Goal: Information Seeking & Learning: Compare options

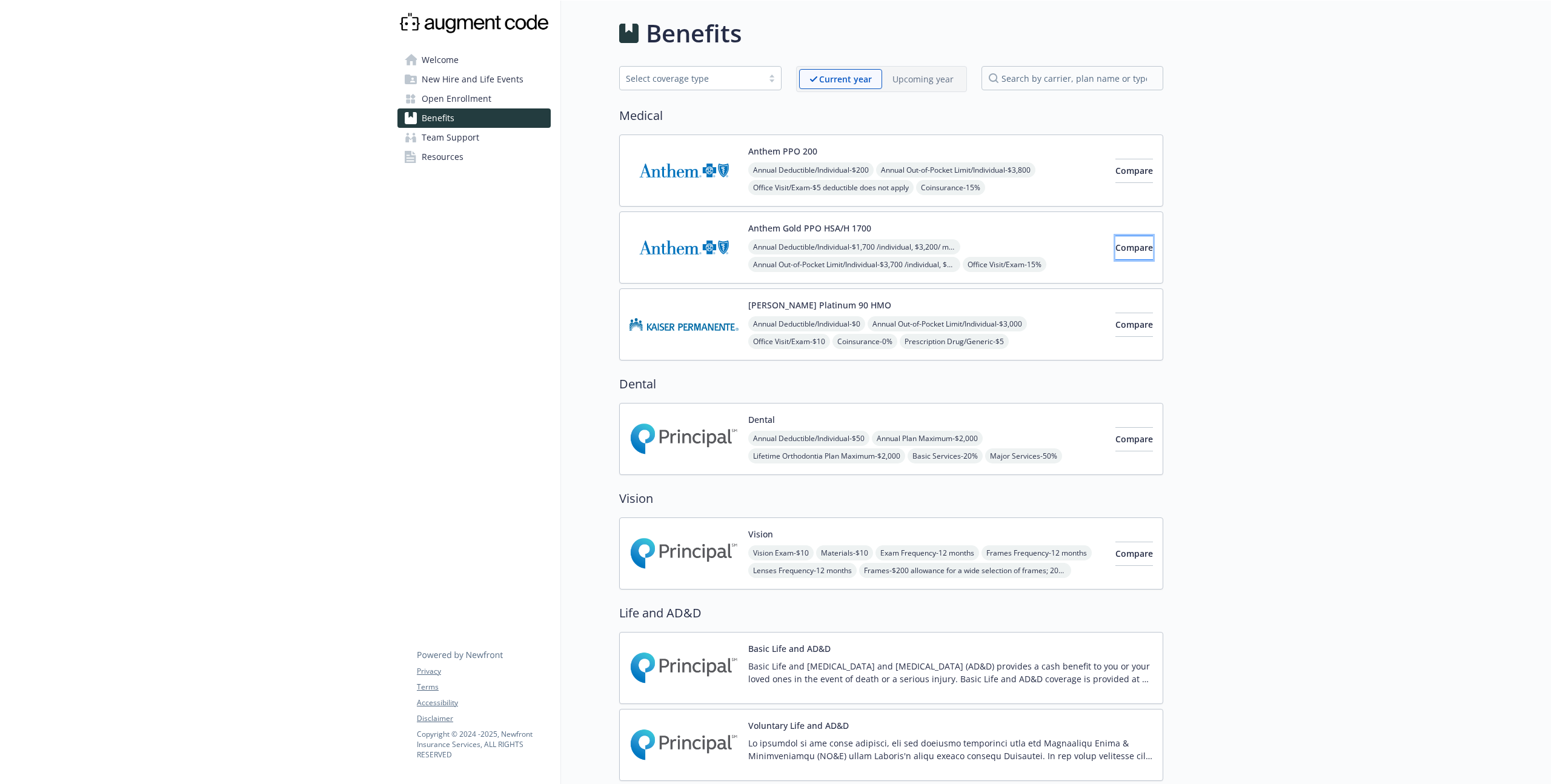
click at [1121, 247] on span "Compare" at bounding box center [1134, 247] width 38 height 11
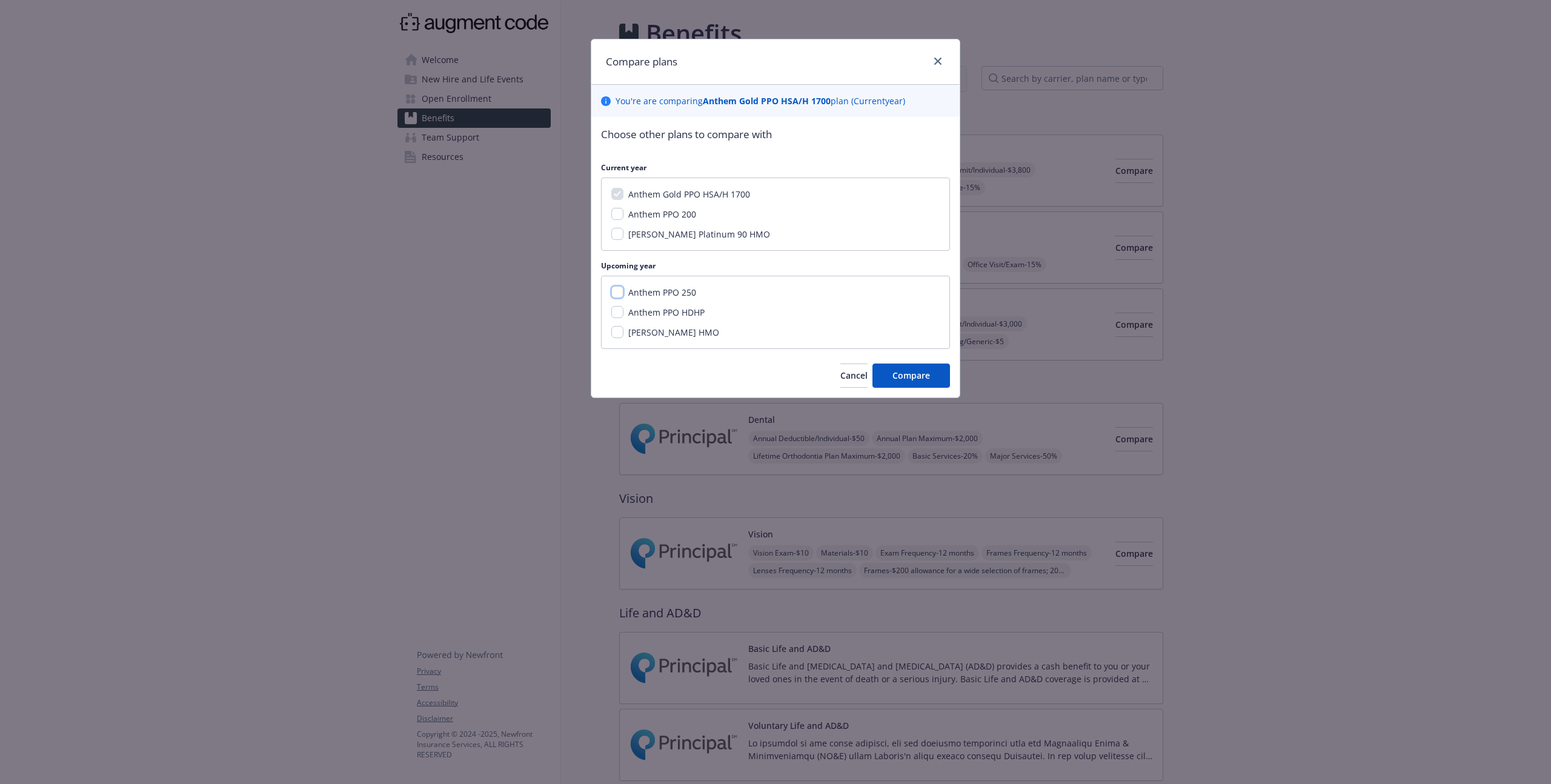
click at [617, 289] on input "Anthem PPO 250" at bounding box center [617, 292] width 12 height 12
checkbox input "true"
click at [940, 56] on link "close" at bounding box center [938, 61] width 15 height 15
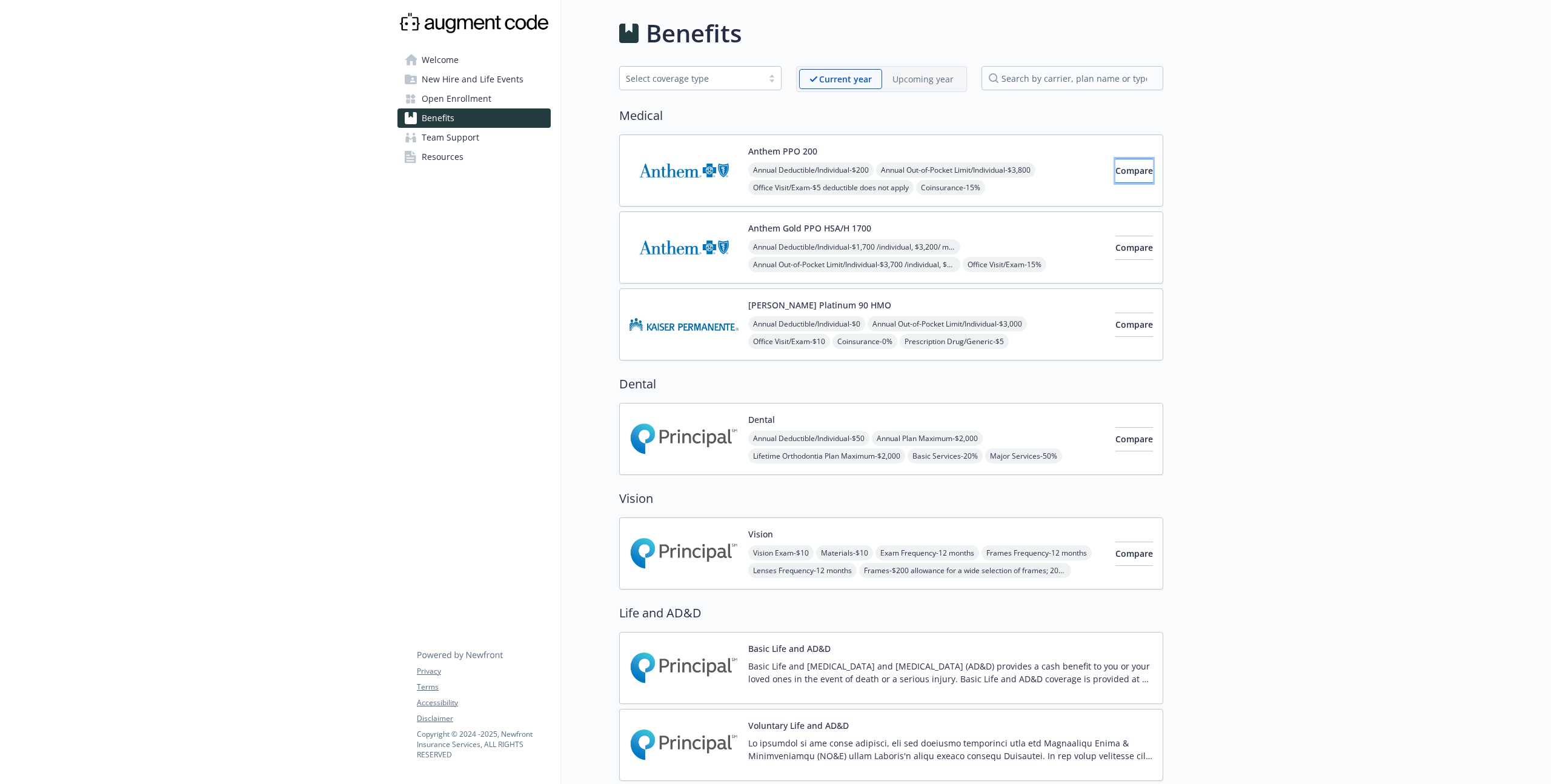
click at [1118, 170] on span "Compare" at bounding box center [1134, 170] width 38 height 11
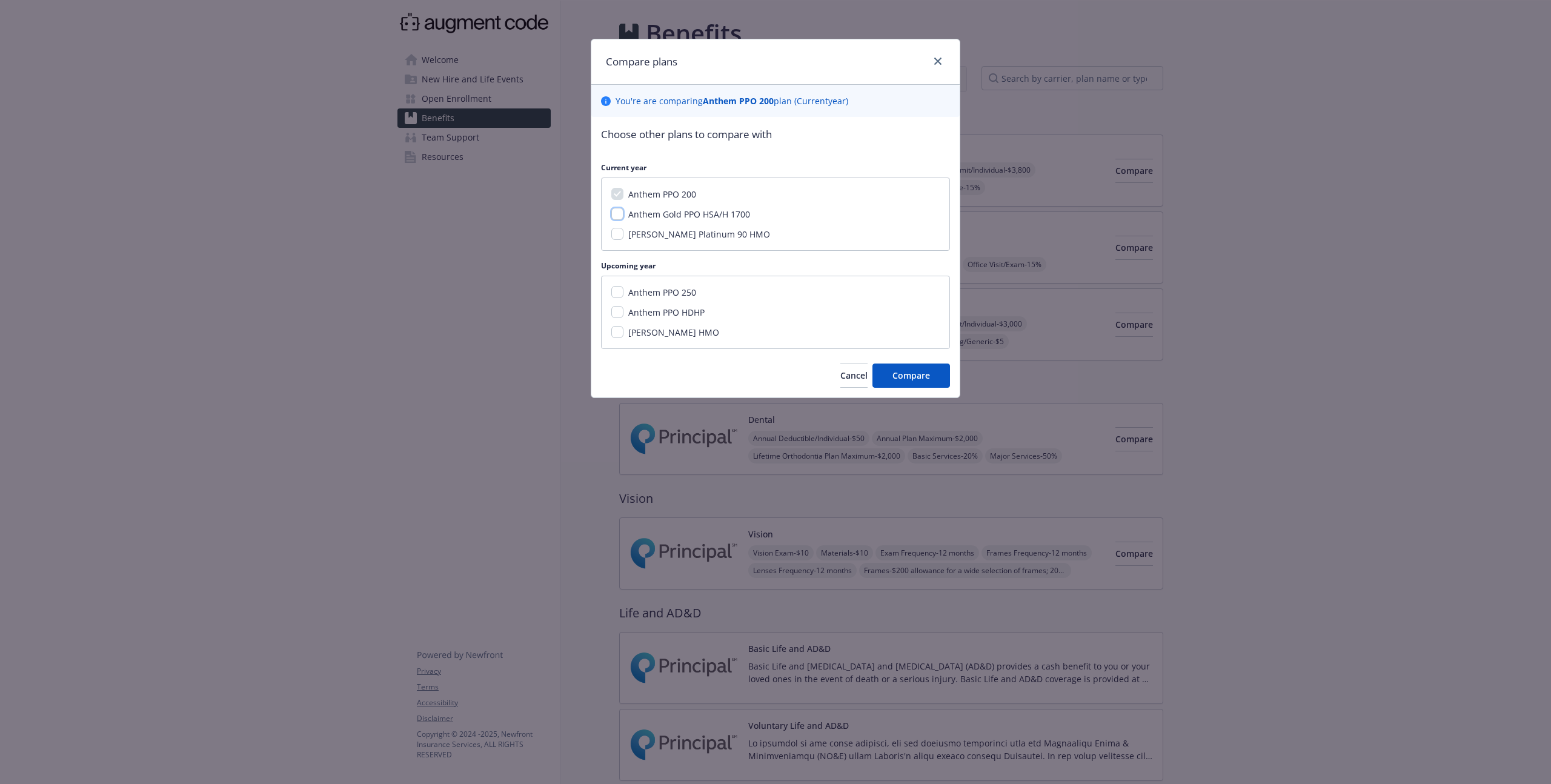
click at [620, 214] on input "Anthem Gold PPO HSA/H 1700" at bounding box center [617, 214] width 12 height 12
checkbox input "true"
click at [919, 377] on span "Compare" at bounding box center [911, 375] width 38 height 11
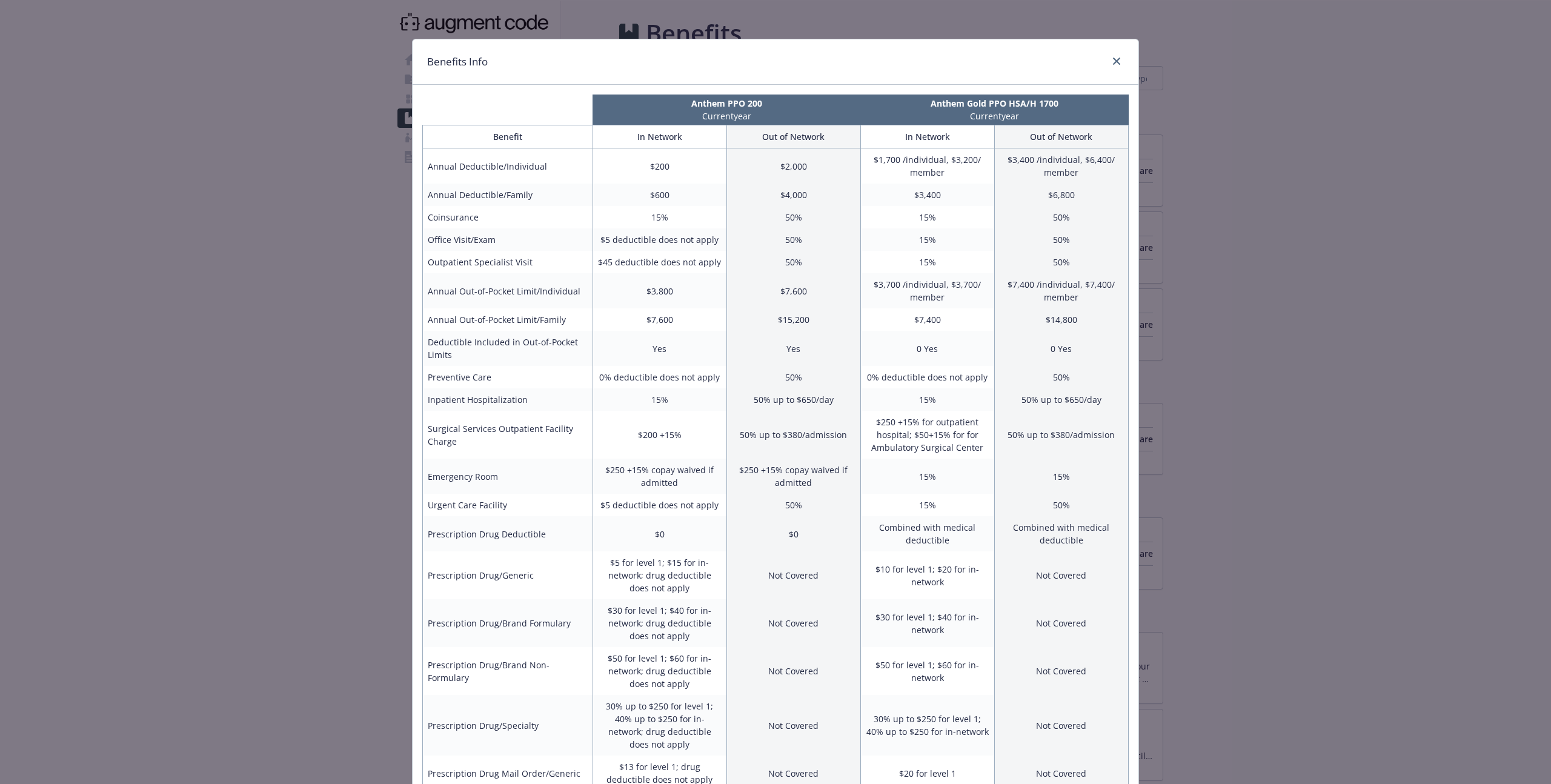
click at [639, 240] on td "$5 deductible does not apply" at bounding box center [659, 240] width 134 height 22
drag, startPoint x: 778, startPoint y: 242, endPoint x: 651, endPoint y: 247, distance: 127.1
click at [651, 247] on tr "Office Visit/Exam $5 deductible does not apply 50% 15% 50%" at bounding box center [776, 240] width 706 height 22
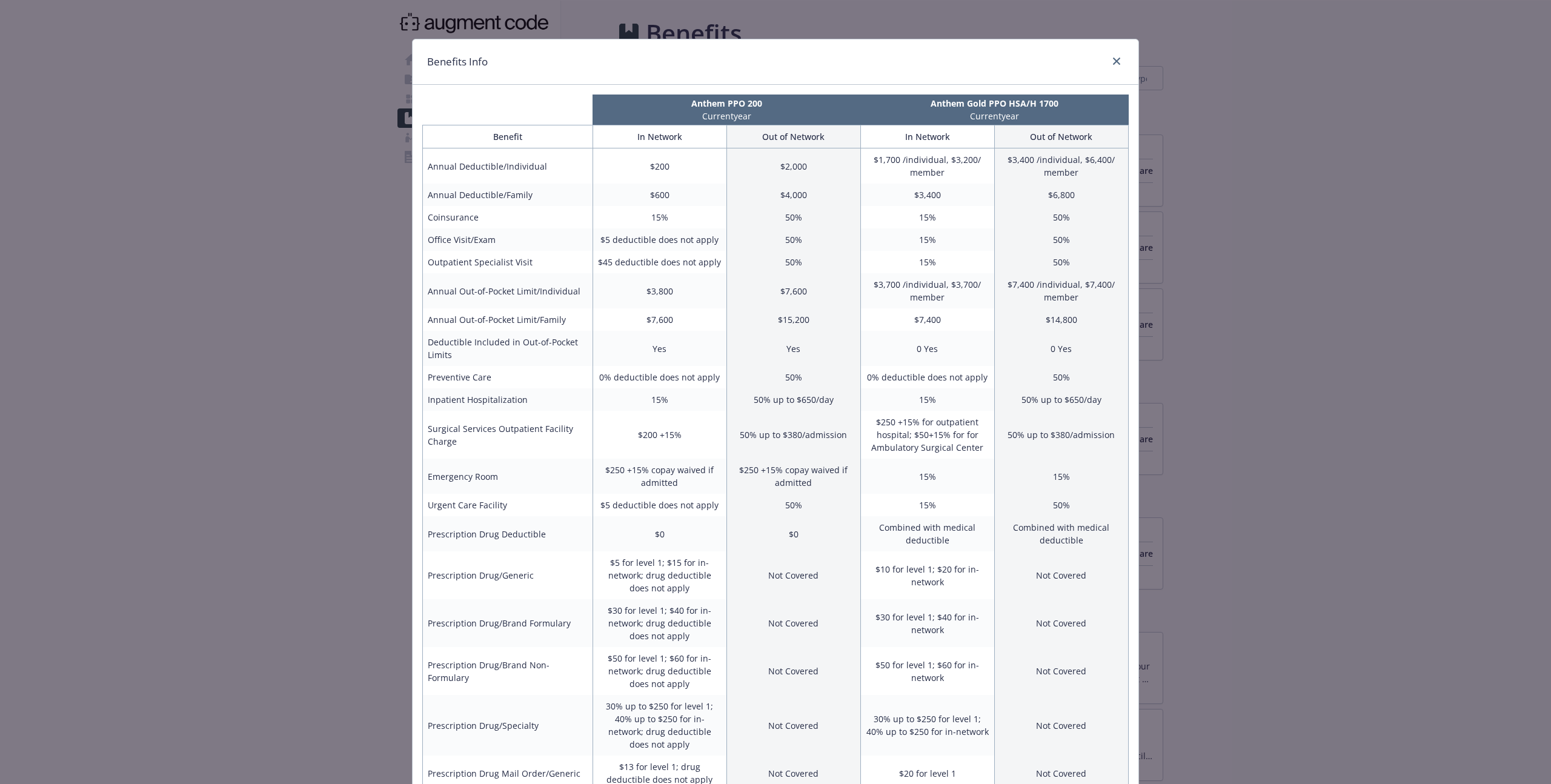
click at [659, 263] on td "$45 deductible does not apply" at bounding box center [659, 262] width 134 height 22
click at [650, 291] on td "$3,800" at bounding box center [659, 290] width 134 height 35
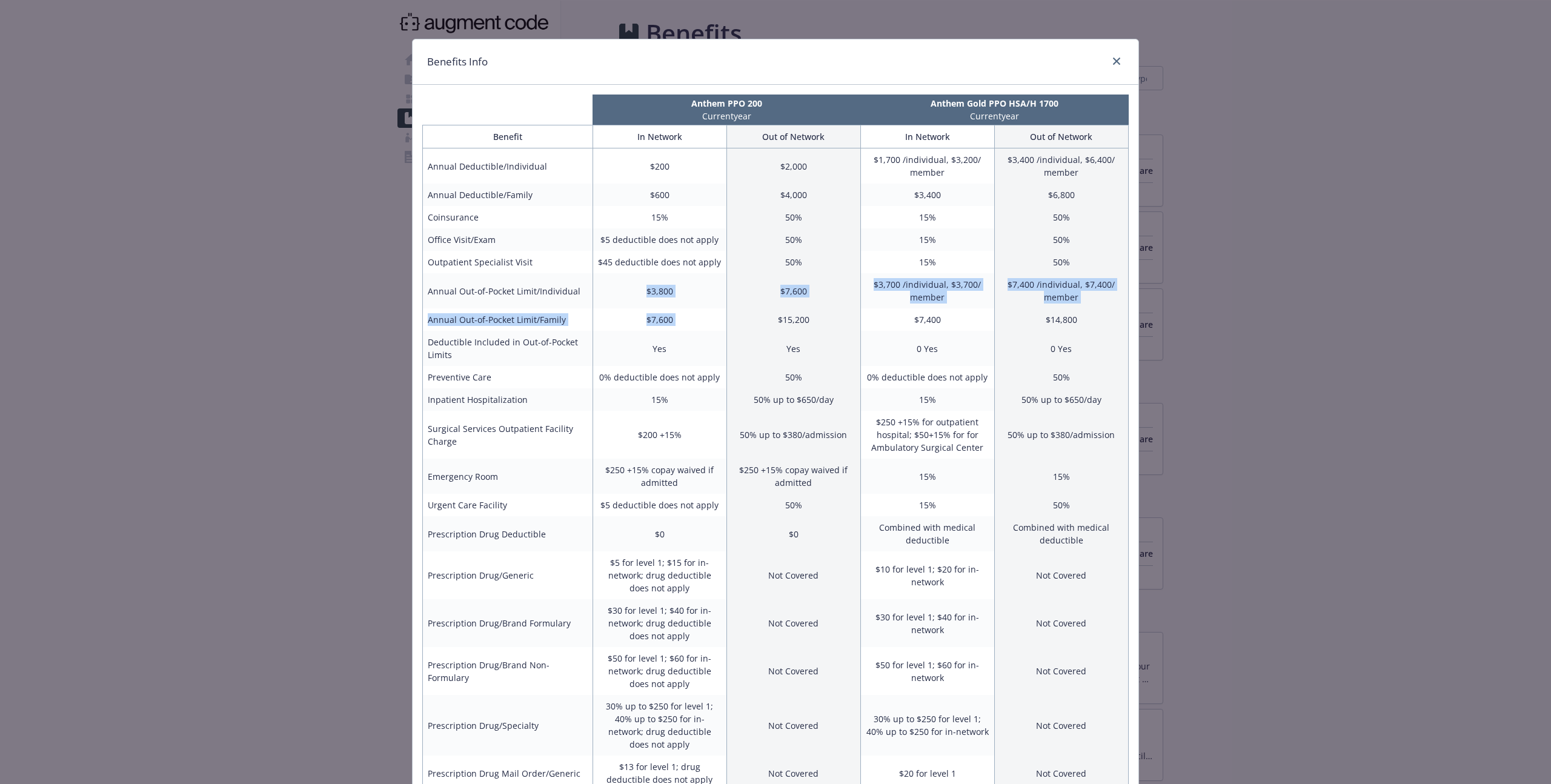
drag, startPoint x: 650, startPoint y: 291, endPoint x: 650, endPoint y: 319, distance: 28.0
click at [650, 319] on tbody "Annual Deductible/Individual $200 $2,000 $1,700 /individual, $3,200/ member $3,…" at bounding box center [776, 540] width 706 height 783
click at [650, 319] on td "$7,600" at bounding box center [659, 319] width 134 height 22
click at [655, 381] on td "0% deductible does not apply" at bounding box center [659, 377] width 134 height 22
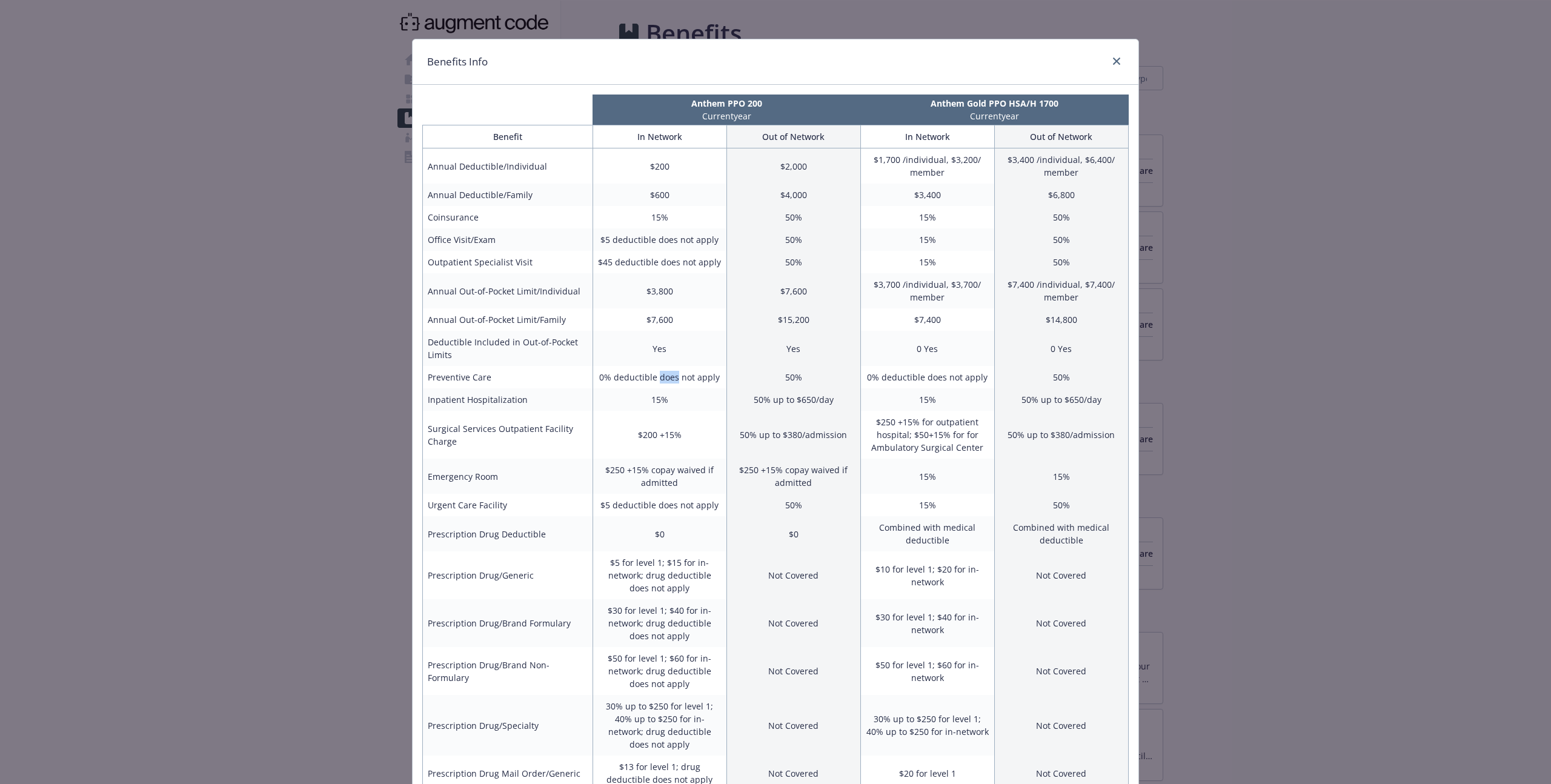
click at [655, 381] on td "0% deductible does not apply" at bounding box center [659, 377] width 134 height 22
click at [655, 477] on td "$250 +15% copay waived if admitted" at bounding box center [659, 476] width 134 height 35
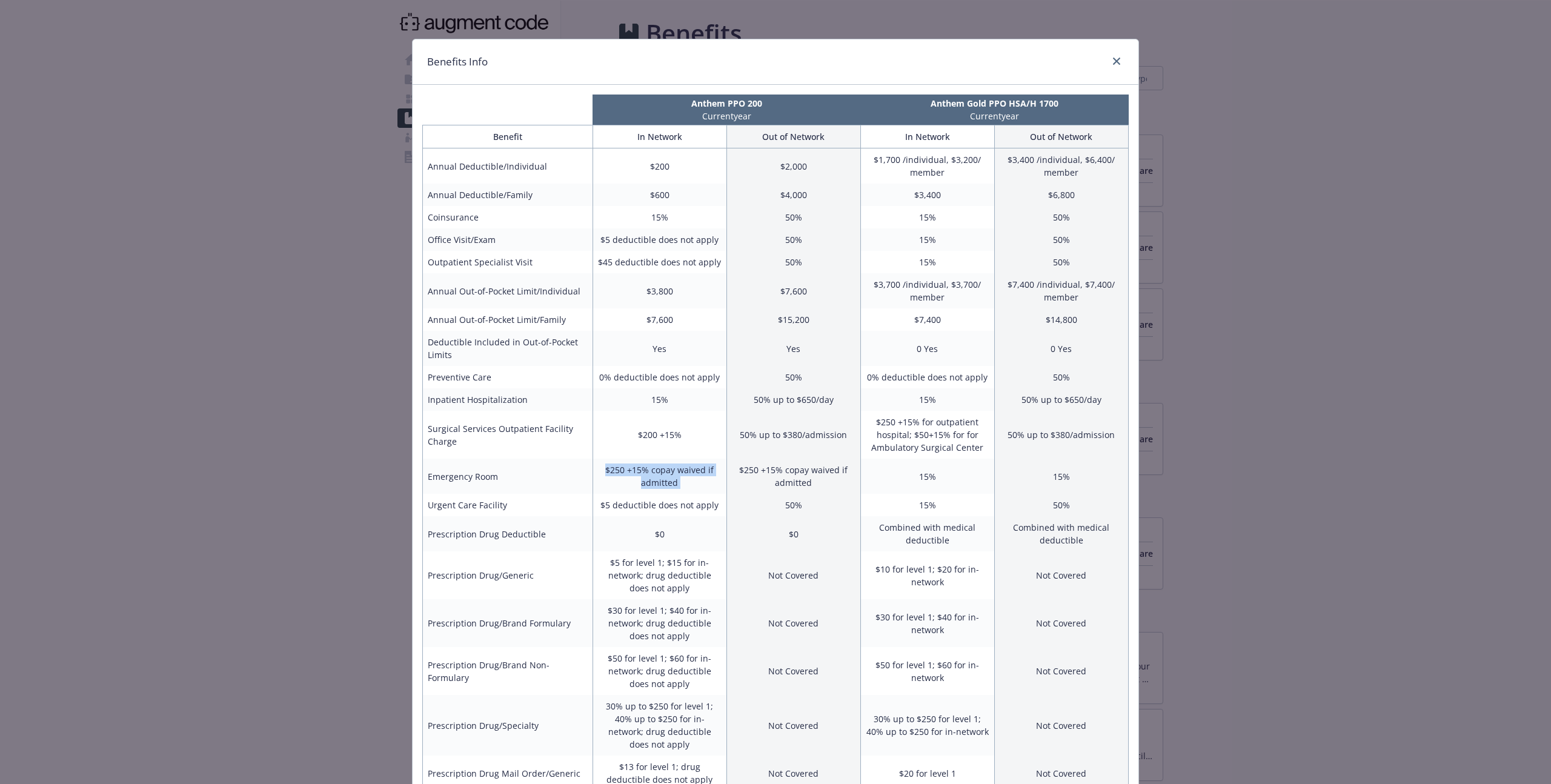
click at [653, 469] on td "$250 +15% copay waived if admitted" at bounding box center [659, 476] width 134 height 35
drag, startPoint x: 653, startPoint y: 469, endPoint x: 652, endPoint y: 492, distance: 23.0
click at [652, 492] on td "$250 +15% copay waived if admitted" at bounding box center [659, 476] width 134 height 35
click at [656, 483] on td "$250 +15% copay waived if admitted" at bounding box center [659, 476] width 134 height 35
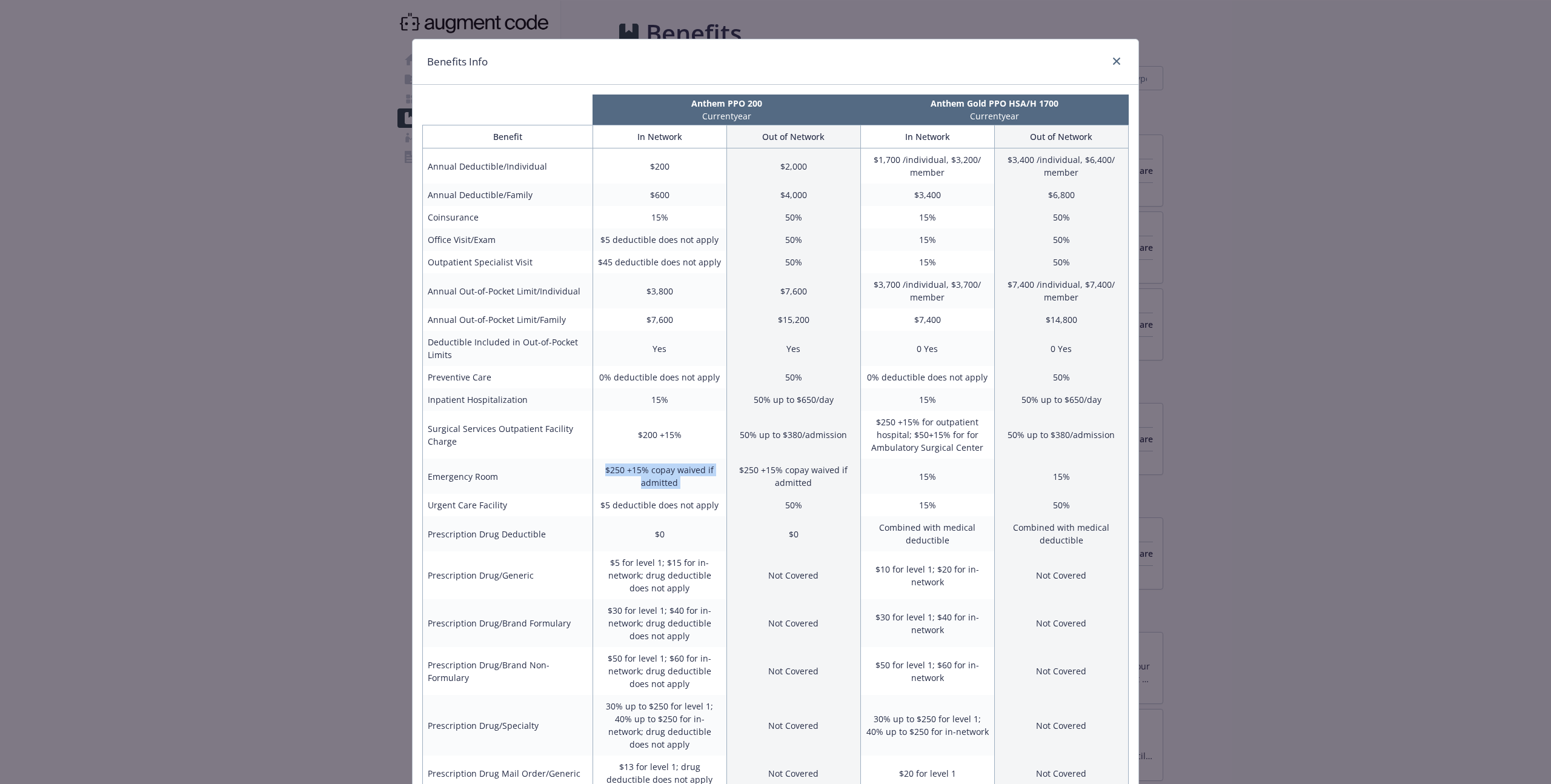
drag, startPoint x: 656, startPoint y: 483, endPoint x: 597, endPoint y: 468, distance: 60.9
click at [593, 467] on td "$250 +15% copay waived if admitted" at bounding box center [659, 476] width 134 height 35
click at [635, 476] on td "$250 +15% copay waived if admitted" at bounding box center [659, 476] width 134 height 35
drag, startPoint x: 635, startPoint y: 476, endPoint x: 654, endPoint y: 488, distance: 22.5
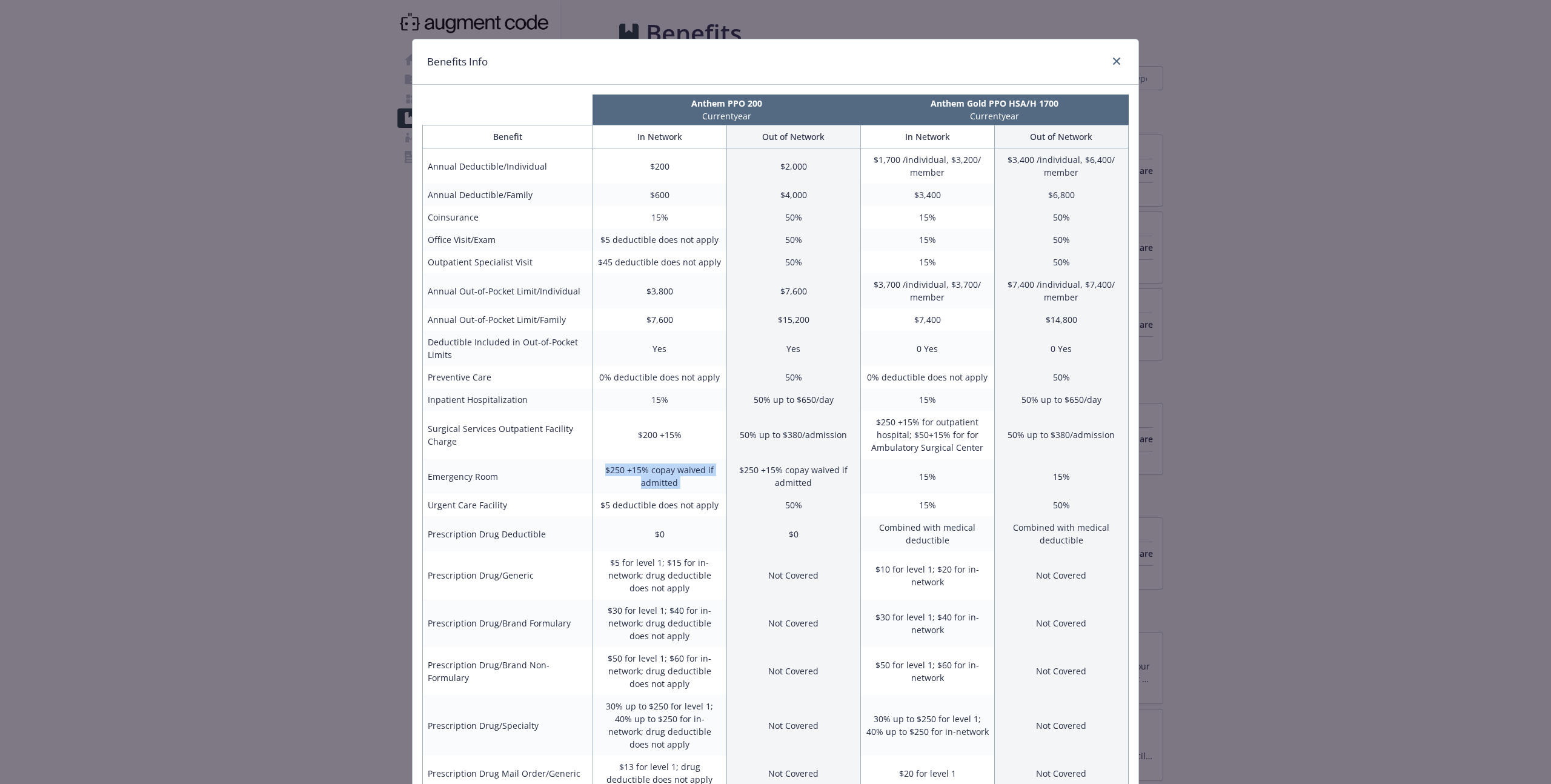
click at [642, 483] on td "$250 +15% copay waived if admitted" at bounding box center [659, 476] width 134 height 35
click at [659, 488] on td "$250 +15% copay waived if admitted" at bounding box center [659, 476] width 134 height 35
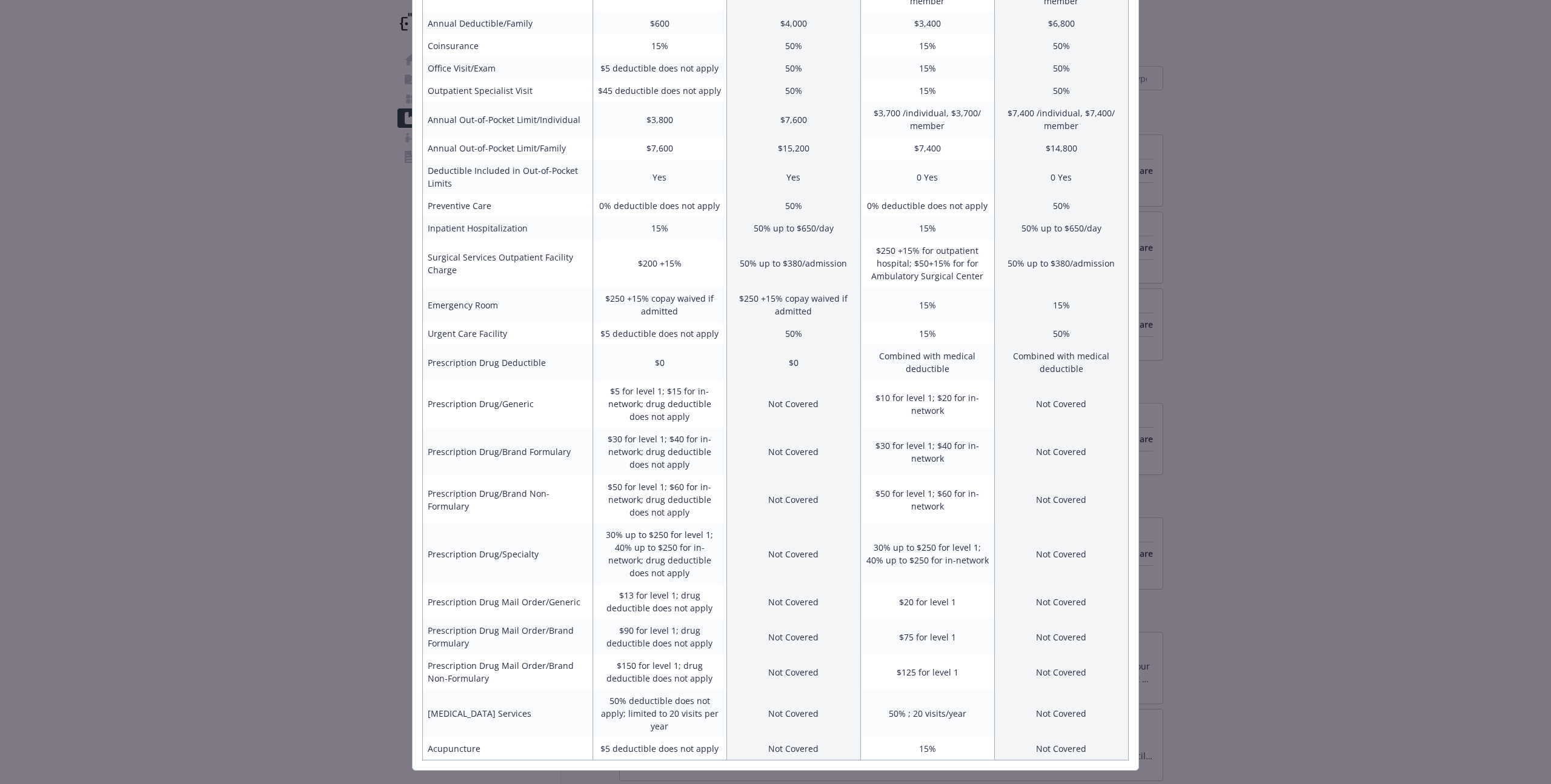
click at [1406, 476] on div "Benefits Info Anthem PPO 200 Current year Anthem Gold PPO HSA/H 1700 Current ye…" at bounding box center [776, 392] width 1551 height 784
click at [1321, 210] on div "Benefits Info Anthem PPO 200 Current year Anthem Gold PPO HSA/H 1700 Current ye…" at bounding box center [776, 392] width 1551 height 784
click at [1338, 409] on div "Benefits Info Anthem PPO 200 Current year Anthem Gold PPO HSA/H 1700 Current ye…" at bounding box center [776, 392] width 1551 height 784
click at [1270, 402] on div "Benefits Info Anthem PPO 200 Current year Anthem Gold PPO HSA/H 1700 Current ye…" at bounding box center [776, 392] width 1551 height 784
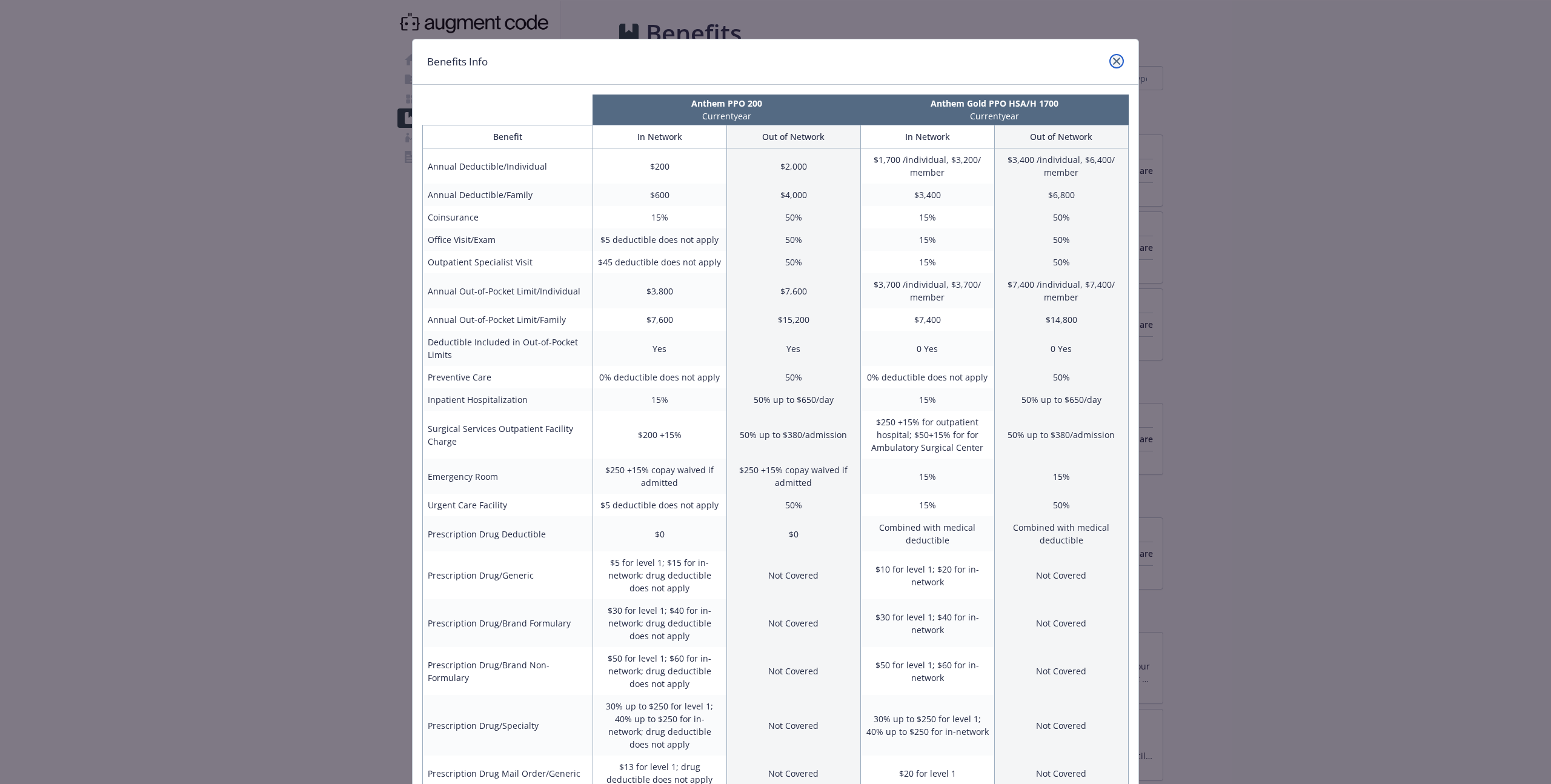
click at [1113, 60] on icon "close" at bounding box center [1116, 61] width 7 height 7
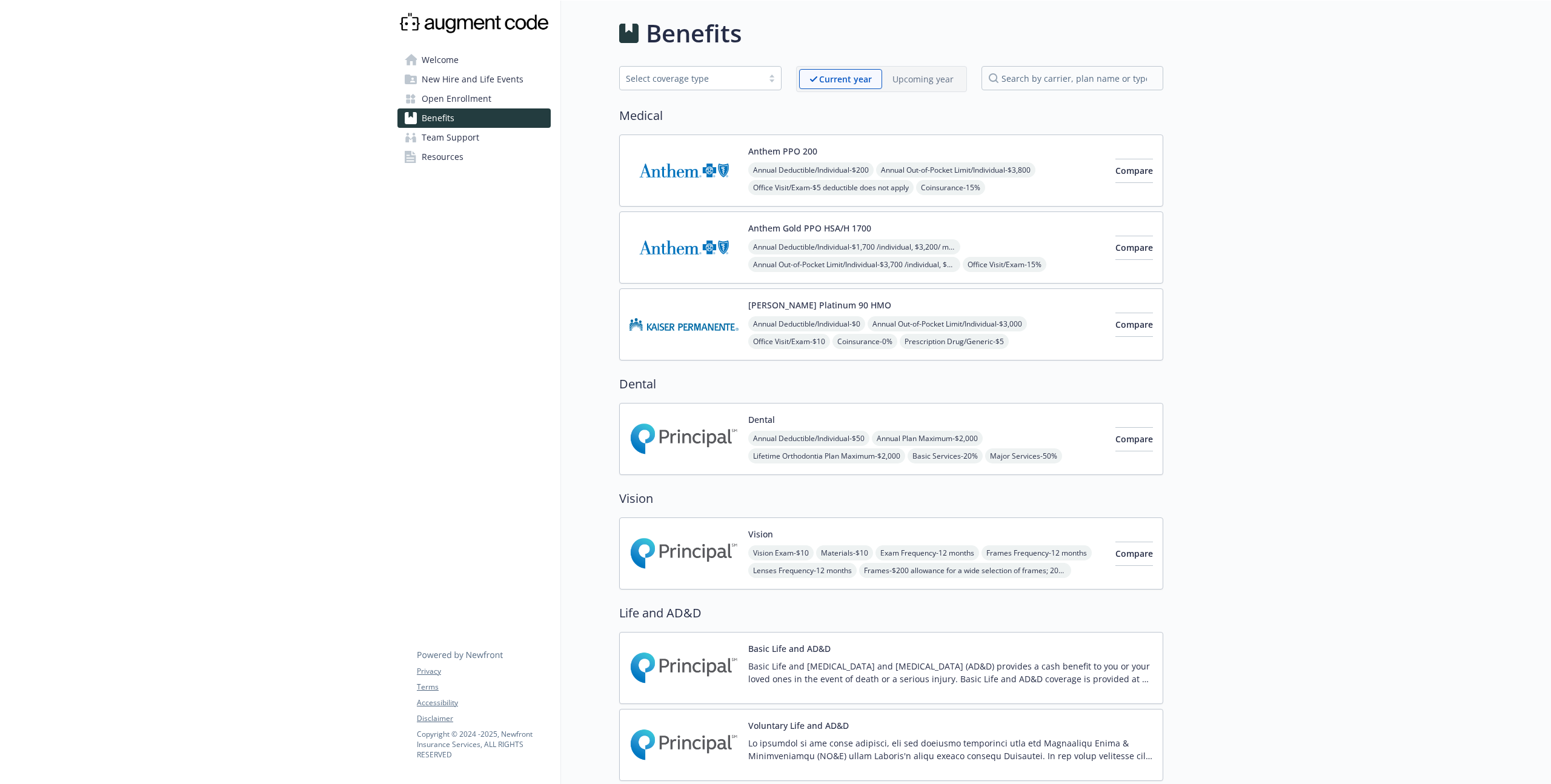
click at [942, 83] on p "Upcoming year" at bounding box center [923, 79] width 61 height 13
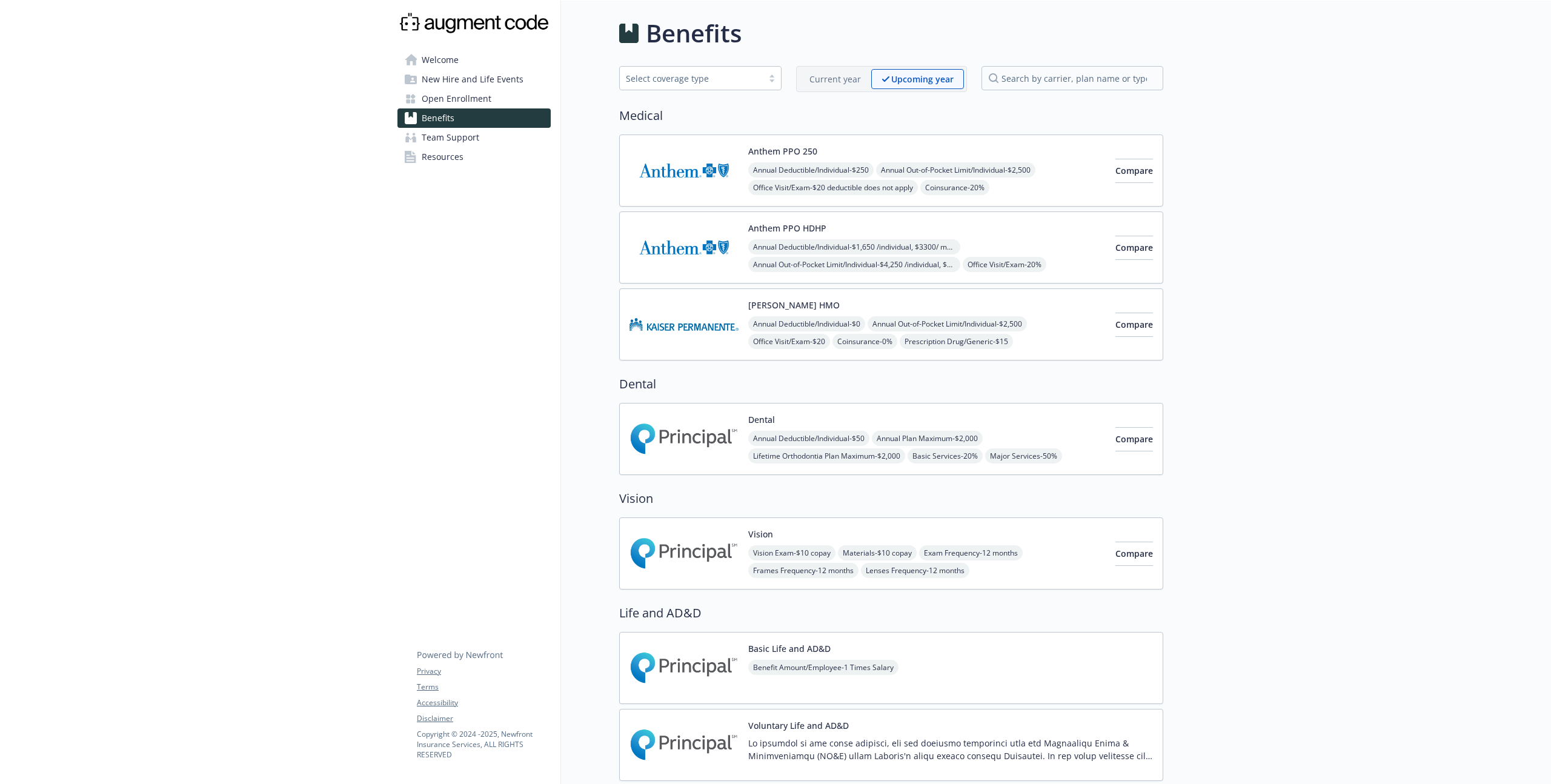
click at [839, 82] on p "Current year" at bounding box center [835, 79] width 51 height 13
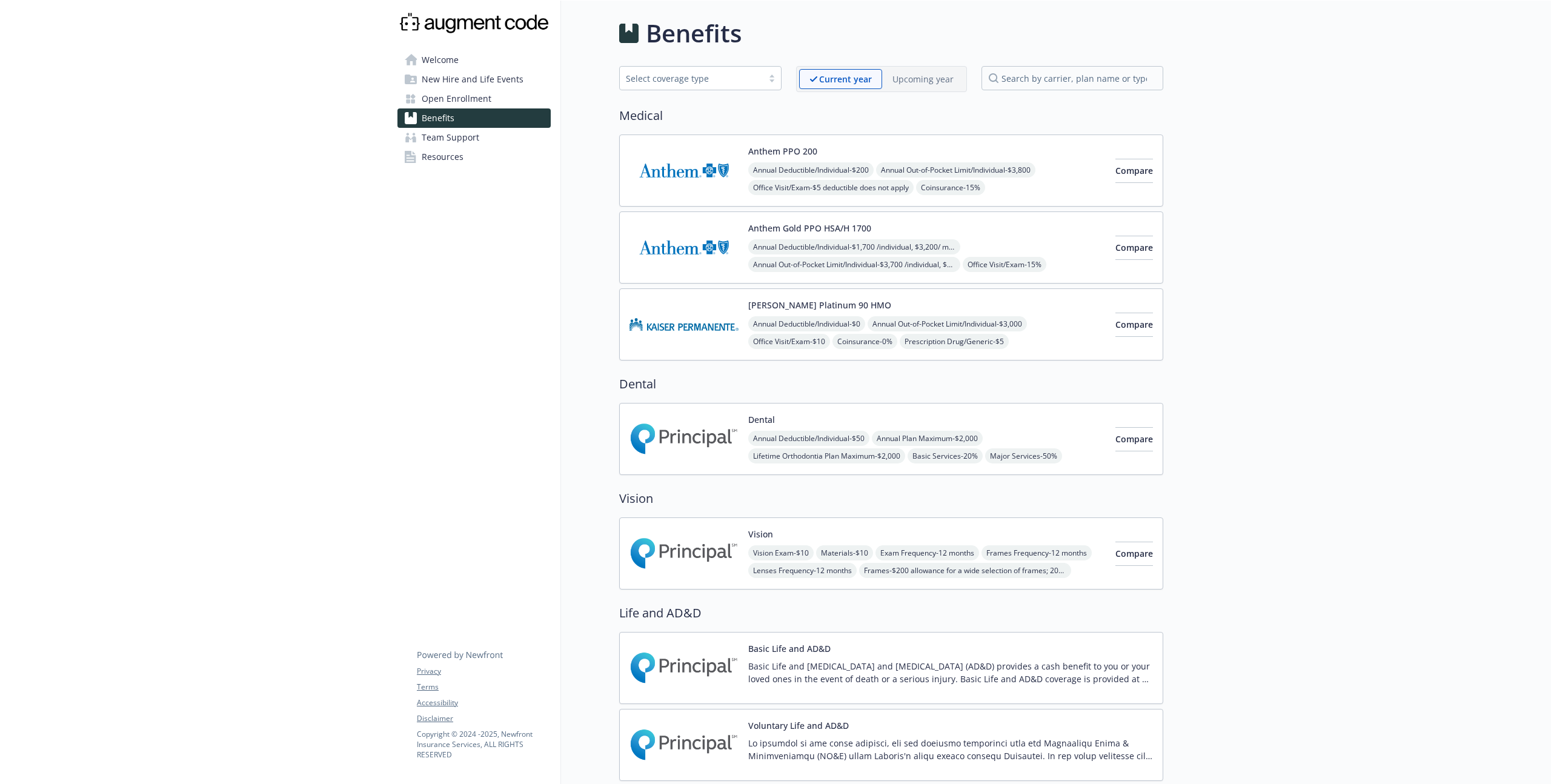
click at [653, 162] on img at bounding box center [684, 170] width 109 height 51
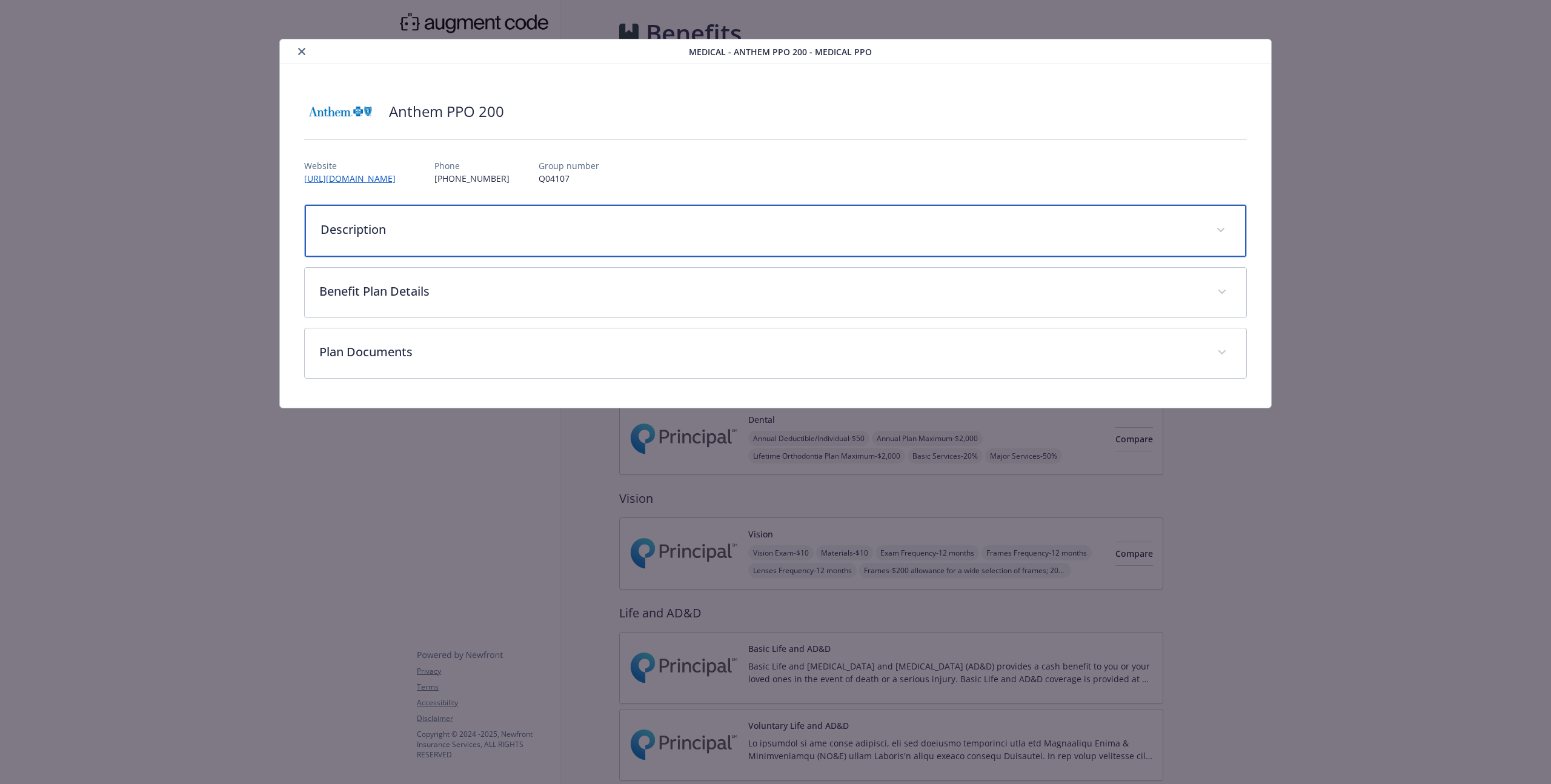
click at [673, 238] on div "Description" at bounding box center [776, 230] width 941 height 52
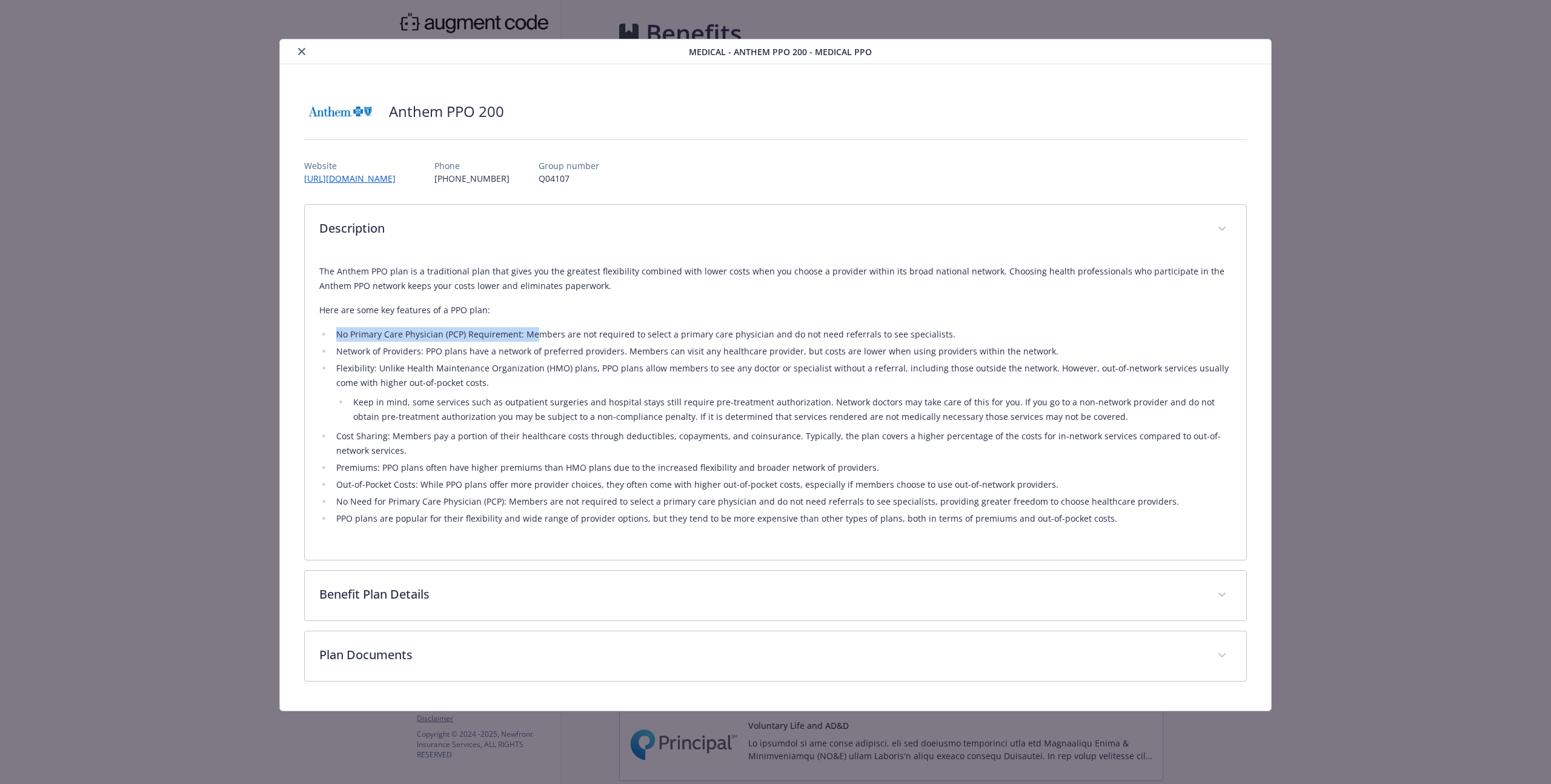
drag, startPoint x: 579, startPoint y: 319, endPoint x: 535, endPoint y: 335, distance: 46.8
click at [535, 335] on div "The Anthem PPO plan is a traditional plan that gives you the greatest flexibili…" at bounding box center [776, 395] width 912 height 262
click at [535, 335] on li "No Primary Care Physician (PCP) Requirement: Members are not required to select…" at bounding box center [782, 335] width 899 height 15
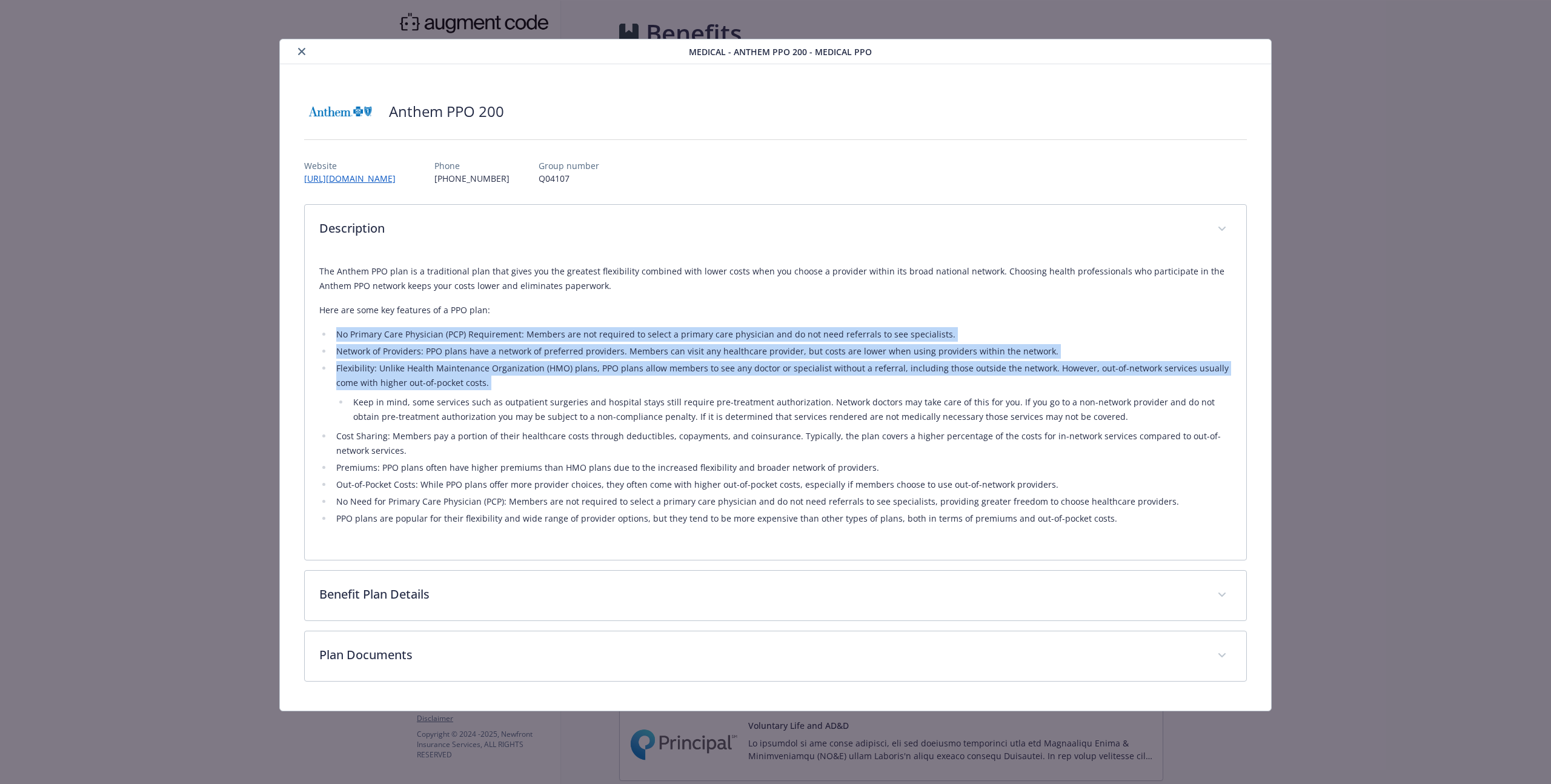
drag, startPoint x: 535, startPoint y: 335, endPoint x: 432, endPoint y: 374, distance: 110.1
click at [429, 379] on ul "No Primary Care Physician (PCP) Requirement: Members are not required to select…" at bounding box center [776, 426] width 912 height 199
click at [433, 372] on li "Flexibility: Unlike Health Maintenance Organization (HMO) plans, PPO plans allo…" at bounding box center [782, 392] width 899 height 63
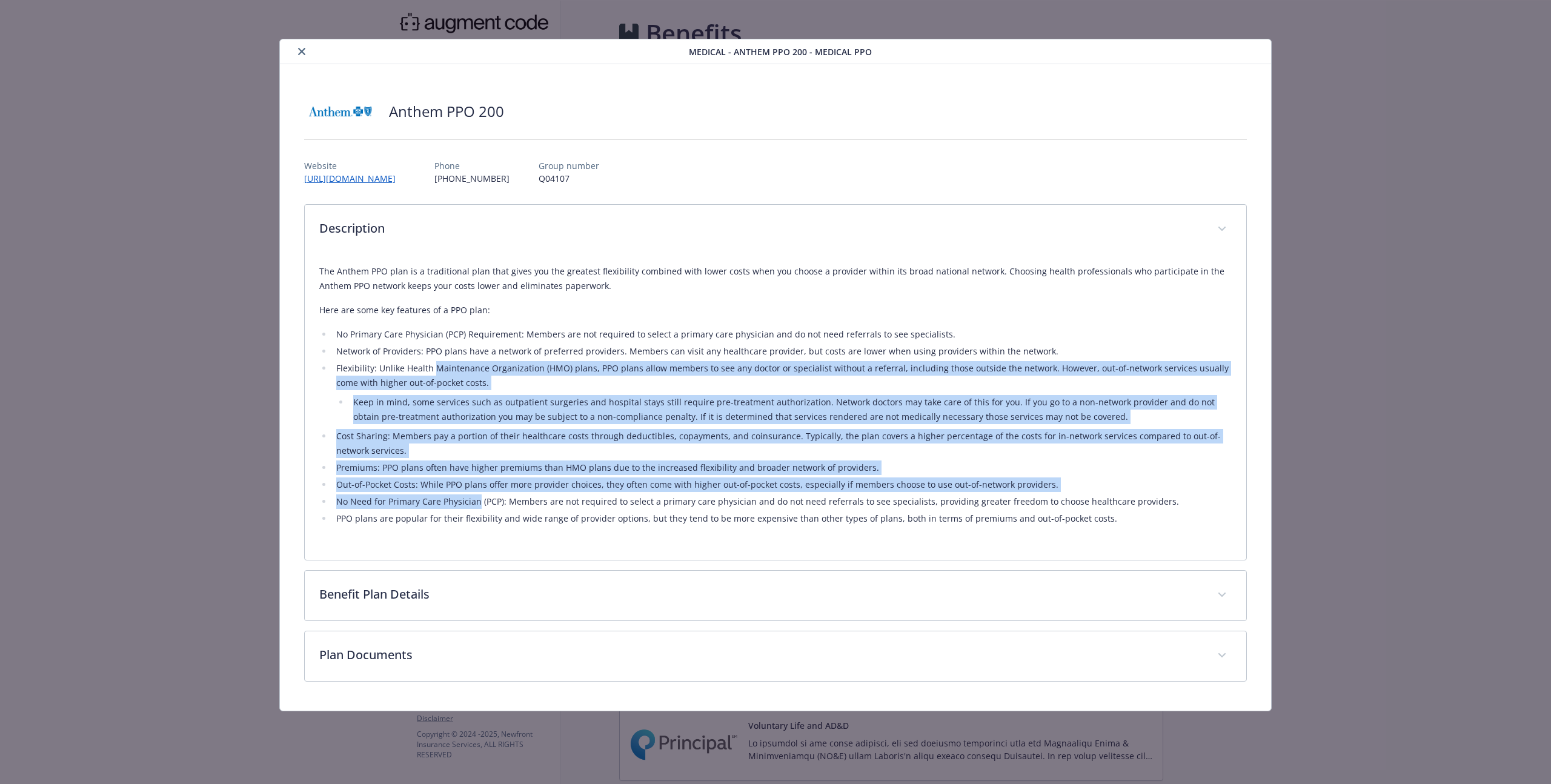
drag, startPoint x: 433, startPoint y: 372, endPoint x: 473, endPoint y: 495, distance: 129.3
click at [473, 495] on ul "No Primary Care Physician (PCP) Requirement: Members are not required to select…" at bounding box center [776, 426] width 912 height 199
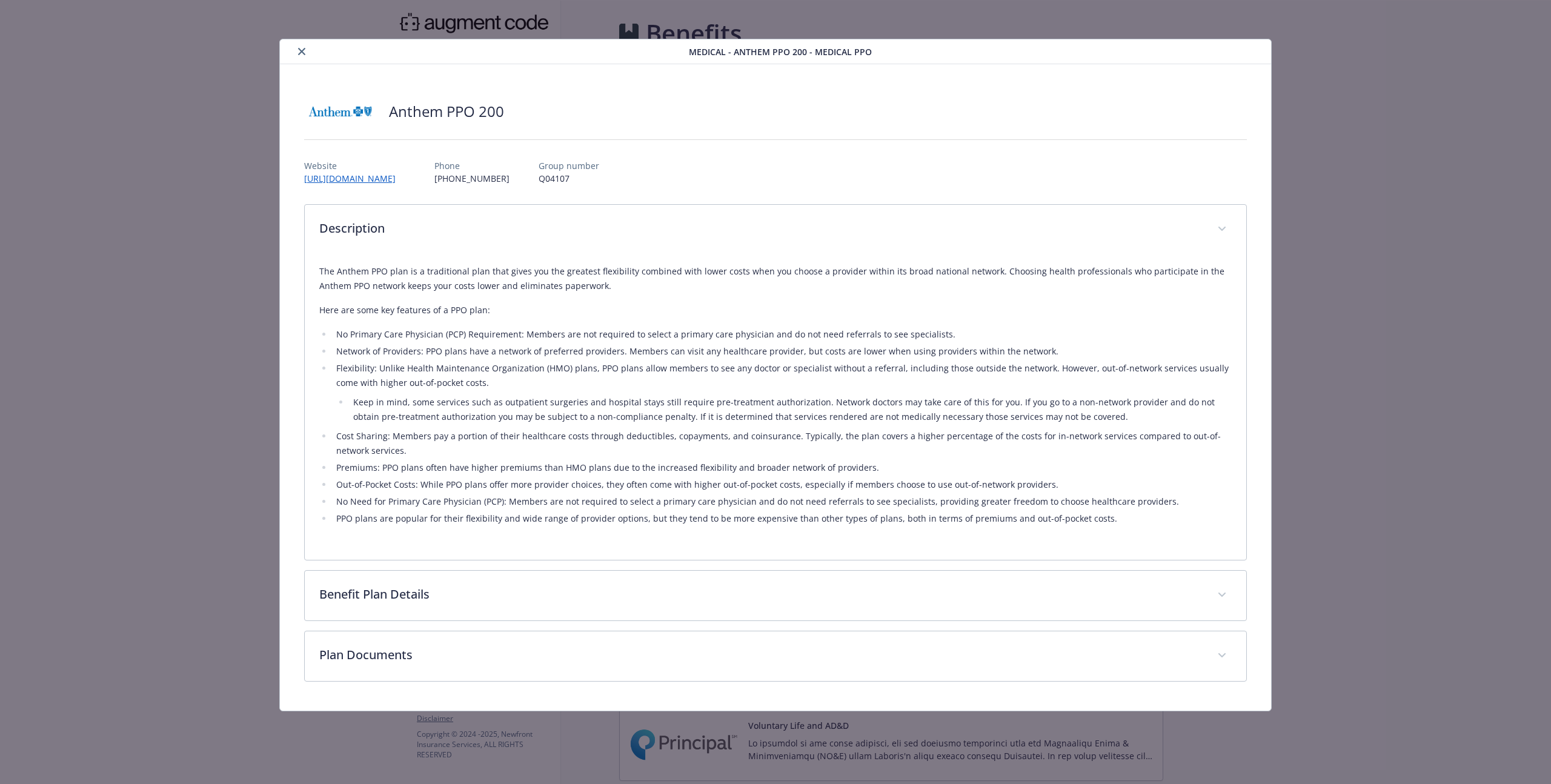
click at [552, 505] on li "No Need for Primary Care Physician (PCP): Members are not required to select a …" at bounding box center [782, 502] width 899 height 15
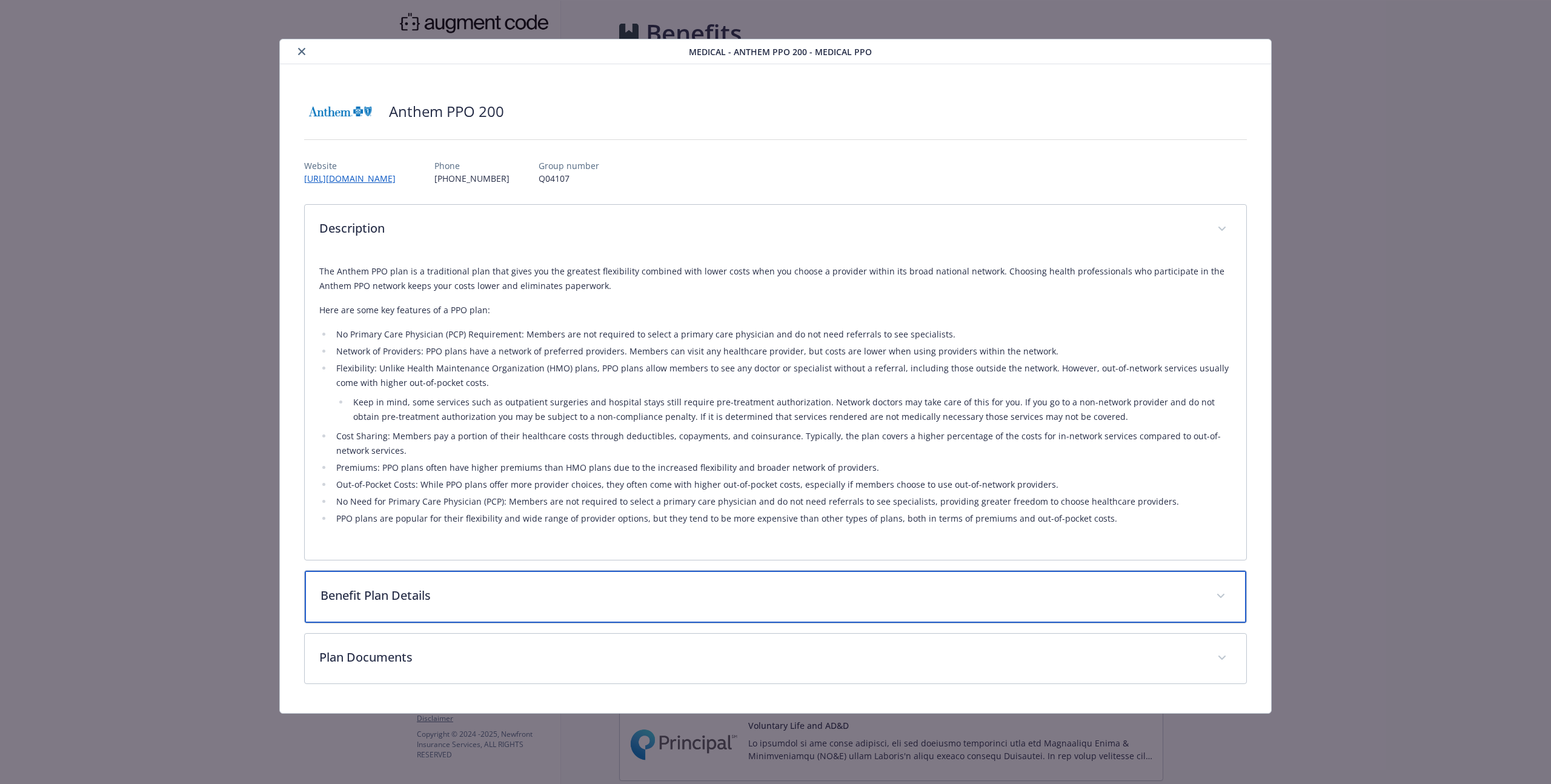
click at [507, 589] on p "Benefit Plan Details" at bounding box center [761, 595] width 881 height 18
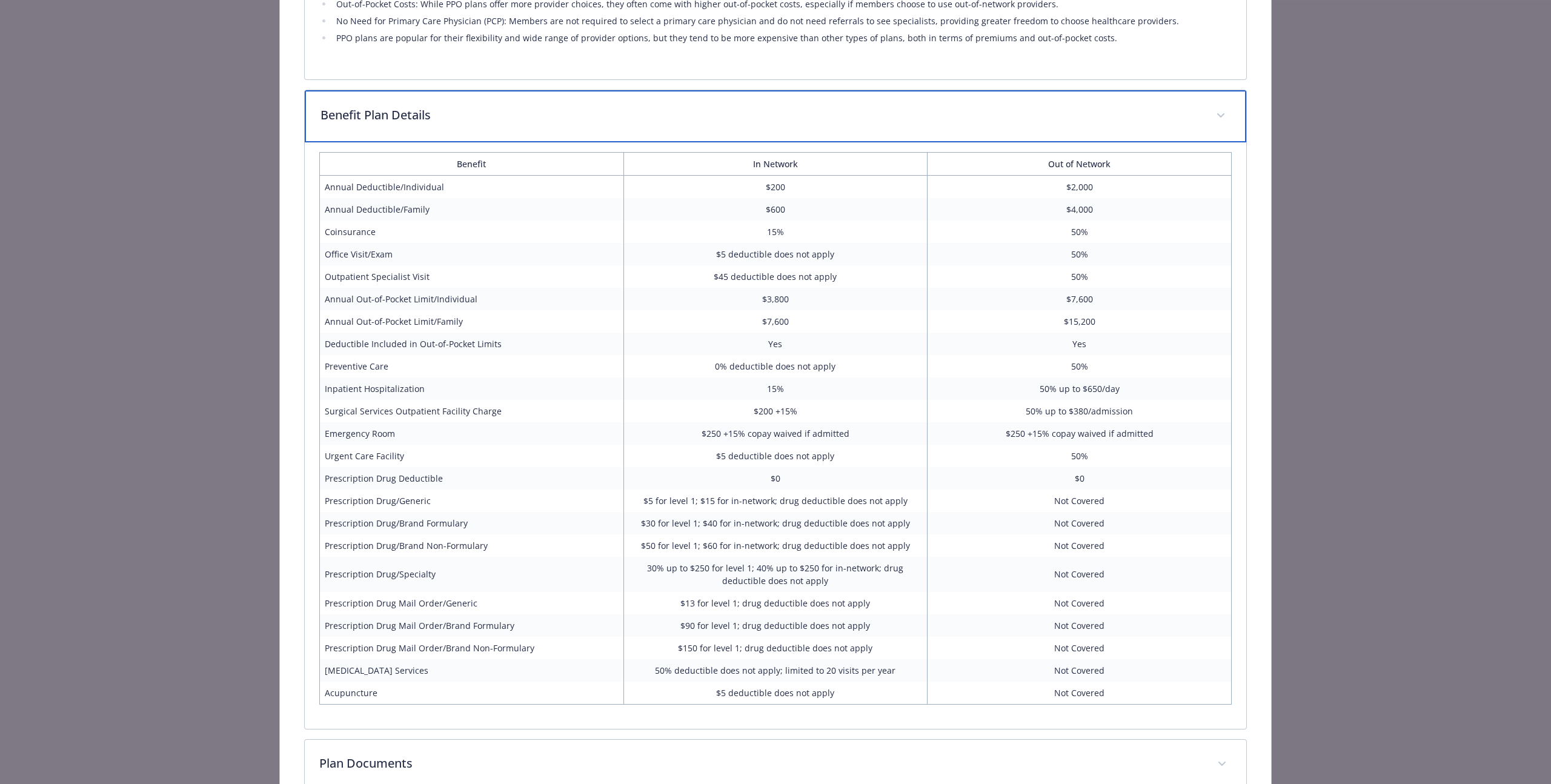
scroll to position [555, 0]
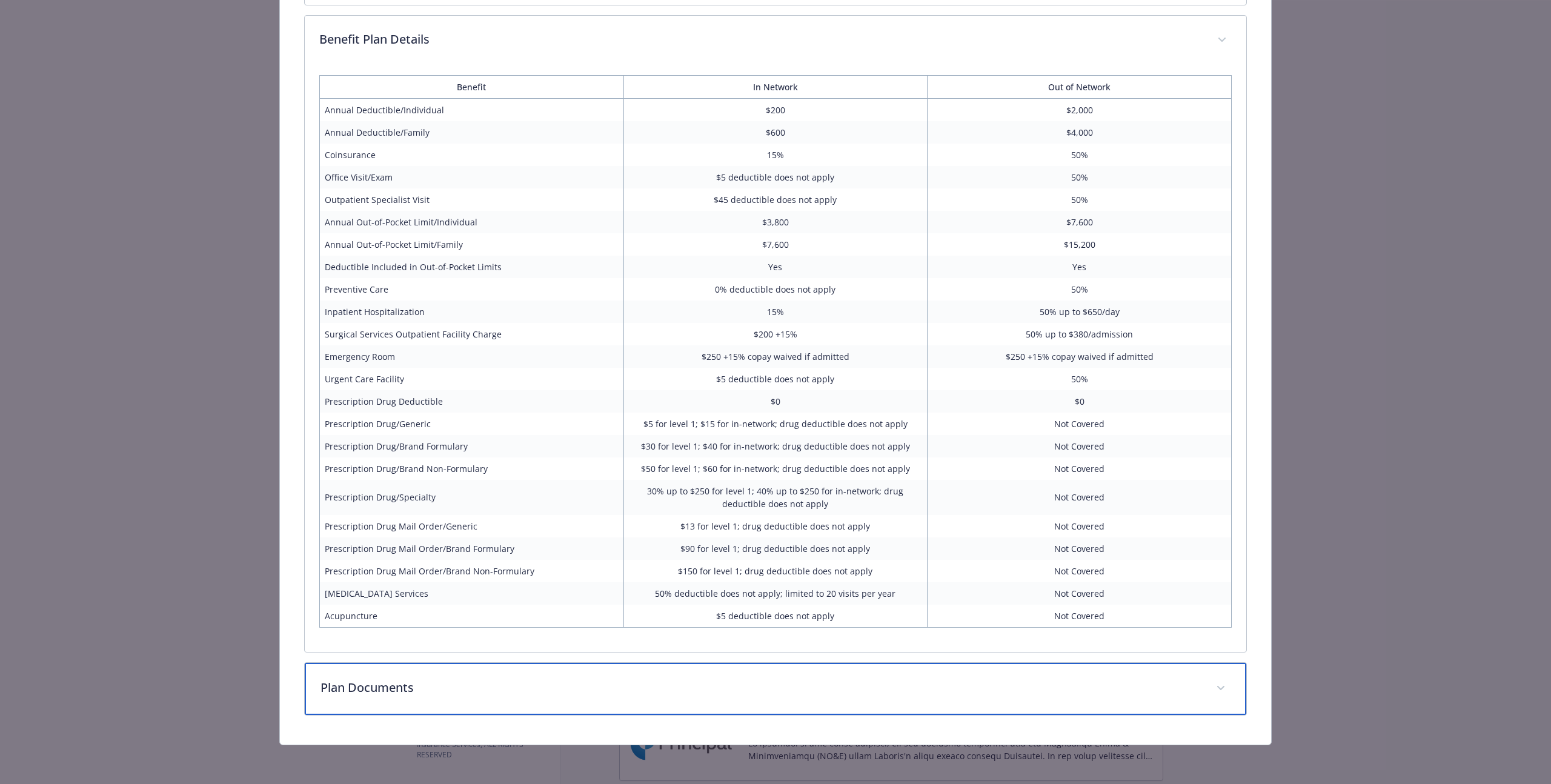
click at [641, 676] on div "Plan Documents" at bounding box center [776, 688] width 941 height 52
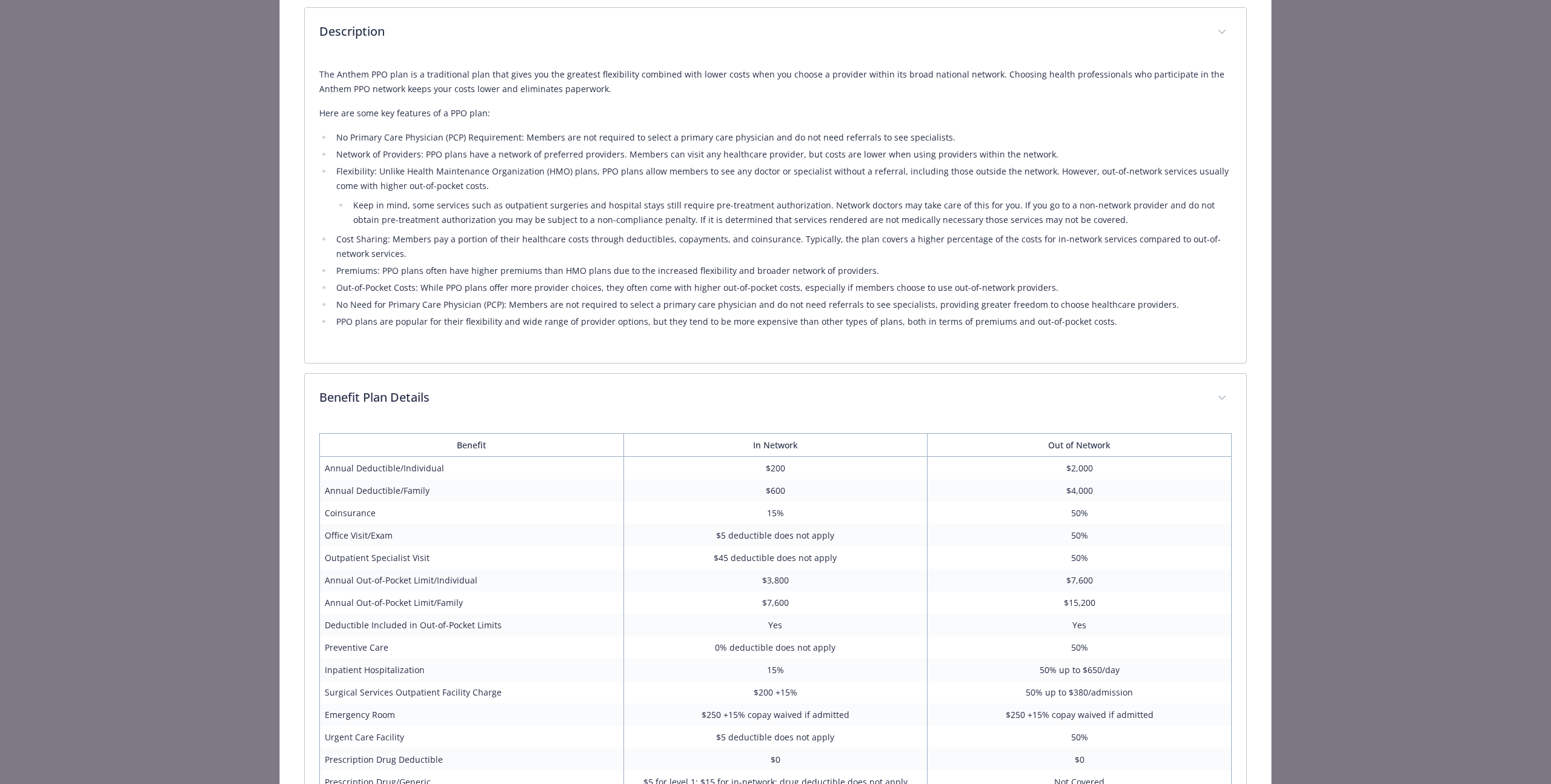
scroll to position [0, 0]
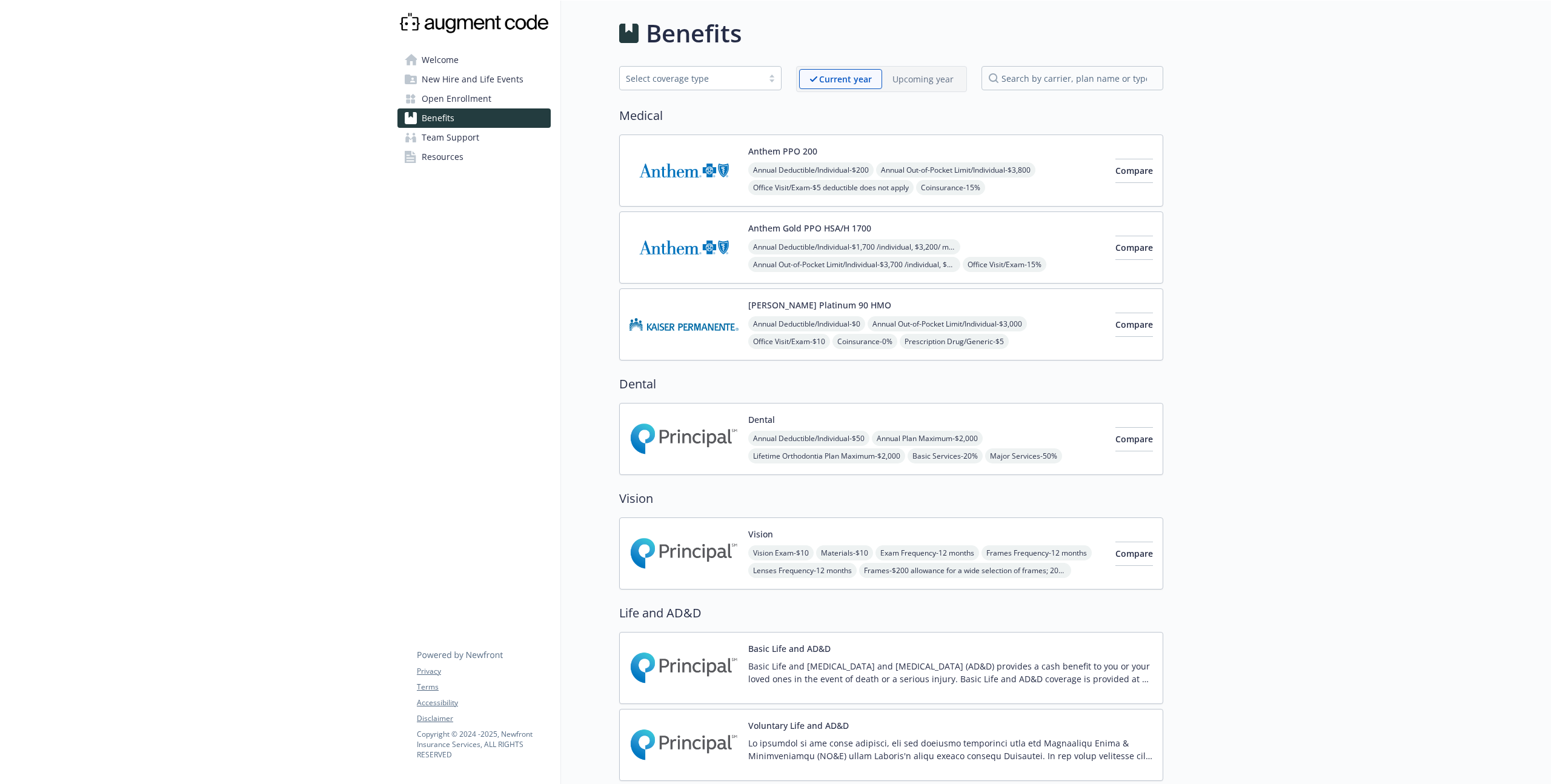
click at [690, 250] on img at bounding box center [684, 247] width 109 height 51
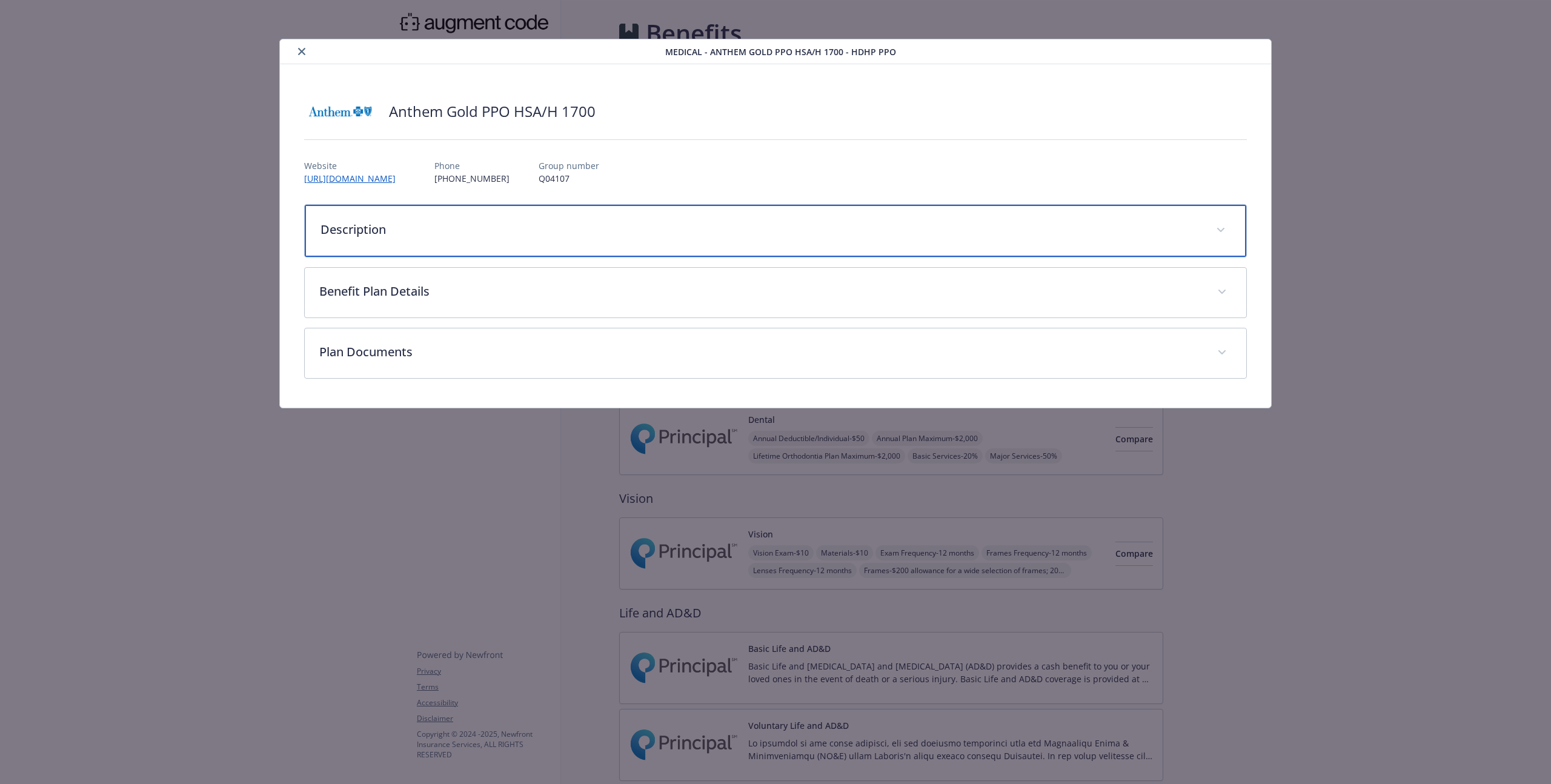
click at [416, 221] on p "Description" at bounding box center [761, 230] width 881 height 18
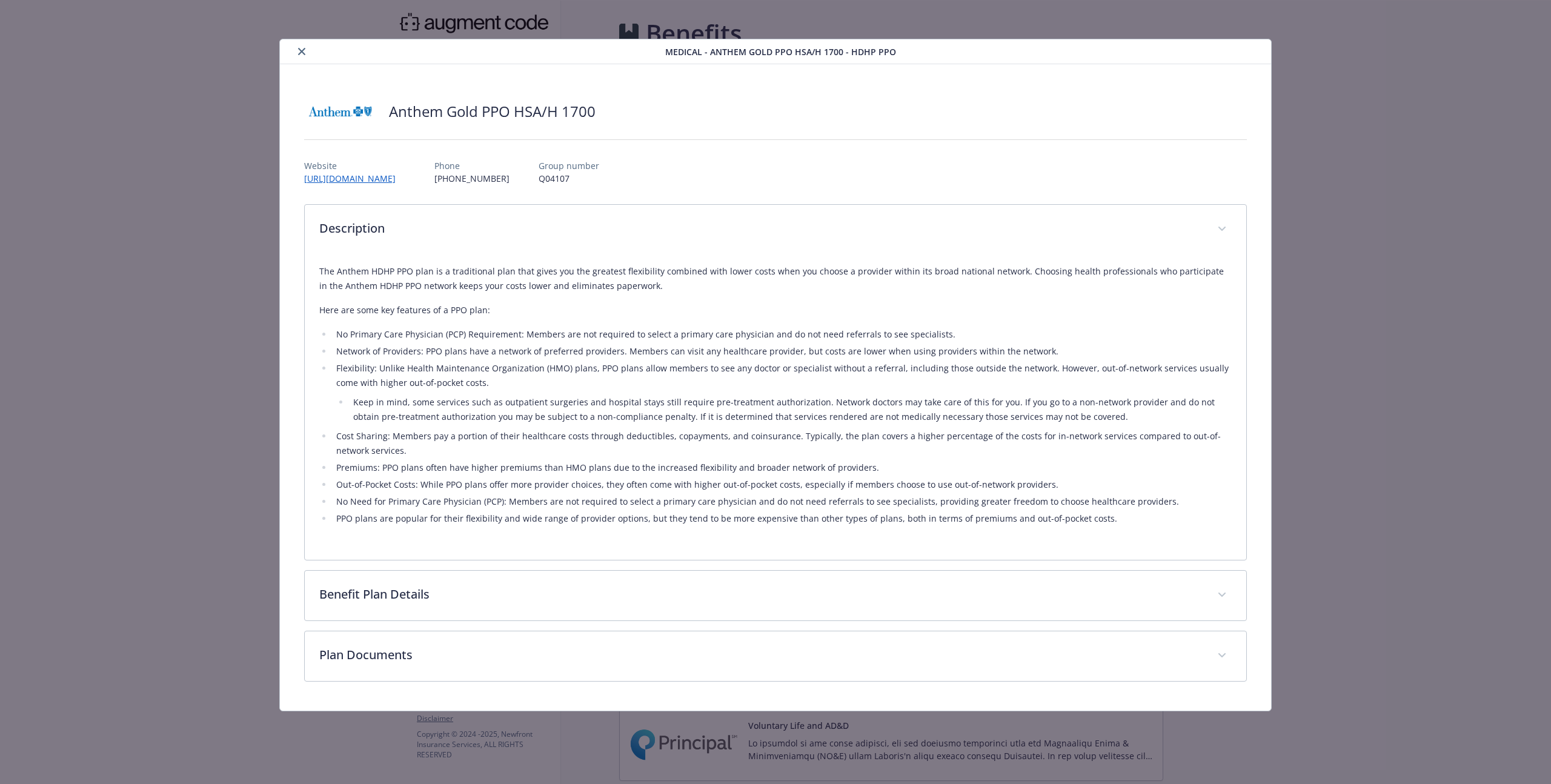
click at [938, 274] on p "The Anthem HDHP PPO plan is a traditional plan that gives you the greatest flex…" at bounding box center [776, 278] width 912 height 29
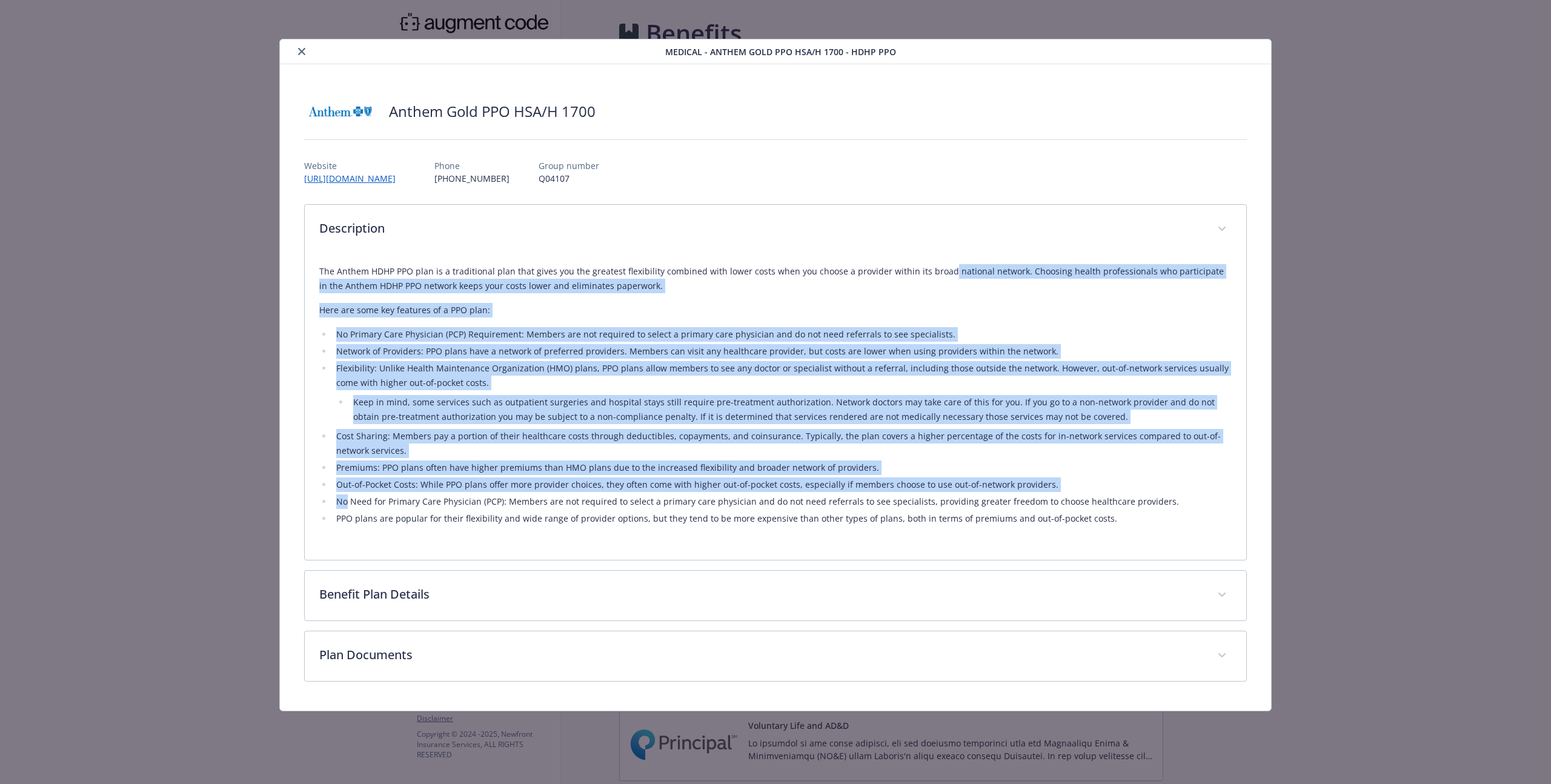
drag, startPoint x: 938, startPoint y: 274, endPoint x: 478, endPoint y: 504, distance: 514.3
click at [475, 493] on div "The Anthem HDHP PPO plan is a traditional plan that gives you the greatest flex…" at bounding box center [776, 395] width 912 height 262
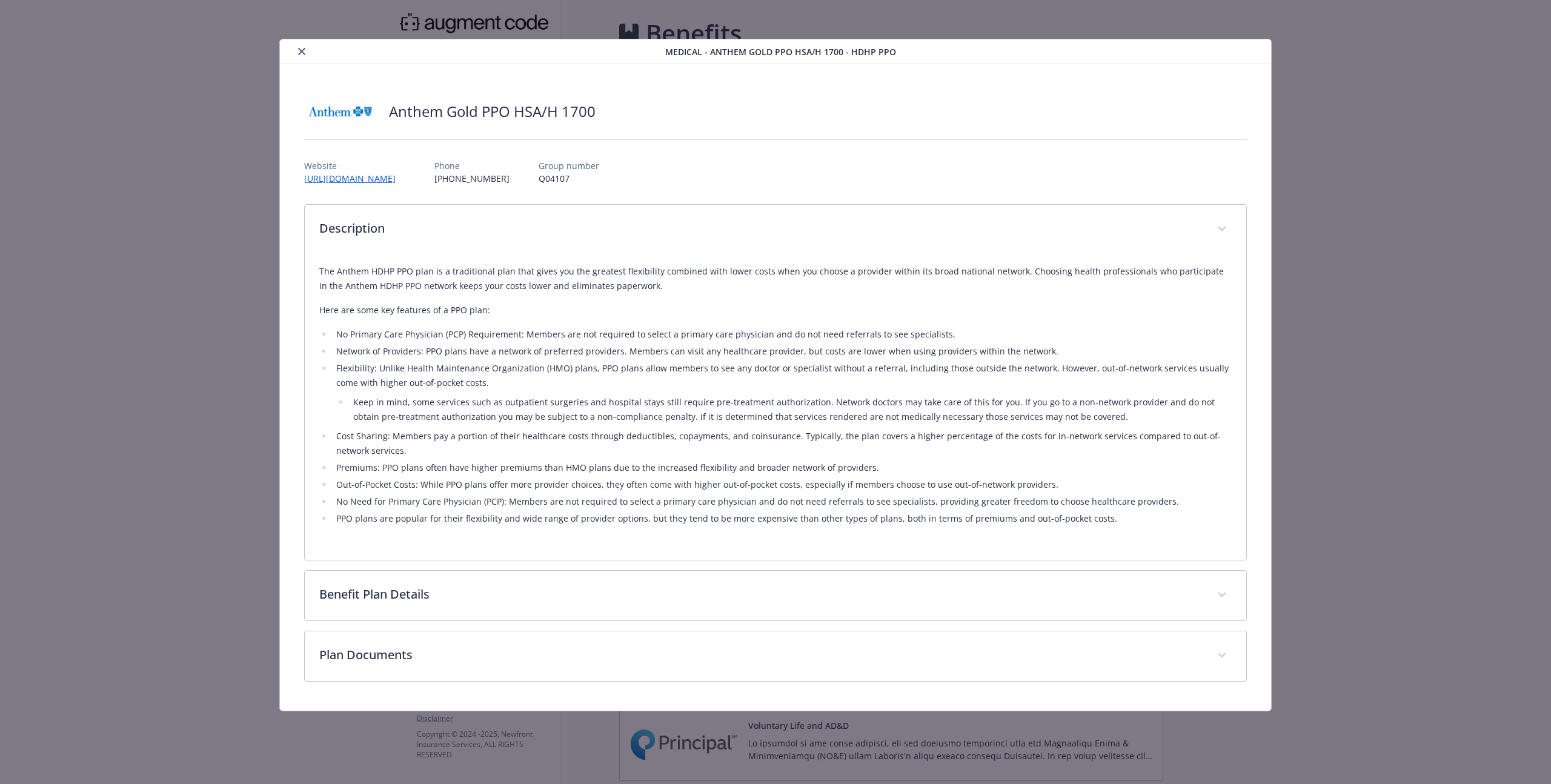
drag, startPoint x: 478, startPoint y: 504, endPoint x: 476, endPoint y: 511, distance: 7.3
click at [478, 505] on li "No Need for Primary Care Physician (PCP): Members are not required to select a …" at bounding box center [782, 502] width 899 height 15
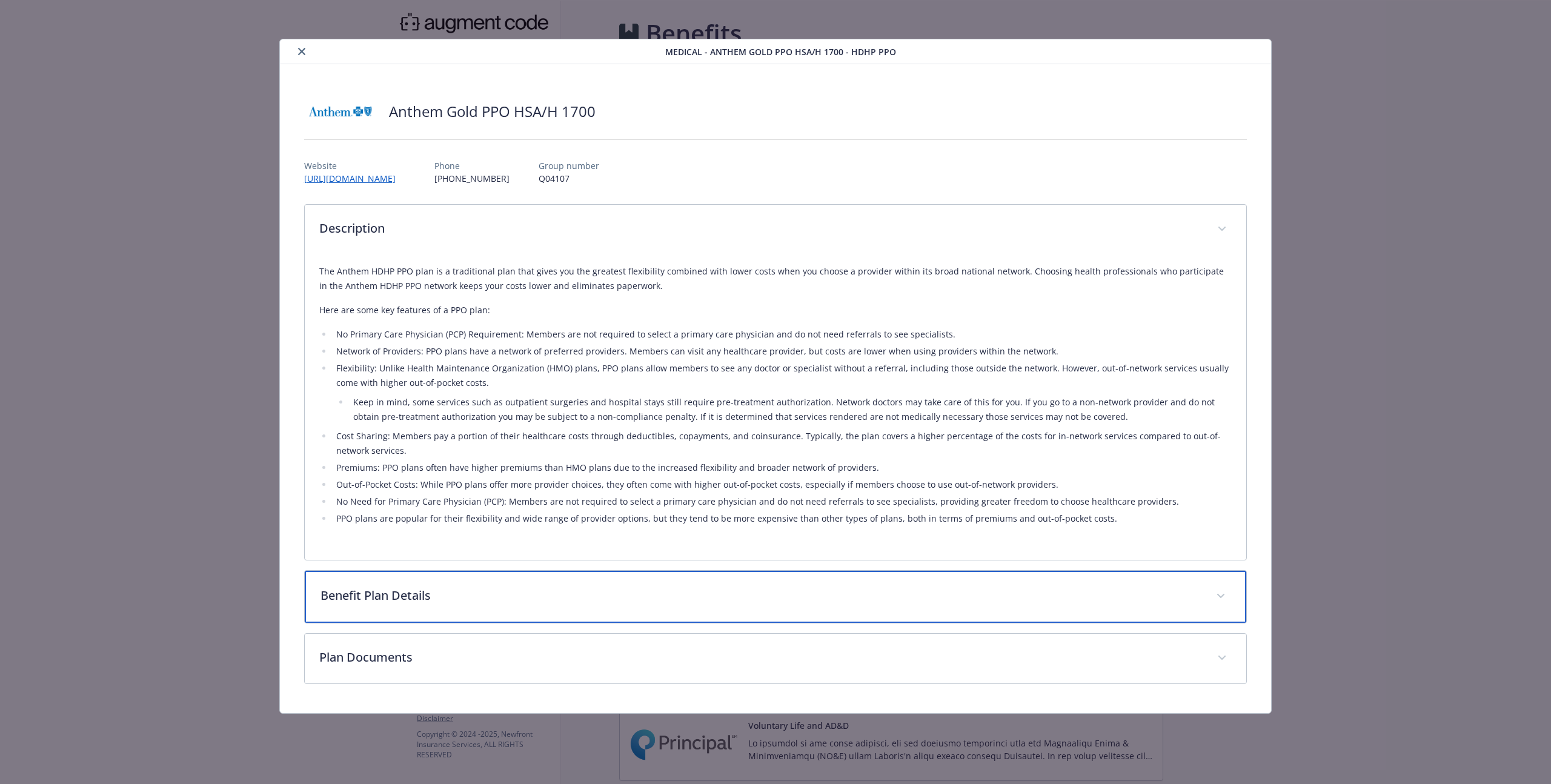
click at [428, 583] on div "Benefit Plan Details" at bounding box center [776, 597] width 941 height 52
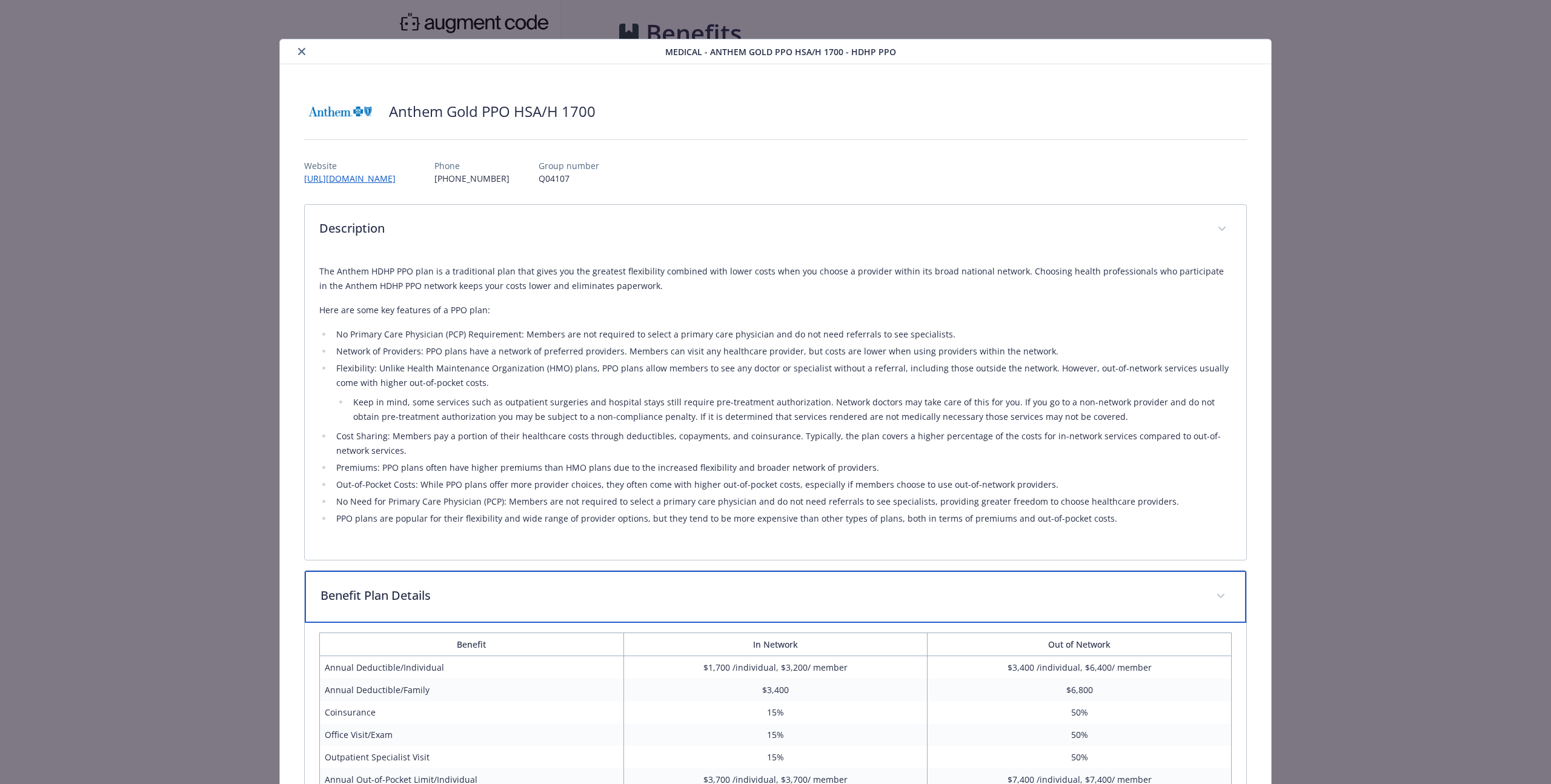
scroll to position [211, 0]
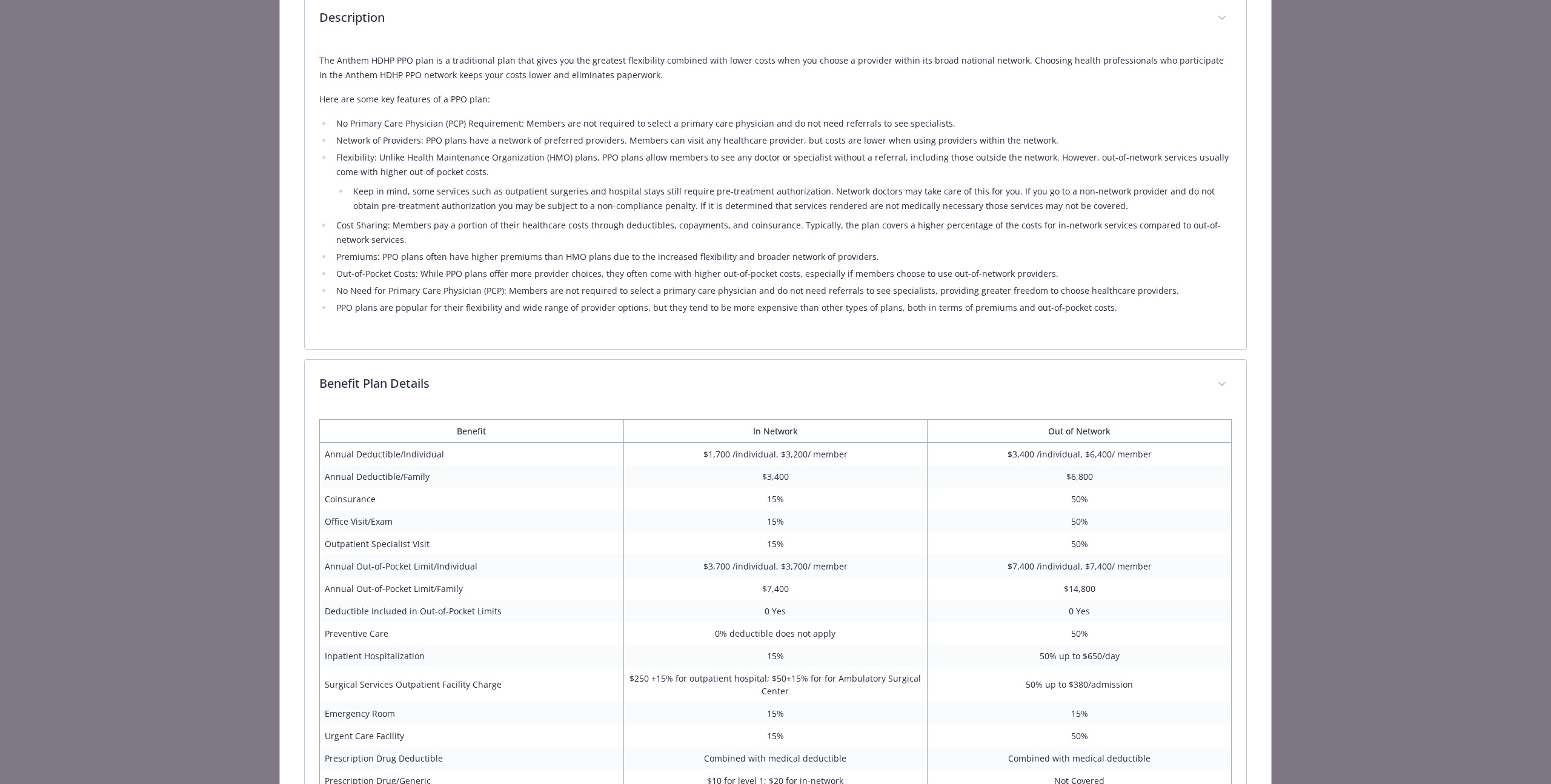
click at [326, 461] on td "Annual Deductible/Individual" at bounding box center [471, 453] width 304 height 23
click at [328, 459] on td "Annual Deductible/Individual" at bounding box center [471, 453] width 304 height 23
click at [329, 455] on td "Annual Deductible/Individual" at bounding box center [471, 453] width 304 height 23
drag, startPoint x: 329, startPoint y: 455, endPoint x: 865, endPoint y: 451, distance: 536.0
click at [865, 451] on tr "Annual Deductible/Individual $1,700 /individual, $3,200/ member $3,400 /individ…" at bounding box center [775, 453] width 911 height 23
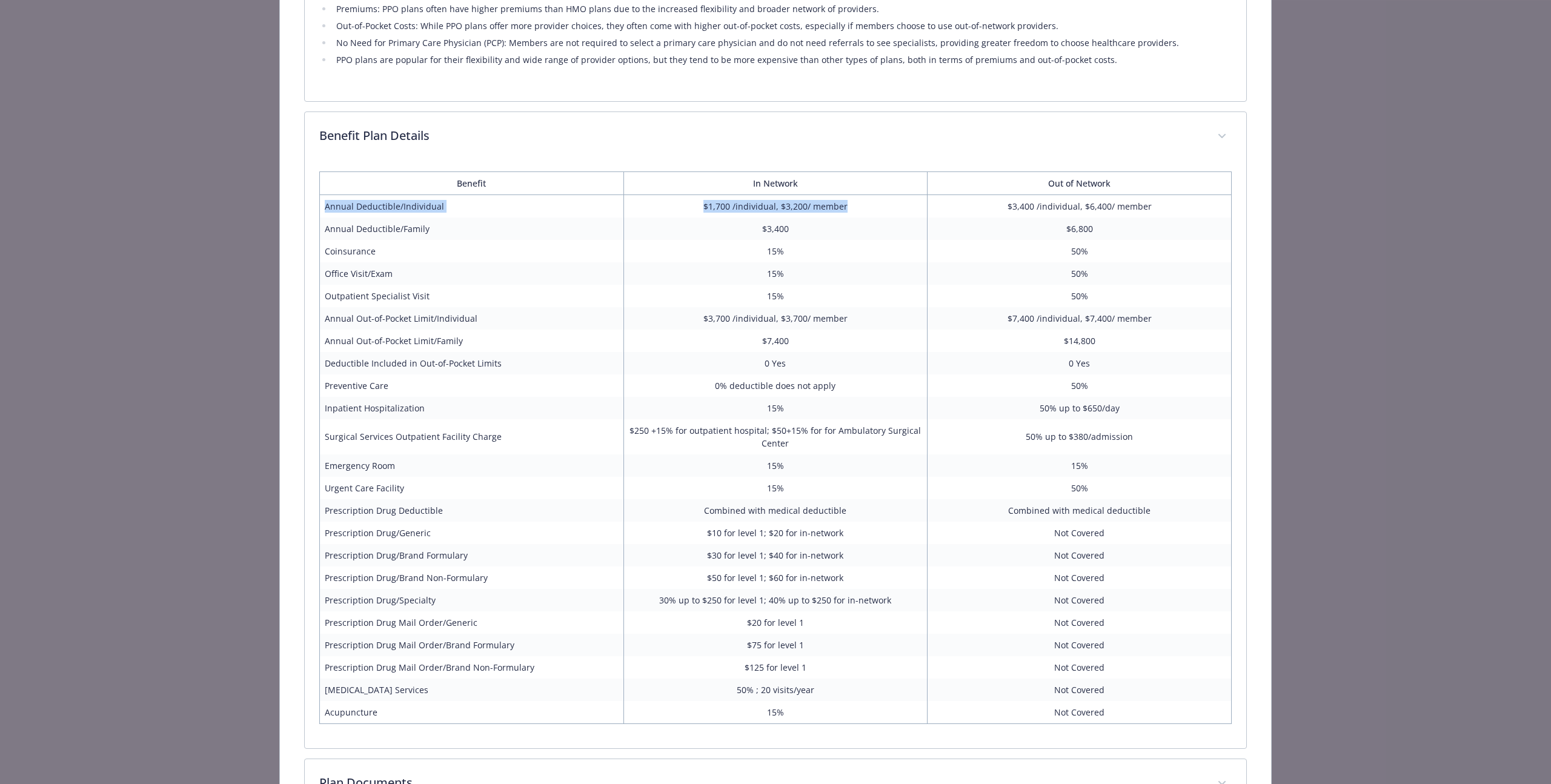
scroll to position [552, 0]
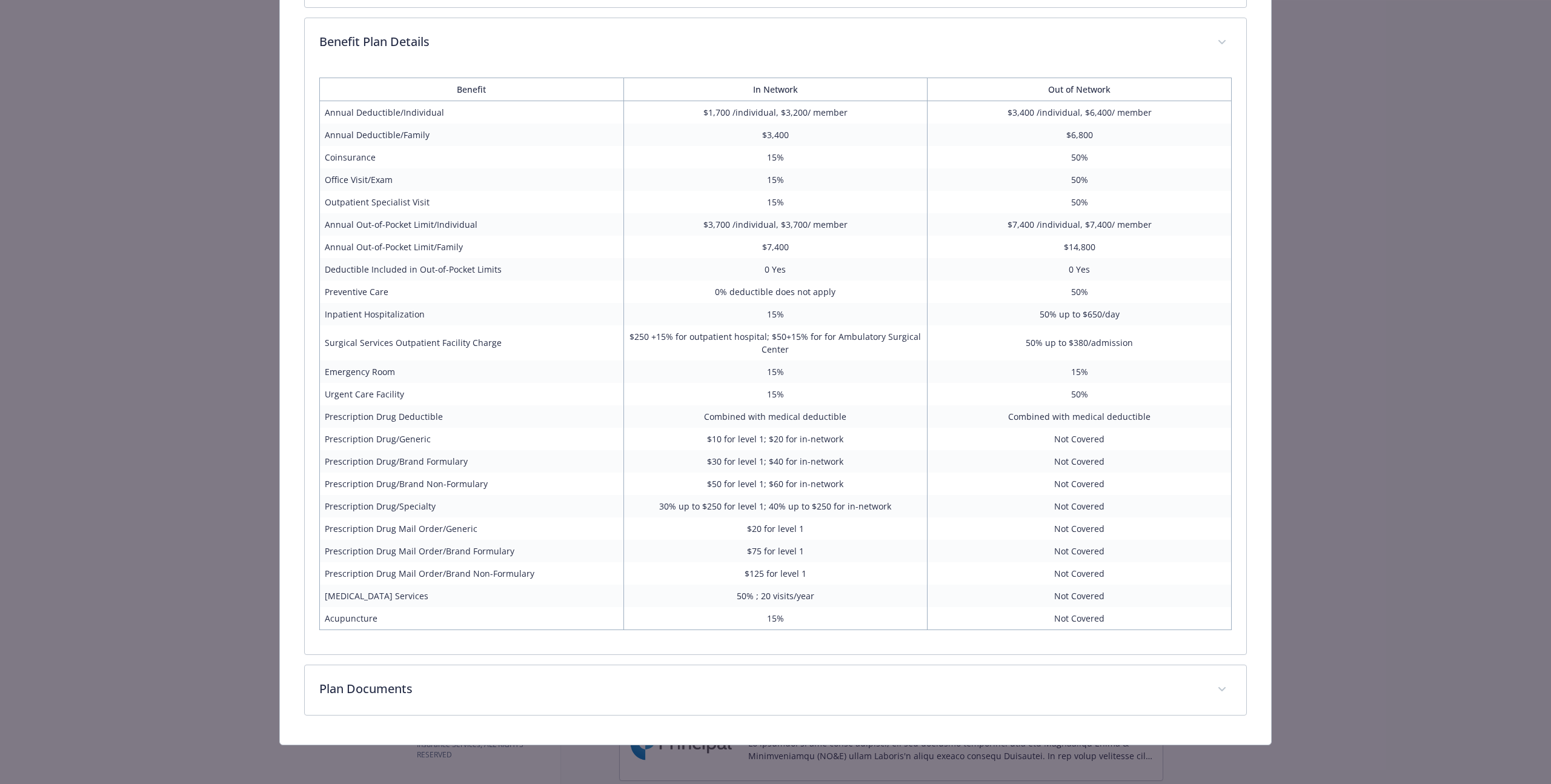
click at [707, 226] on td "$3,700 /individual, $3,700/ member" at bounding box center [775, 224] width 304 height 22
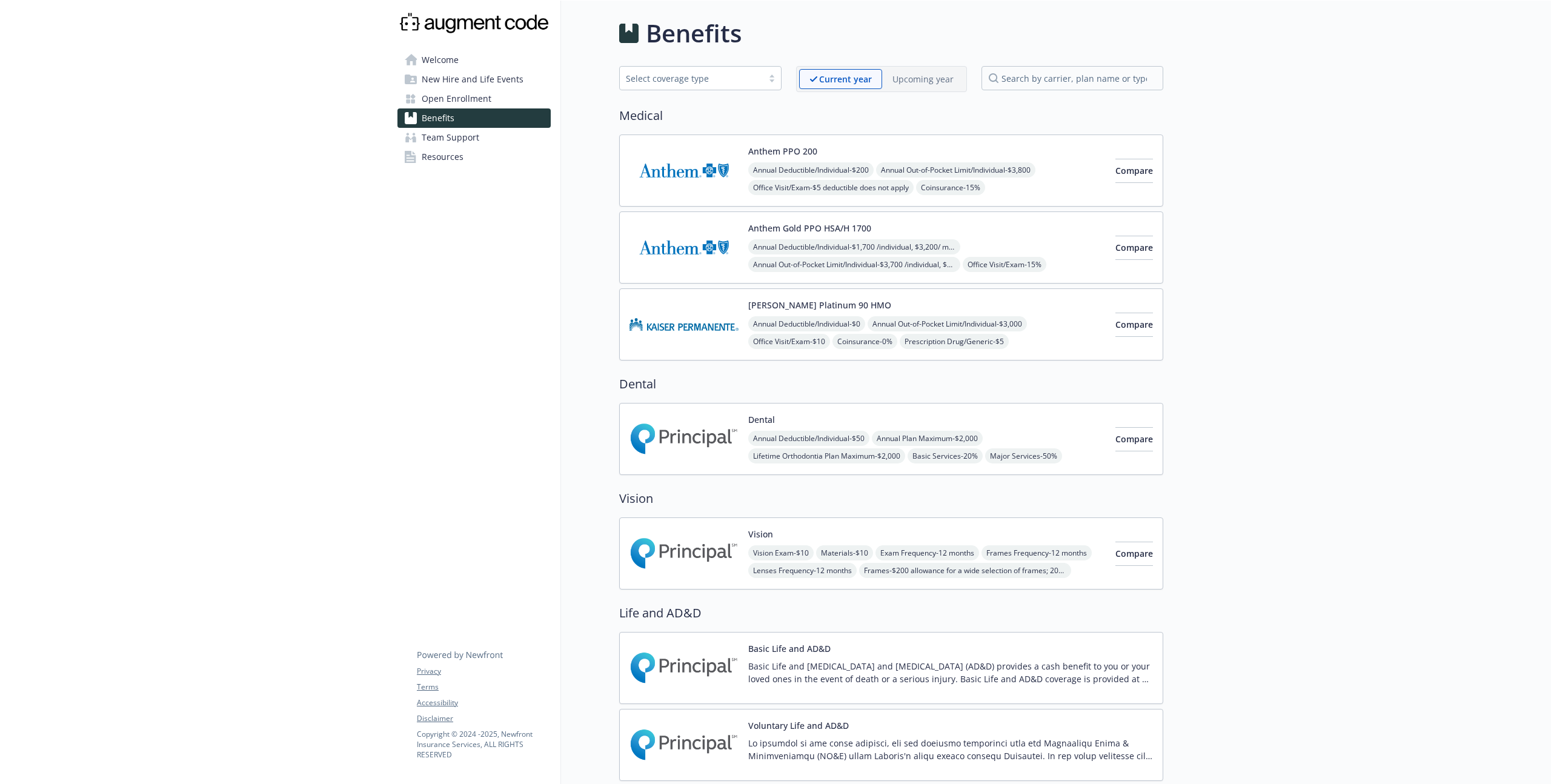
click at [675, 162] on img at bounding box center [684, 170] width 109 height 51
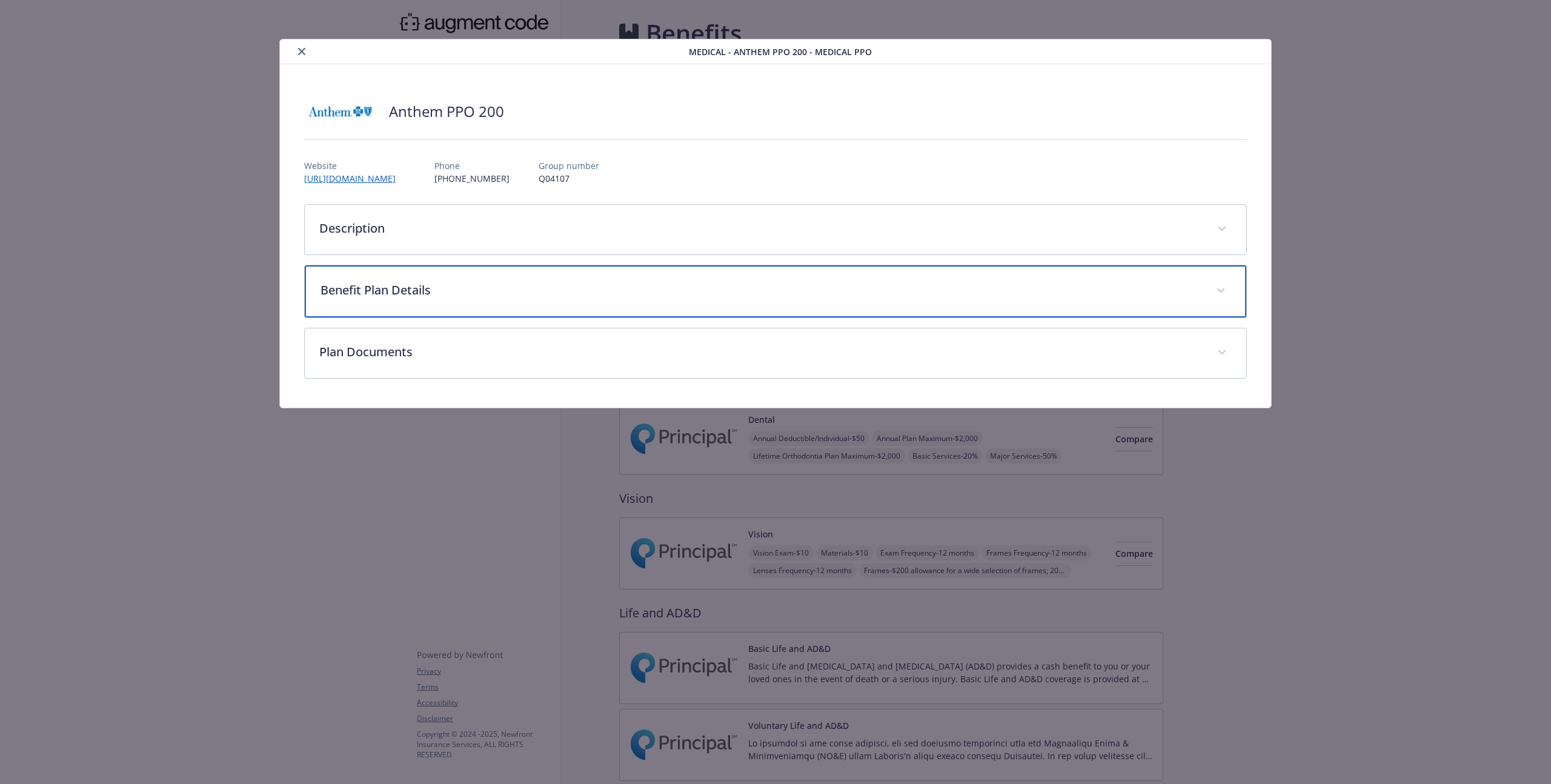
click at [447, 300] on div "Benefit Plan Details" at bounding box center [776, 291] width 941 height 52
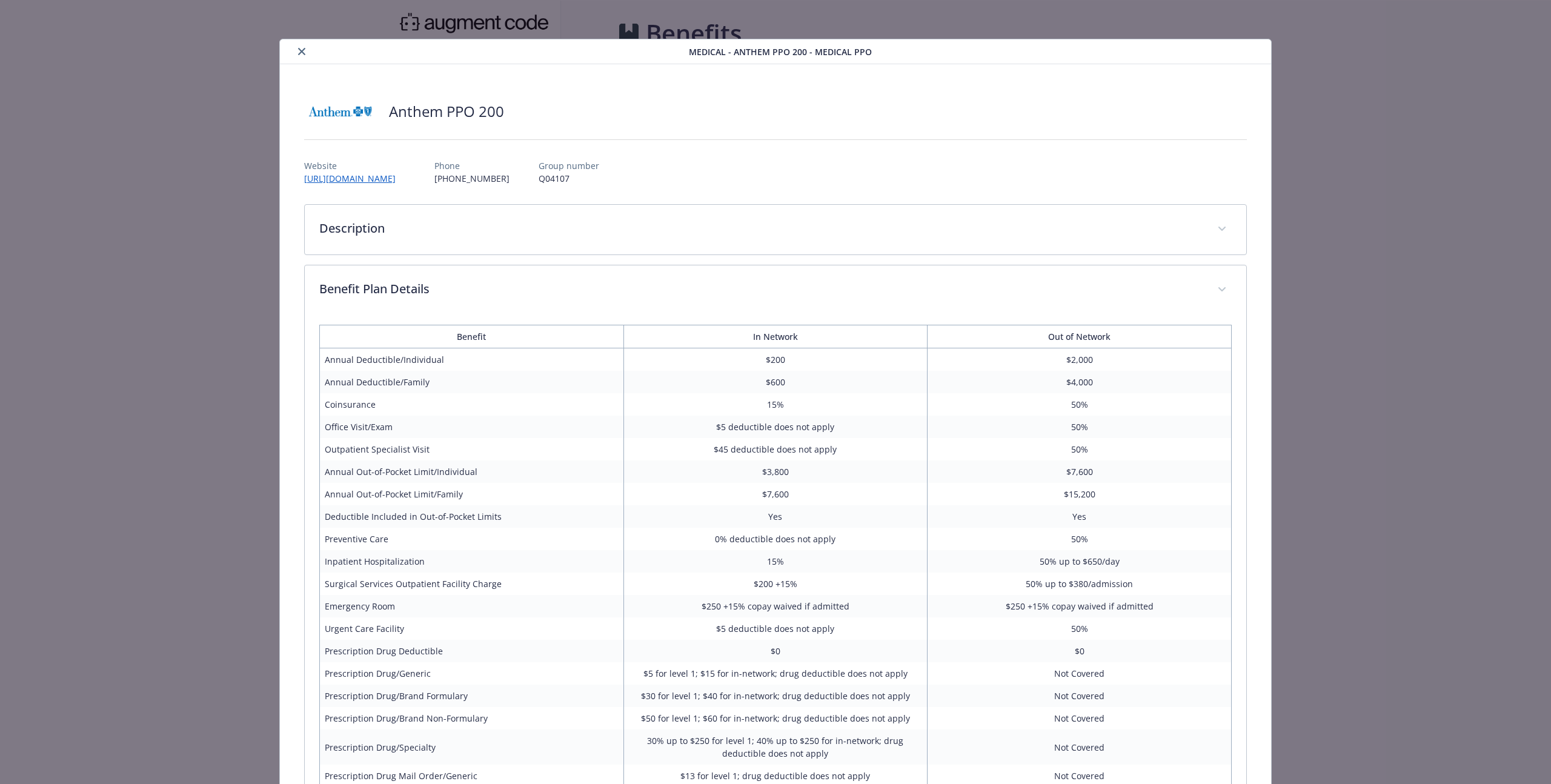
click at [333, 360] on td "Annual Deductible/Individual" at bounding box center [471, 360] width 304 height 23
drag, startPoint x: 333, startPoint y: 360, endPoint x: 772, endPoint y: 356, distance: 439.0
click at [772, 356] on tr "Annual Deductible/Individual $200 $2,000" at bounding box center [775, 360] width 911 height 23
click at [781, 356] on td "$200" at bounding box center [775, 360] width 304 height 23
drag, startPoint x: 781, startPoint y: 356, endPoint x: 331, endPoint y: 356, distance: 450.0
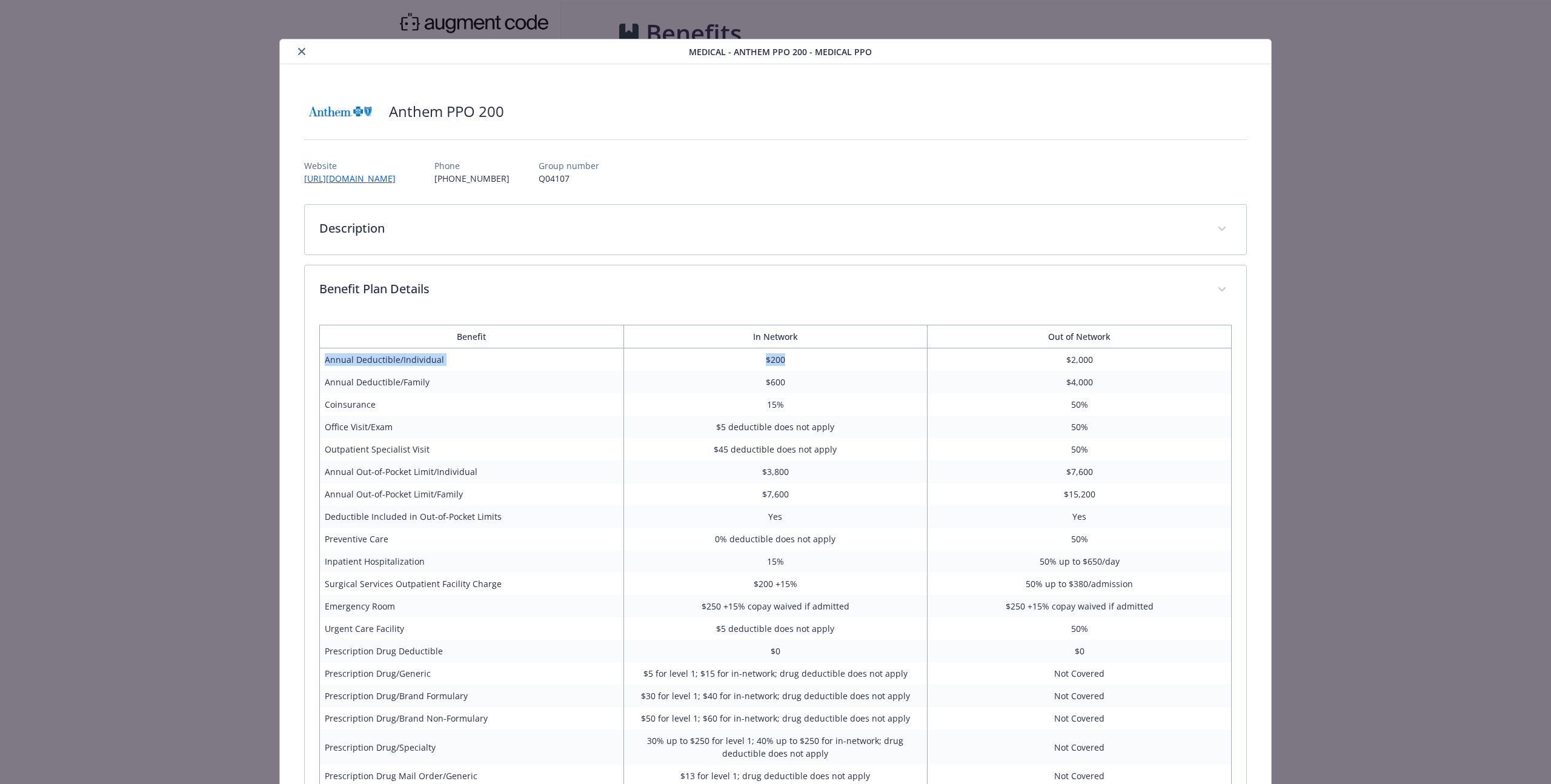
click at [331, 354] on tr "Annual Deductible/Individual $200 $2,000" at bounding box center [775, 360] width 911 height 23
click at [333, 358] on td "Annual Deductible/Individual" at bounding box center [471, 360] width 304 height 23
drag, startPoint x: 333, startPoint y: 358, endPoint x: 353, endPoint y: 381, distance: 30.5
click at [353, 381] on tbody "Annual Deductible/Individual $200 $2,000 Annual Deductible/Family $600 $4,000 C…" at bounding box center [775, 612] width 911 height 529
click at [353, 381] on td "Annual Deductible/Family" at bounding box center [471, 382] width 304 height 22
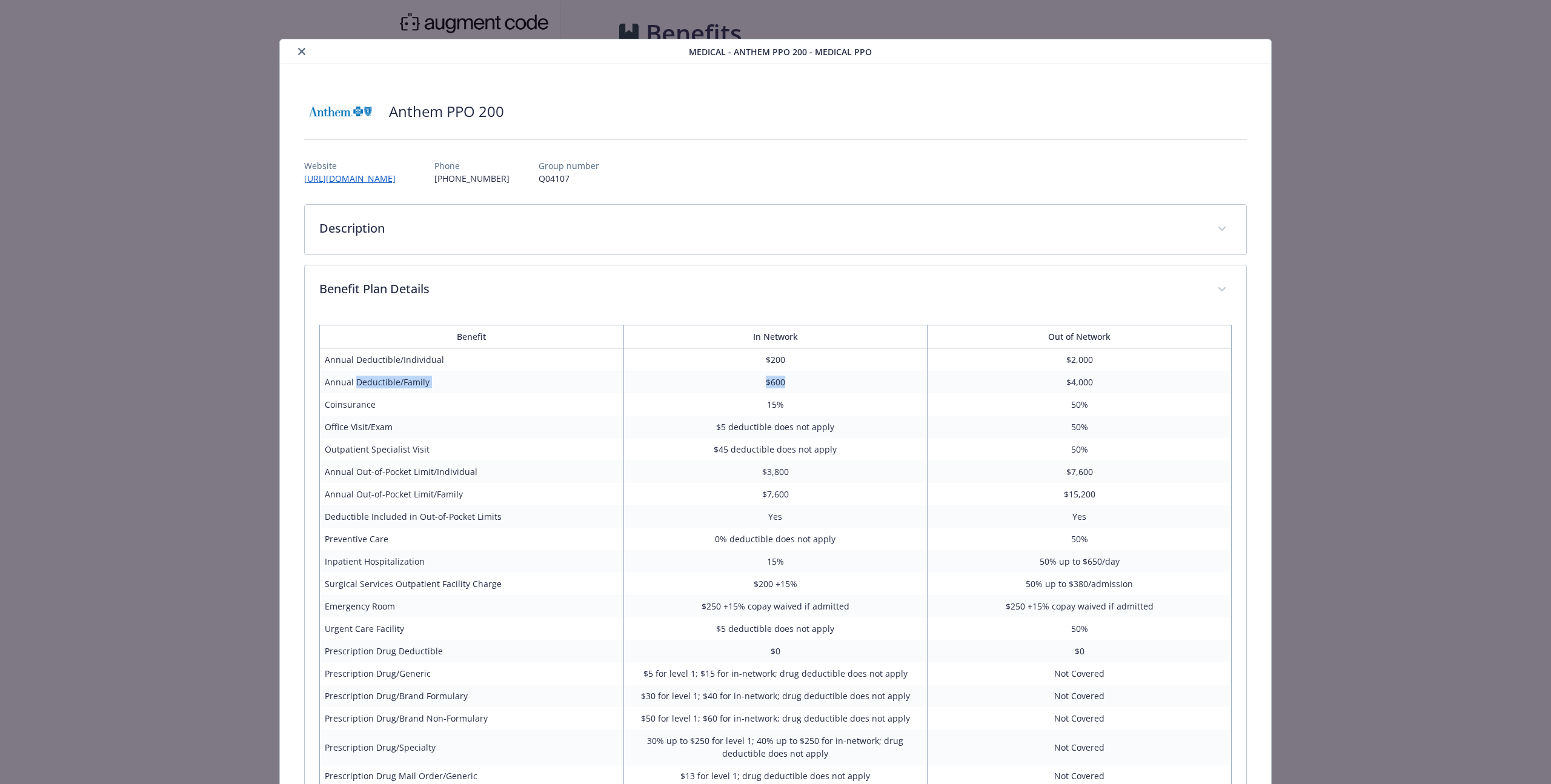
drag, startPoint x: 353, startPoint y: 381, endPoint x: 853, endPoint y: 387, distance: 500.0
click at [853, 387] on tr "Annual Deductible/Family $600 $4,000" at bounding box center [775, 382] width 911 height 22
click at [326, 379] on td "Annual Deductible/Family" at bounding box center [471, 382] width 304 height 22
drag, startPoint x: 326, startPoint y: 379, endPoint x: 332, endPoint y: 396, distance: 18.0
click at [332, 396] on tbody "Annual Deductible/Individual $200 $2,000 Annual Deductible/Family $600 $4,000 C…" at bounding box center [775, 612] width 911 height 529
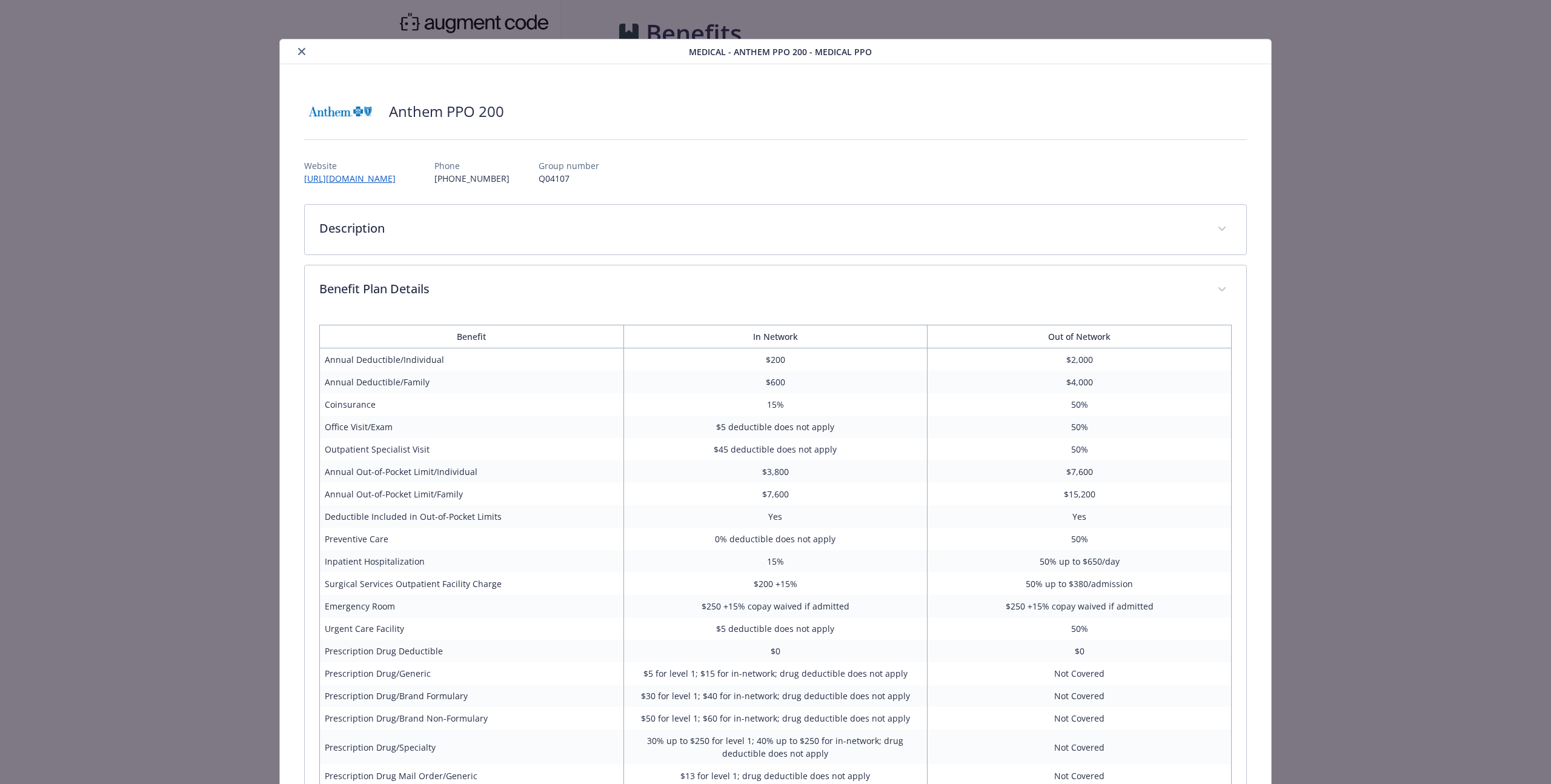
click at [343, 469] on td "Annual Out-of-Pocket Limit/Individual" at bounding box center [471, 472] width 304 height 22
drag, startPoint x: 343, startPoint y: 469, endPoint x: 812, endPoint y: 470, distance: 469.0
click at [812, 470] on tr "Annual Out-of-Pocket Limit/Individual $3,800 $7,600" at bounding box center [775, 472] width 911 height 22
click at [776, 469] on td "$3,800" at bounding box center [775, 472] width 304 height 22
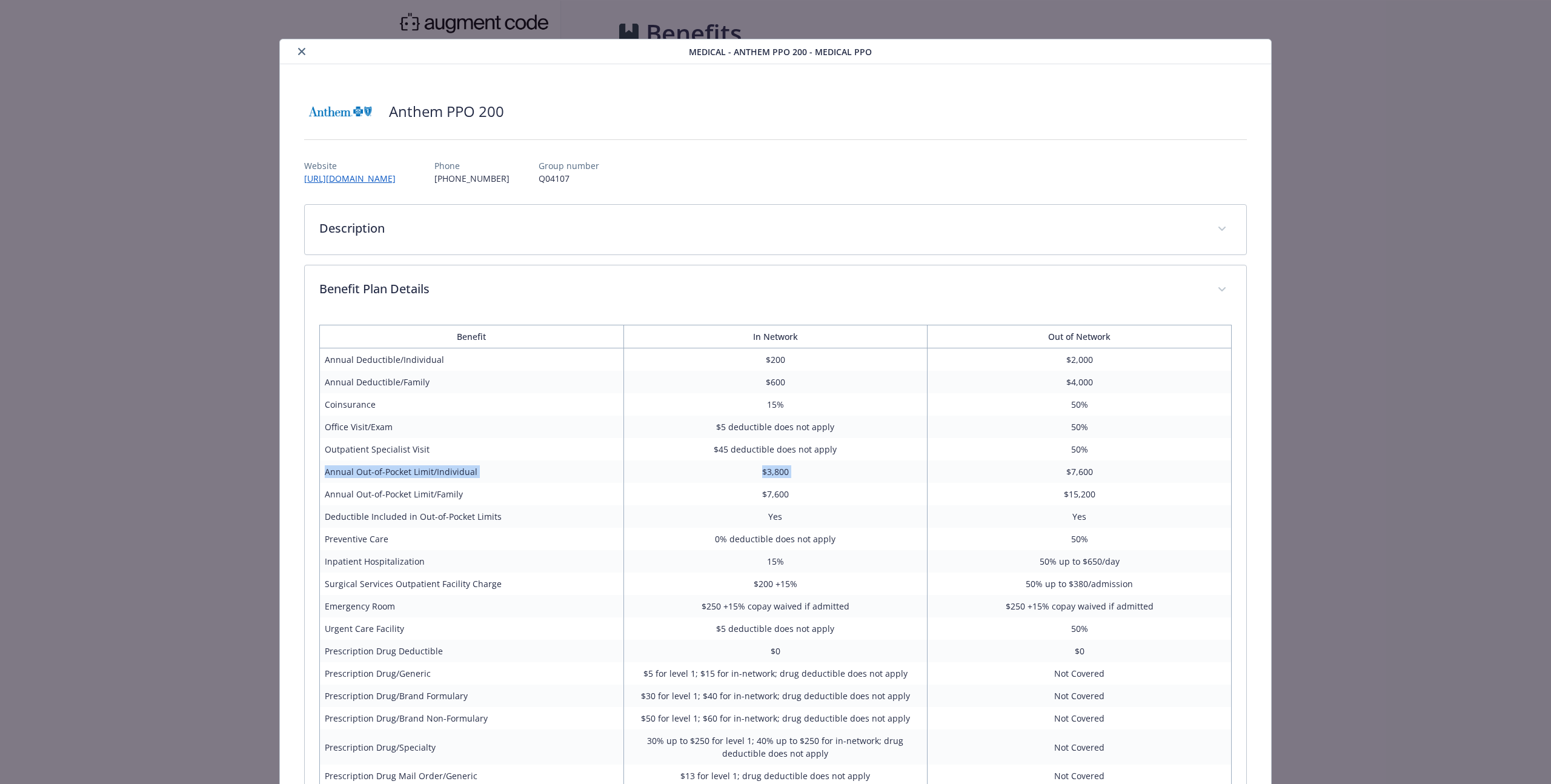
drag, startPoint x: 776, startPoint y: 469, endPoint x: 358, endPoint y: 469, distance: 418.0
click at [358, 469] on tr "Annual Out-of-Pocket Limit/Individual $3,800 $7,600" at bounding box center [775, 472] width 911 height 22
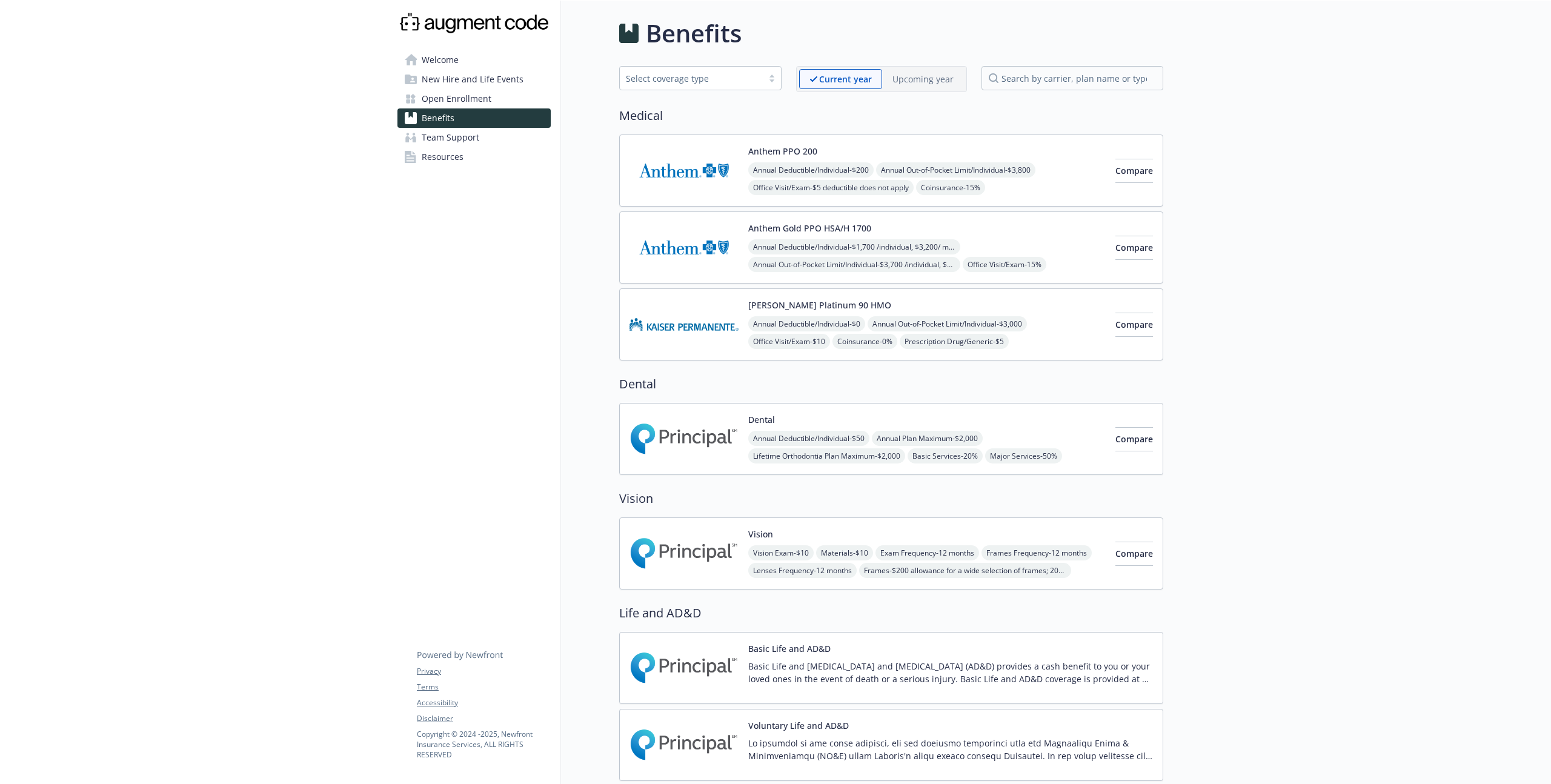
click at [688, 251] on img at bounding box center [684, 247] width 109 height 51
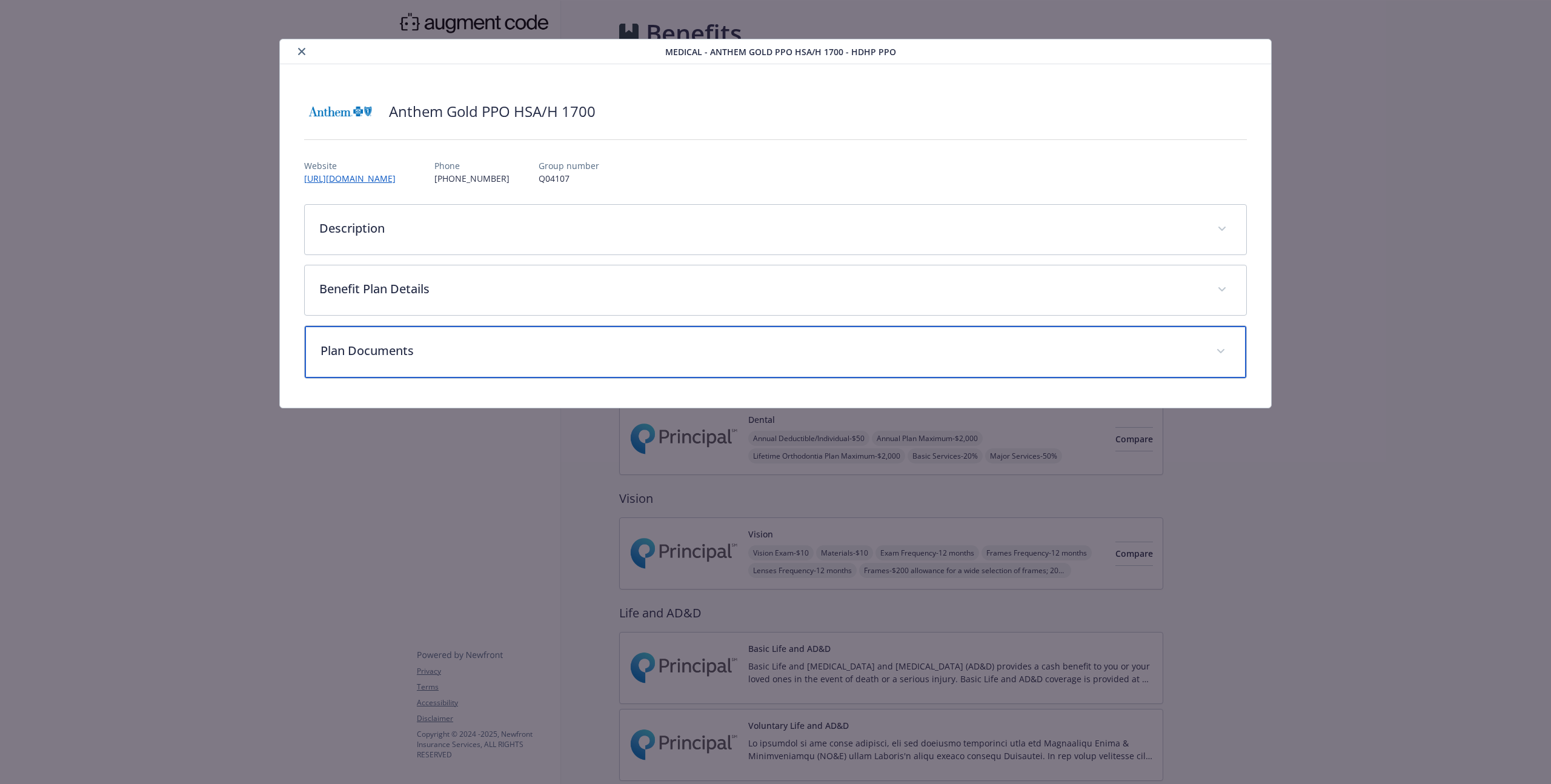
click at [494, 340] on div "Plan Documents" at bounding box center [776, 352] width 941 height 52
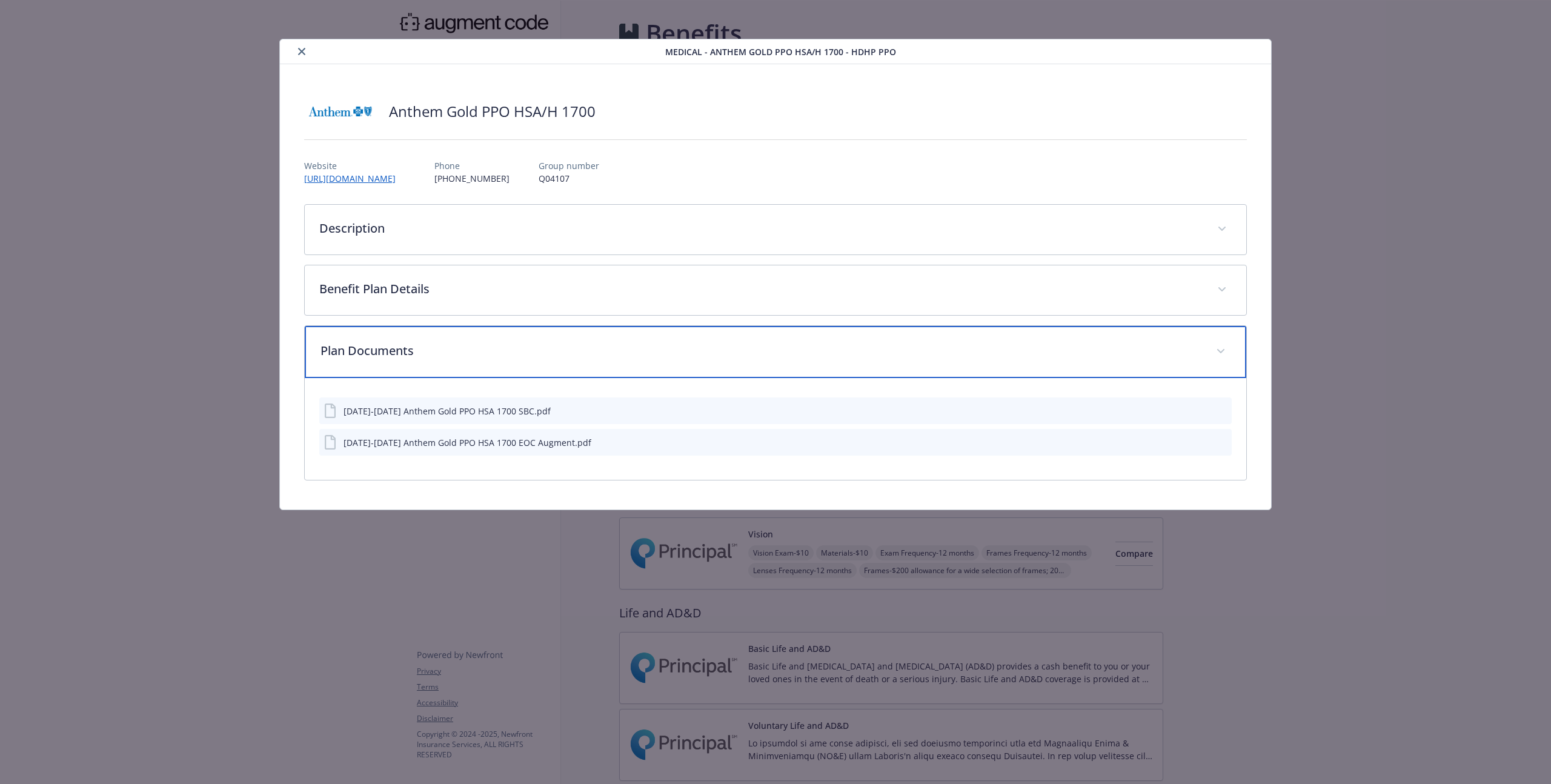
click at [470, 358] on p "Plan Documents" at bounding box center [761, 351] width 881 height 18
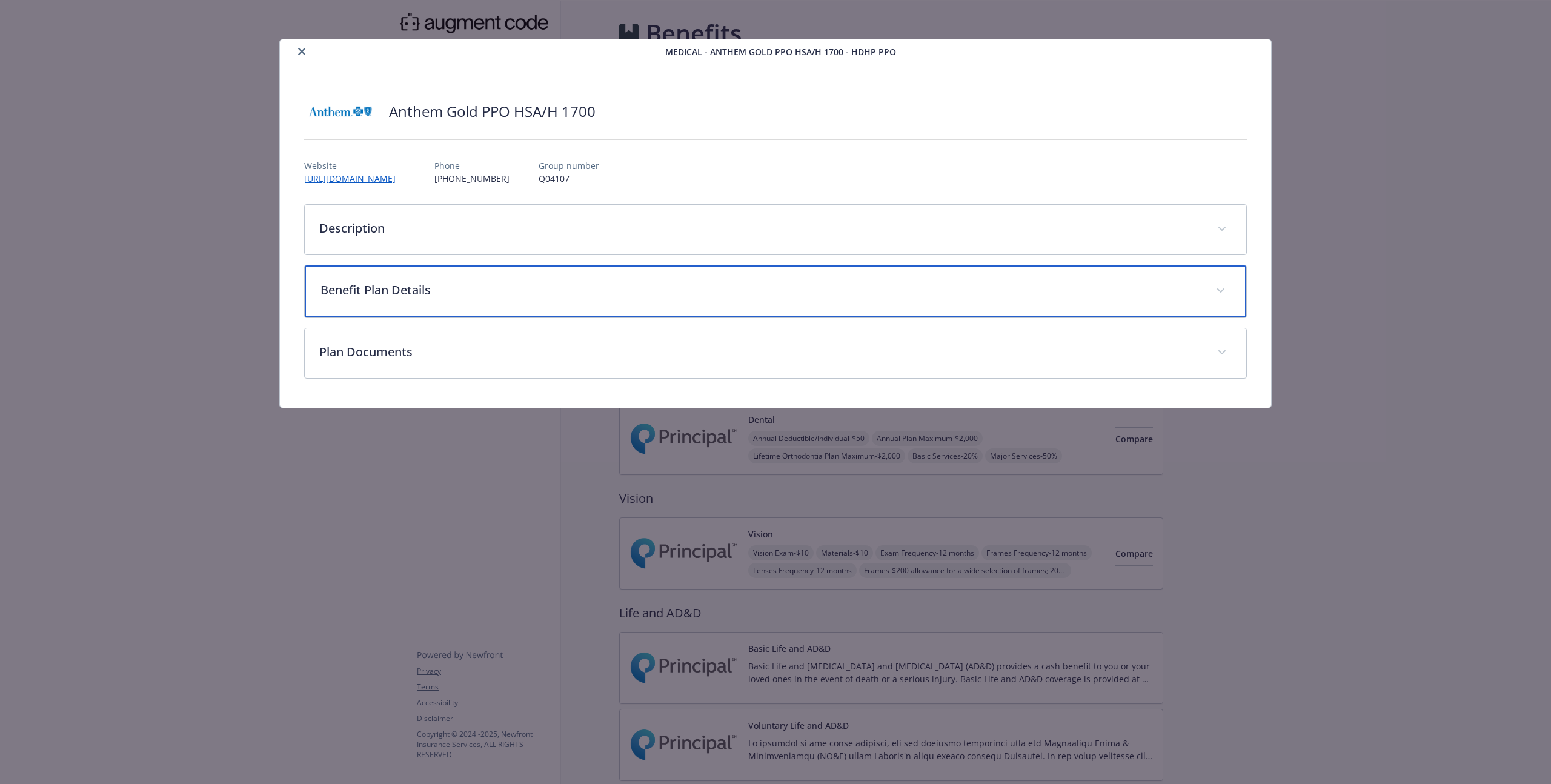
click at [496, 298] on p "Benefit Plan Details" at bounding box center [761, 290] width 881 height 18
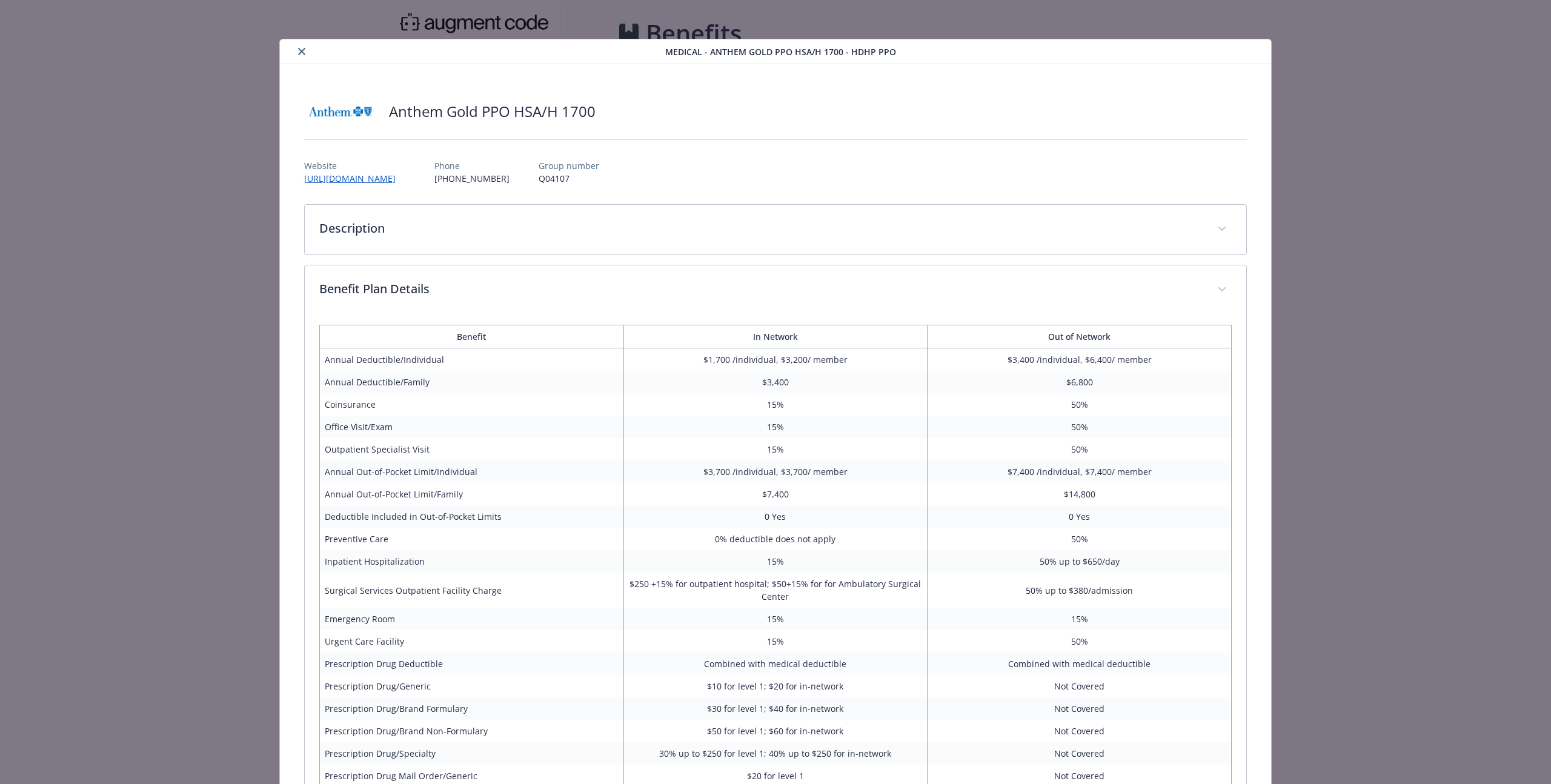
click at [324, 472] on td "Annual Out-of-Pocket Limit/Individual" at bounding box center [471, 472] width 304 height 22
drag, startPoint x: 324, startPoint y: 472, endPoint x: 859, endPoint y: 474, distance: 535.0
click at [859, 474] on tr "Annual Out-of-Pocket Limit/Individual $3,700 /individual, $3,700/ member $7,400…" at bounding box center [775, 472] width 911 height 22
drag, startPoint x: 752, startPoint y: 451, endPoint x: 781, endPoint y: 451, distance: 29.0
click at [781, 451] on td "15%" at bounding box center [775, 449] width 304 height 22
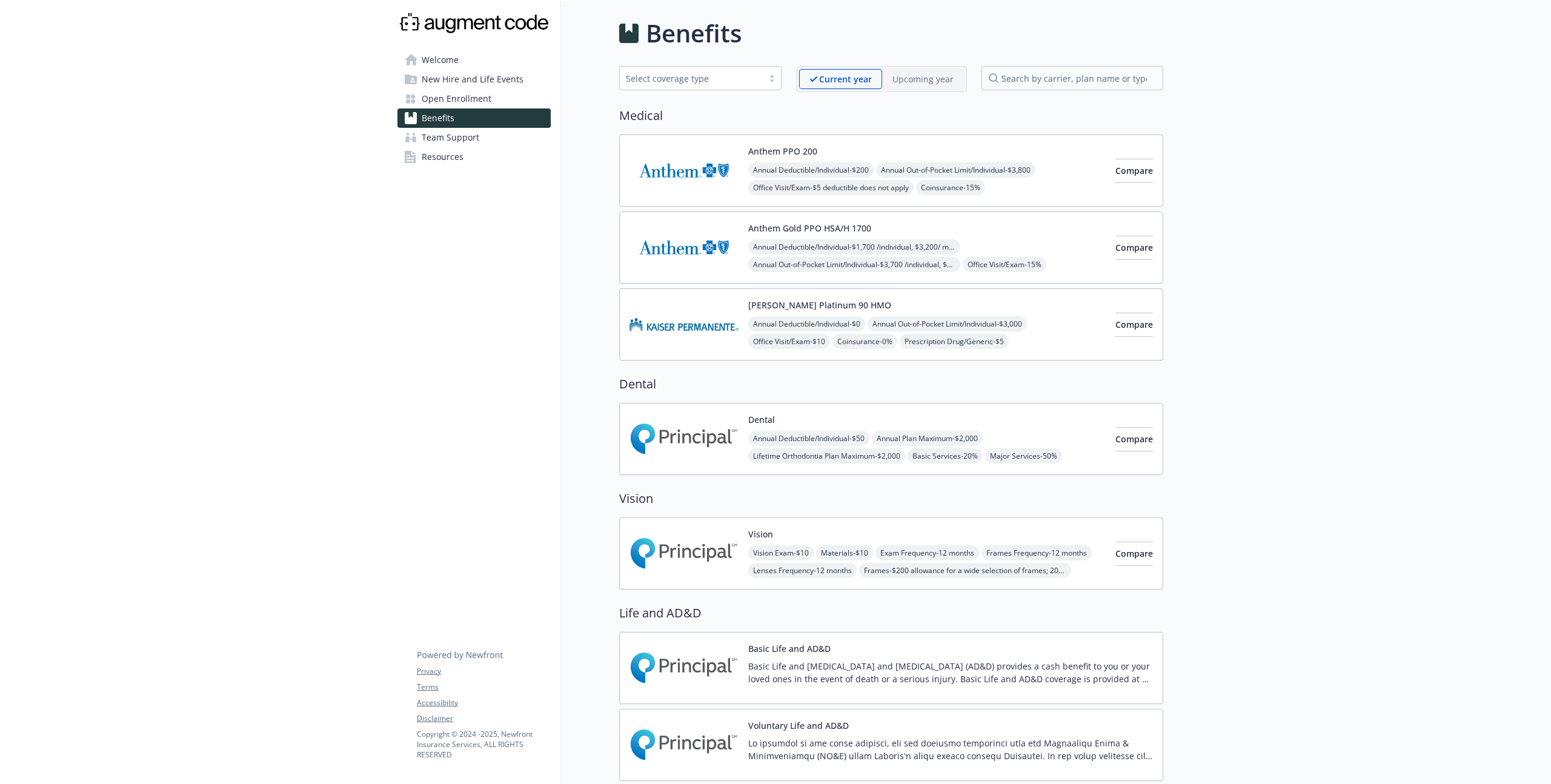
click at [696, 190] on img at bounding box center [684, 170] width 109 height 51
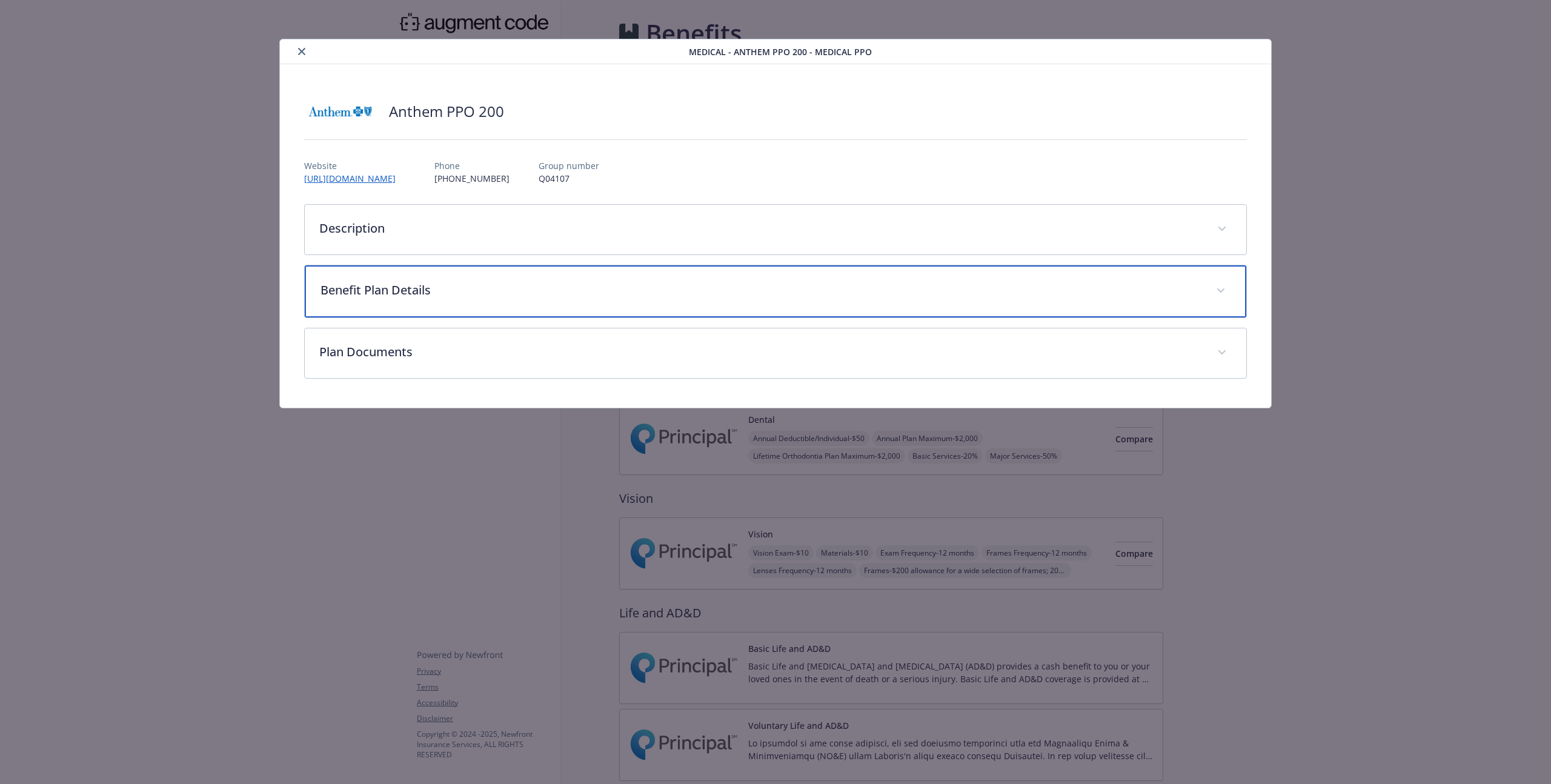
click at [446, 289] on p "Benefit Plan Details" at bounding box center [761, 290] width 881 height 18
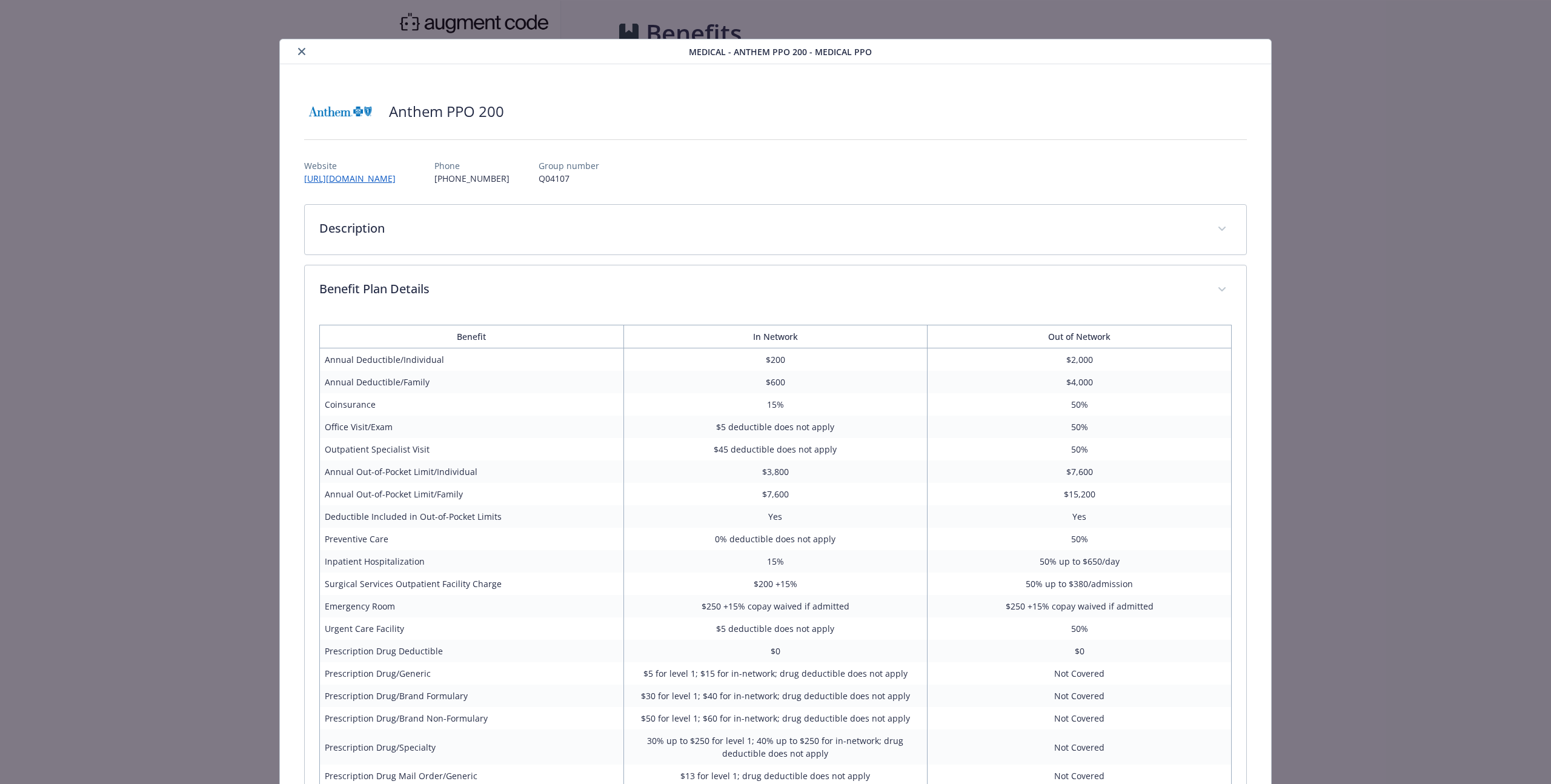
click at [367, 389] on td "Annual Deductible/Family" at bounding box center [471, 382] width 304 height 22
drag, startPoint x: 367, startPoint y: 389, endPoint x: 342, endPoint y: 377, distance: 27.7
click at [342, 377] on td "Annual Deductible/Family" at bounding box center [471, 382] width 304 height 22
click at [345, 379] on td "Annual Deductible/Family" at bounding box center [471, 382] width 304 height 22
click at [345, 383] on td "Annual Deductible/Family" at bounding box center [471, 382] width 304 height 22
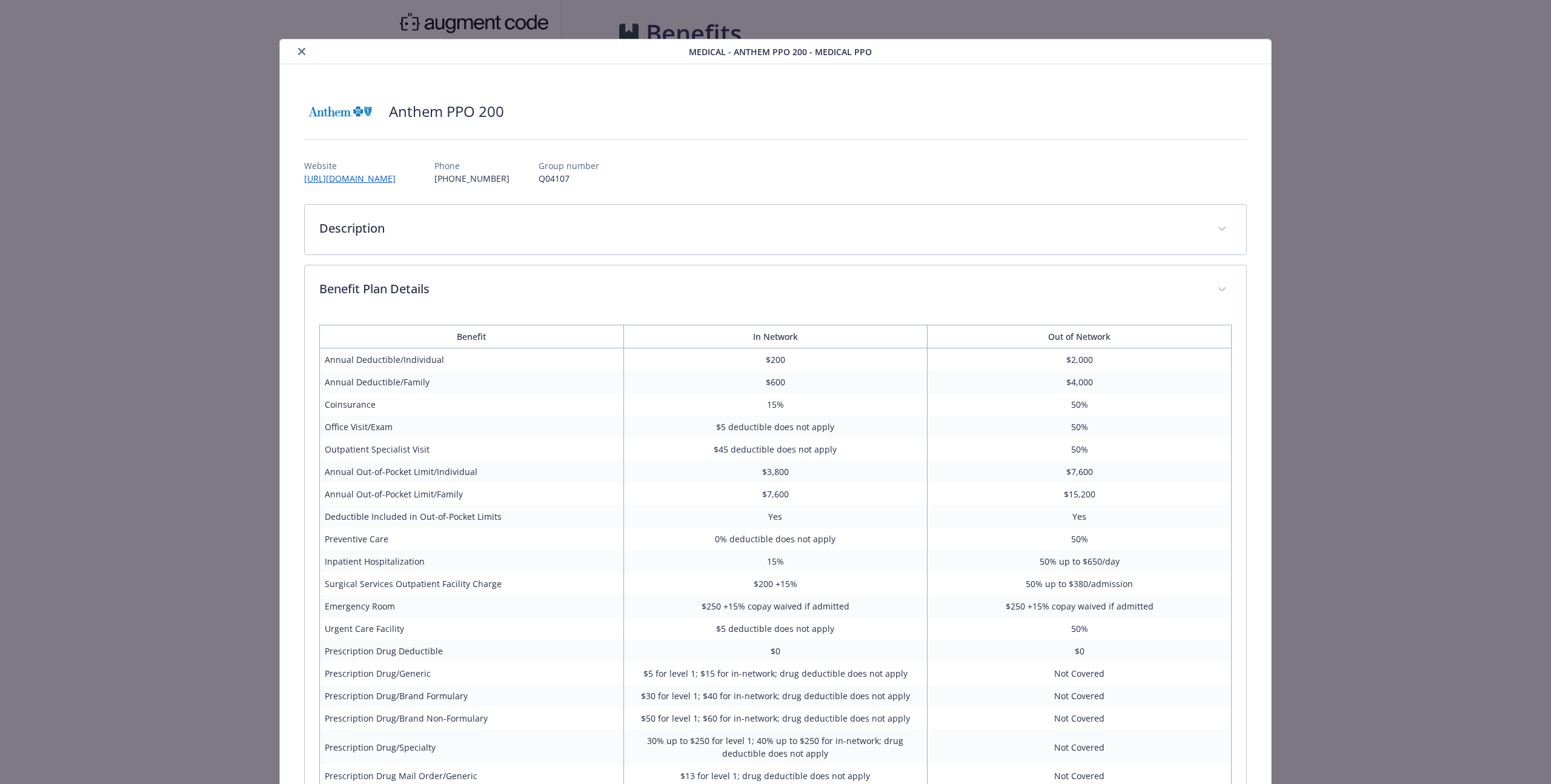
click at [354, 390] on td "Annual Deductible/Family" at bounding box center [471, 382] width 304 height 22
click at [319, 379] on table "Benefit In Network Out of Network Annual Deductible/Individual $200 $2,000 Annu…" at bounding box center [776, 601] width 912 height 552
drag, startPoint x: 317, startPoint y: 379, endPoint x: 768, endPoint y: 376, distance: 451.0
click at [768, 376] on table "Benefit In Network Out of Network Annual Deductible/Individual $200 $2,000 Annu…" at bounding box center [776, 601] width 912 height 552
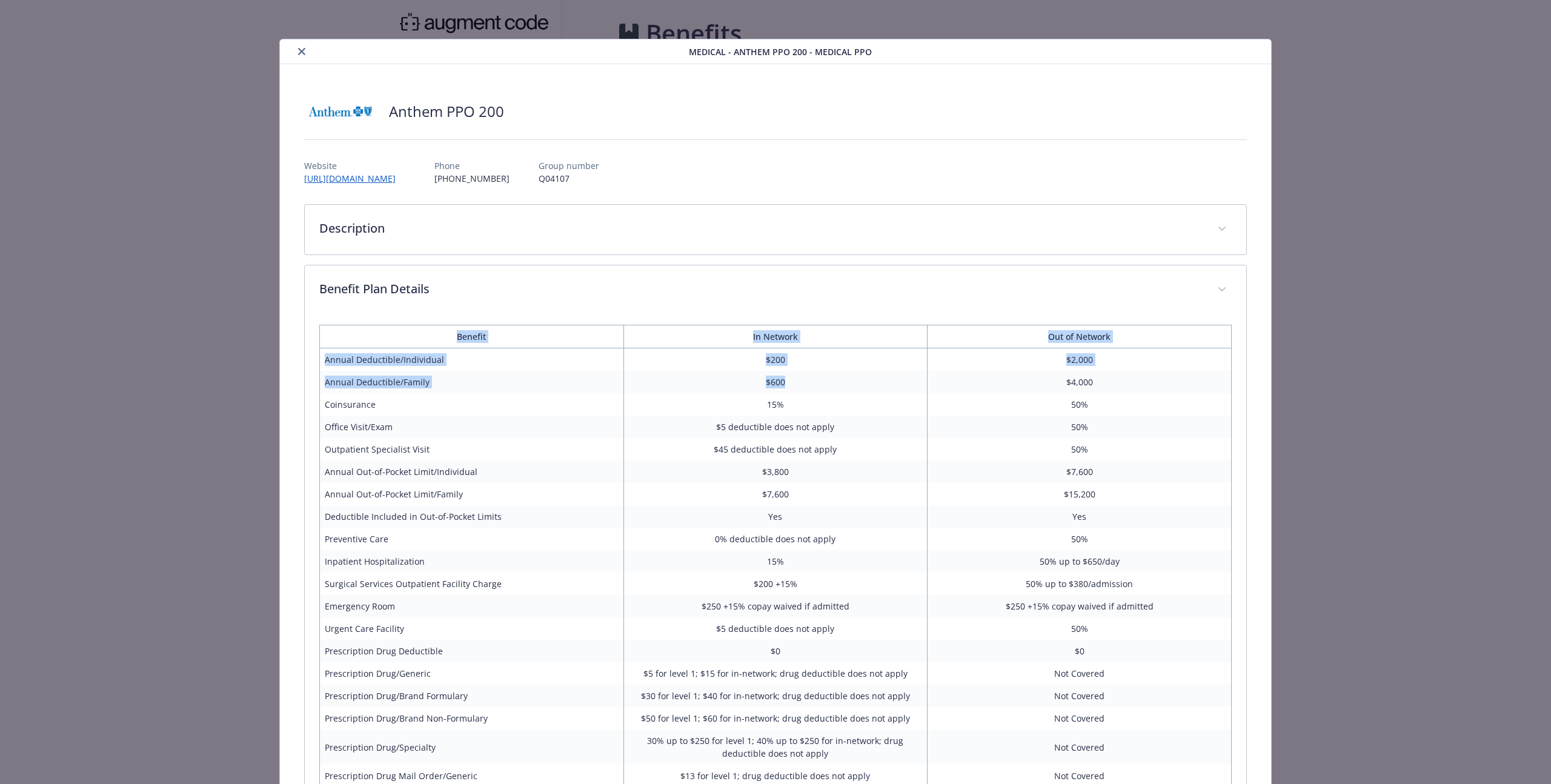
click at [769, 376] on td "$600" at bounding box center [775, 382] width 304 height 22
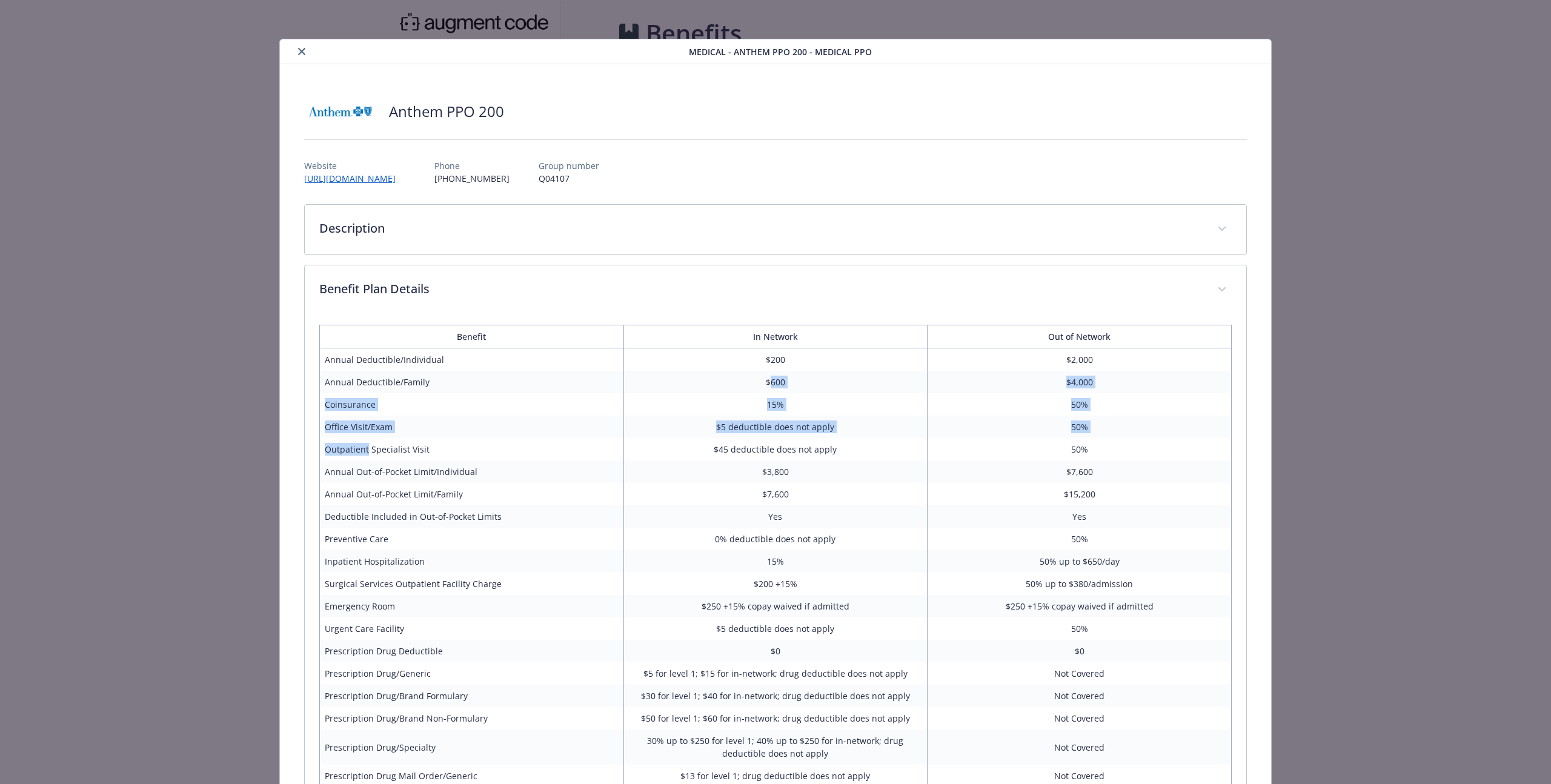
drag, startPoint x: 769, startPoint y: 376, endPoint x: 347, endPoint y: 447, distance: 427.9
click at [347, 447] on tbody "Annual Deductible/Individual $200 $2,000 Annual Deductible/Family $600 $4,000 C…" at bounding box center [775, 612] width 911 height 529
click at [347, 447] on td "Outpatient Specialist Visit" at bounding box center [471, 449] width 304 height 22
drag, startPoint x: 347, startPoint y: 447, endPoint x: 840, endPoint y: 455, distance: 493.1
click at [840, 455] on tr "Outpatient Specialist Visit $45 deductible does not apply 50%" at bounding box center [775, 449] width 911 height 22
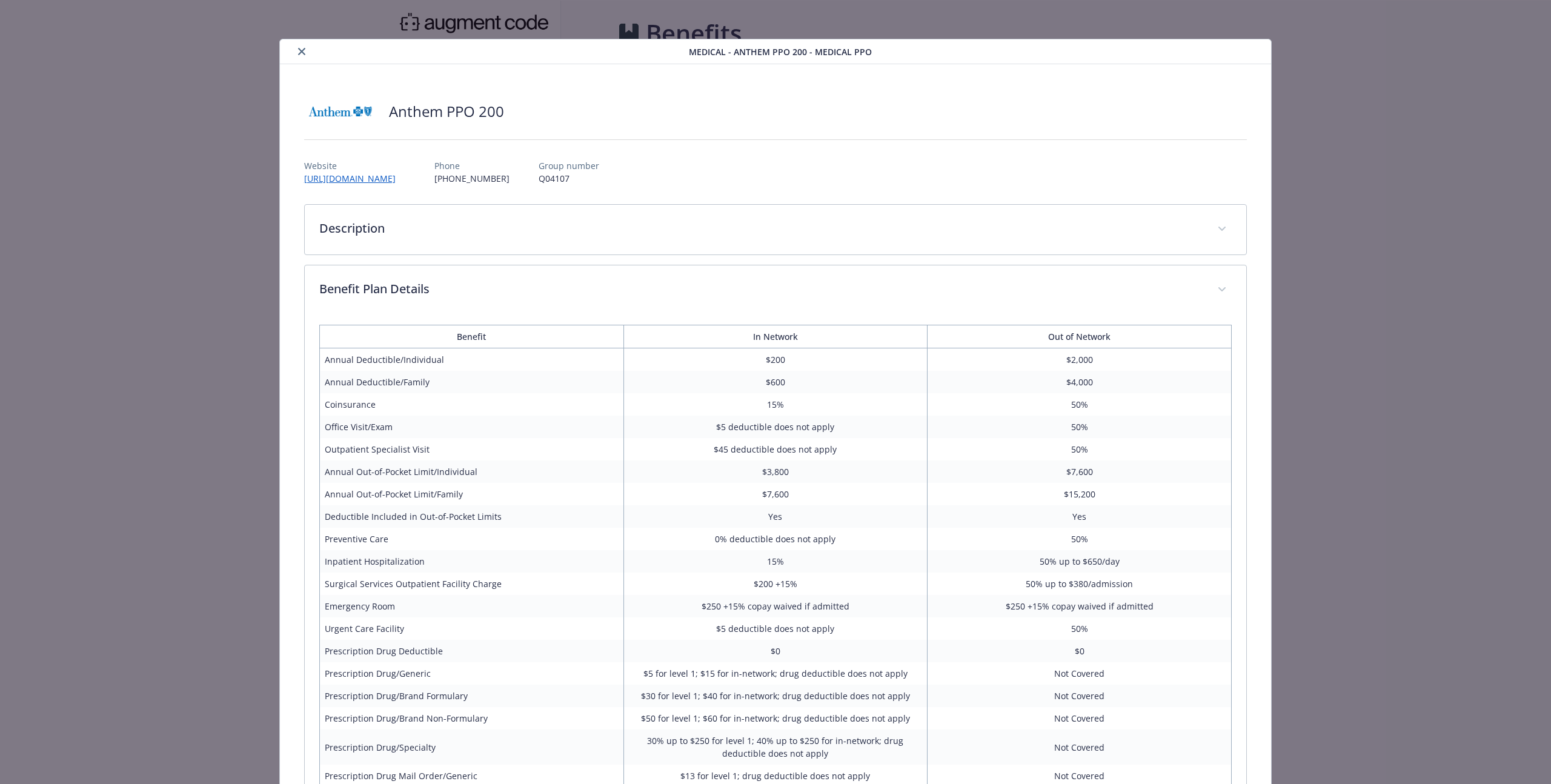
click at [838, 452] on td "$45 deductible does not apply" at bounding box center [775, 449] width 304 height 22
drag, startPoint x: 838, startPoint y: 452, endPoint x: 697, endPoint y: 449, distance: 141.0
click at [697, 449] on td "$45 deductible does not apply" at bounding box center [775, 449] width 304 height 22
click at [770, 404] on td "15%" at bounding box center [775, 405] width 304 height 22
drag, startPoint x: 770, startPoint y: 404, endPoint x: 690, endPoint y: 403, distance: 80.0
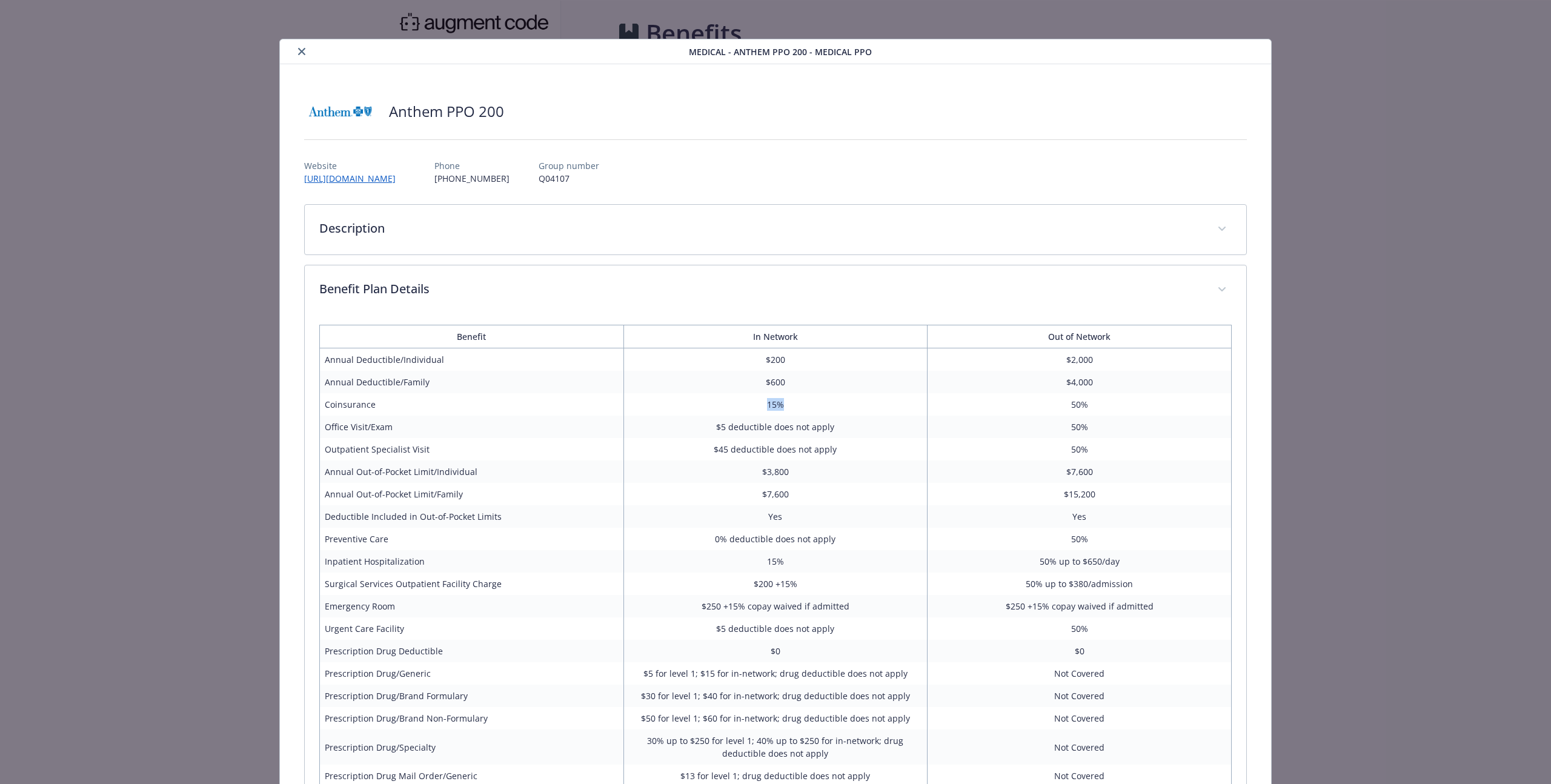
click at [690, 403] on td "15%" at bounding box center [775, 405] width 304 height 22
click at [690, 404] on td "15%" at bounding box center [775, 405] width 304 height 22
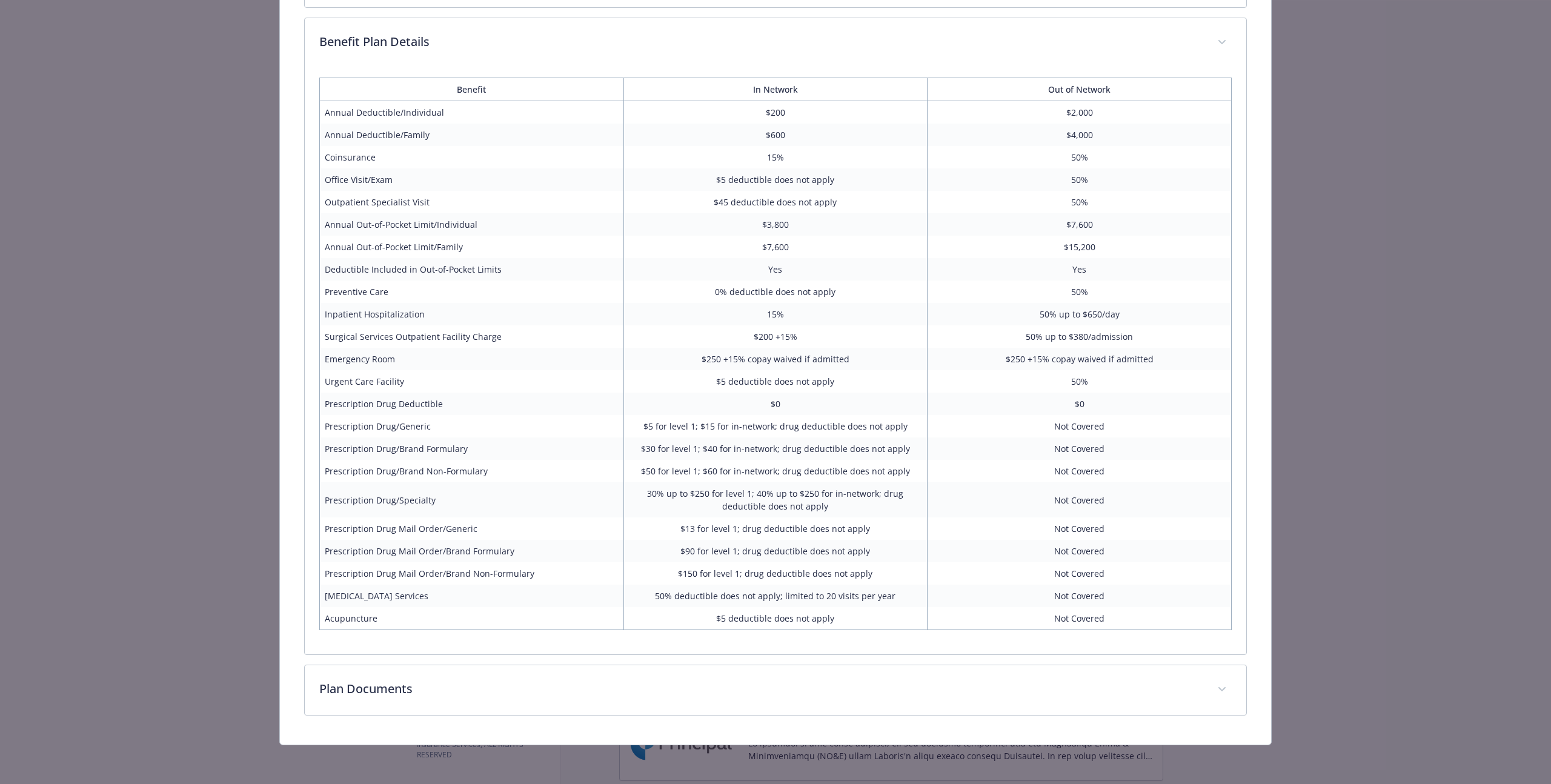
click at [697, 435] on td "$5 for level 1; $15 for in-network; drug deductible does not apply" at bounding box center [775, 426] width 304 height 22
drag, startPoint x: 697, startPoint y: 435, endPoint x: 968, endPoint y: 445, distance: 271.2
click at [697, 435] on td "$5 for level 1; $15 for in-network; drug deductible does not apply" at bounding box center [775, 426] width 304 height 22
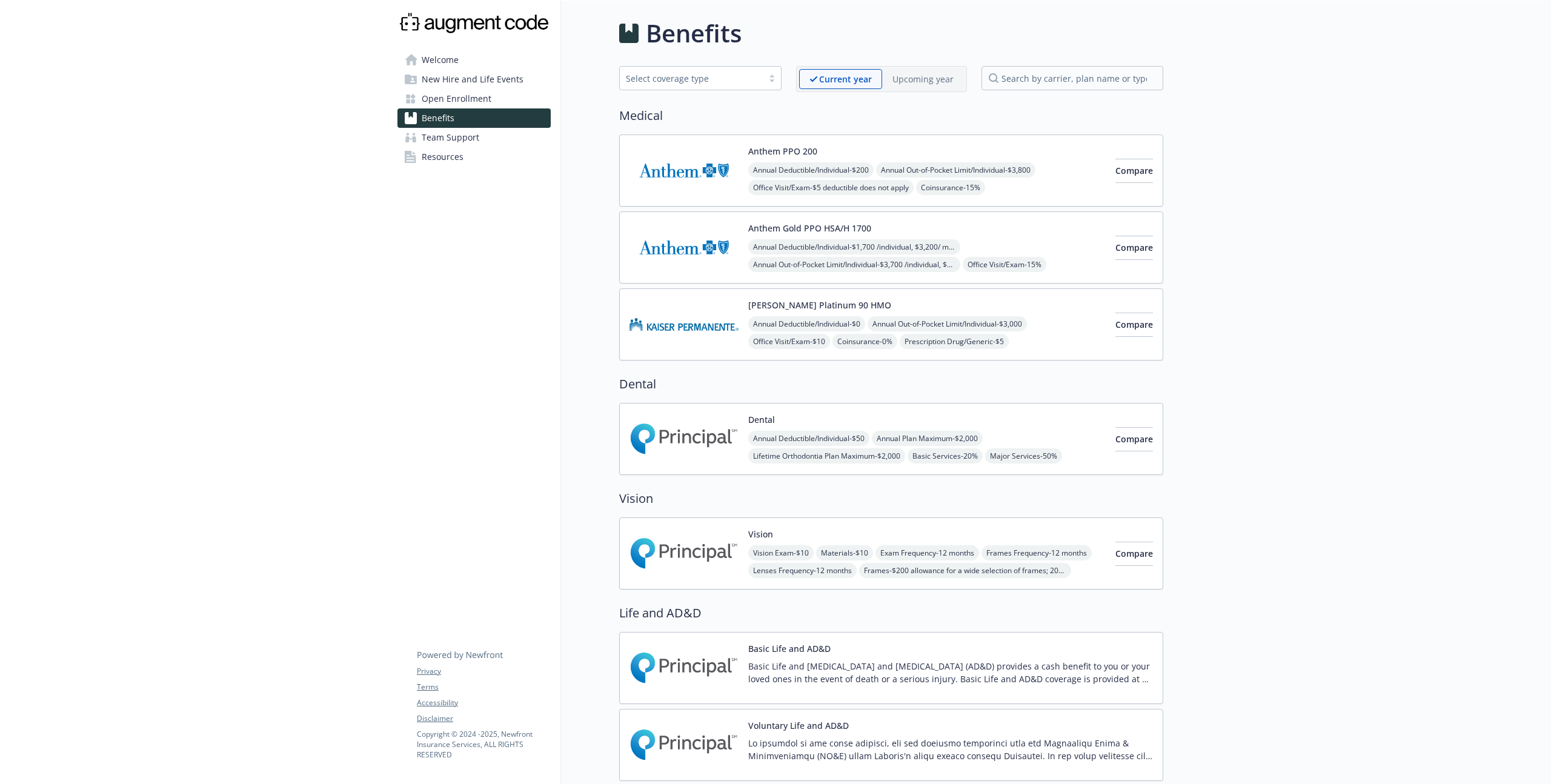
click at [665, 167] on img at bounding box center [684, 170] width 109 height 51
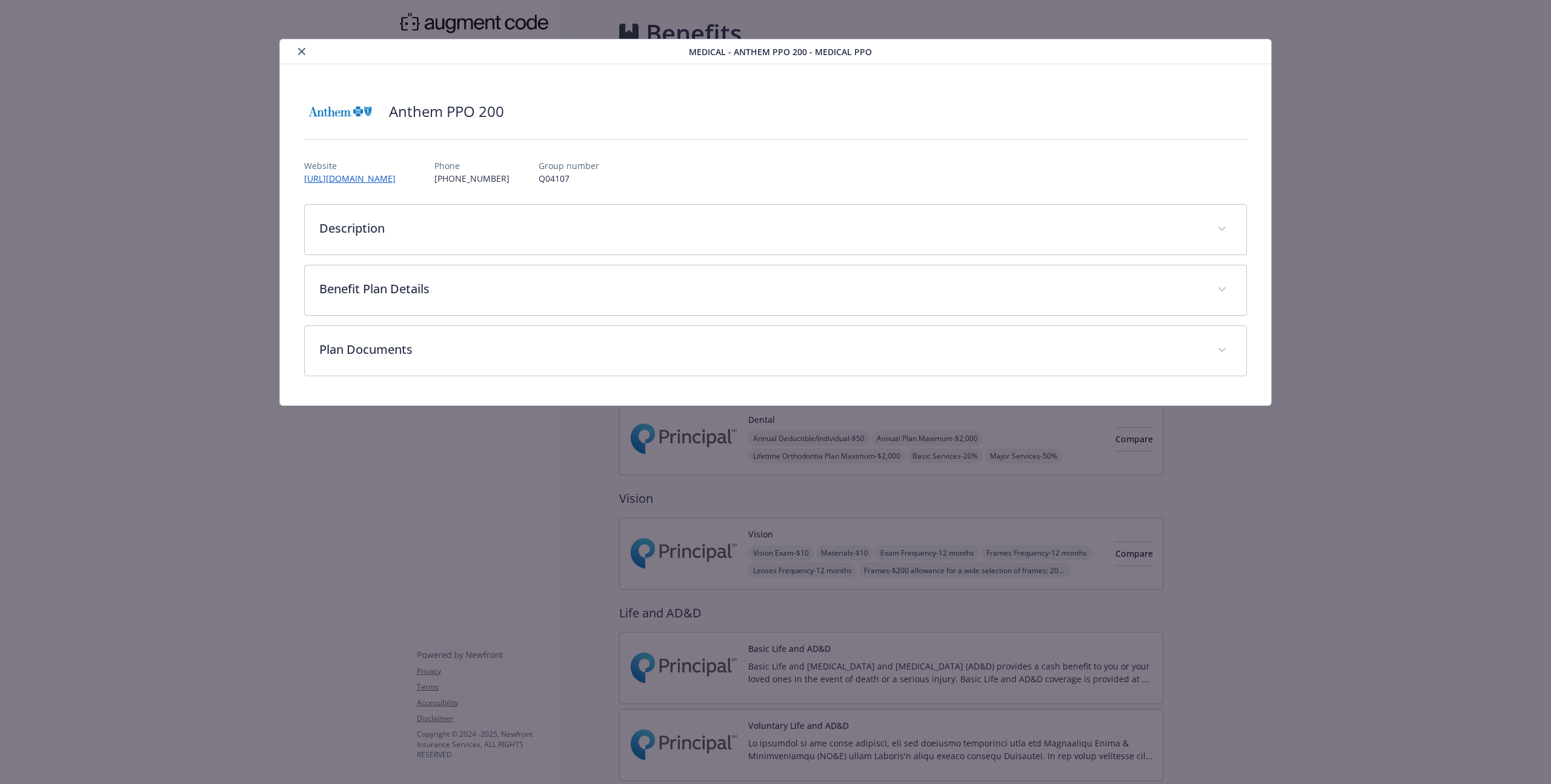
click at [312, 57] on div "details for plan Medical - Anthem PPO 200 - Medical PPO" at bounding box center [486, 51] width 404 height 15
click at [298, 54] on icon "close" at bounding box center [302, 51] width 7 height 7
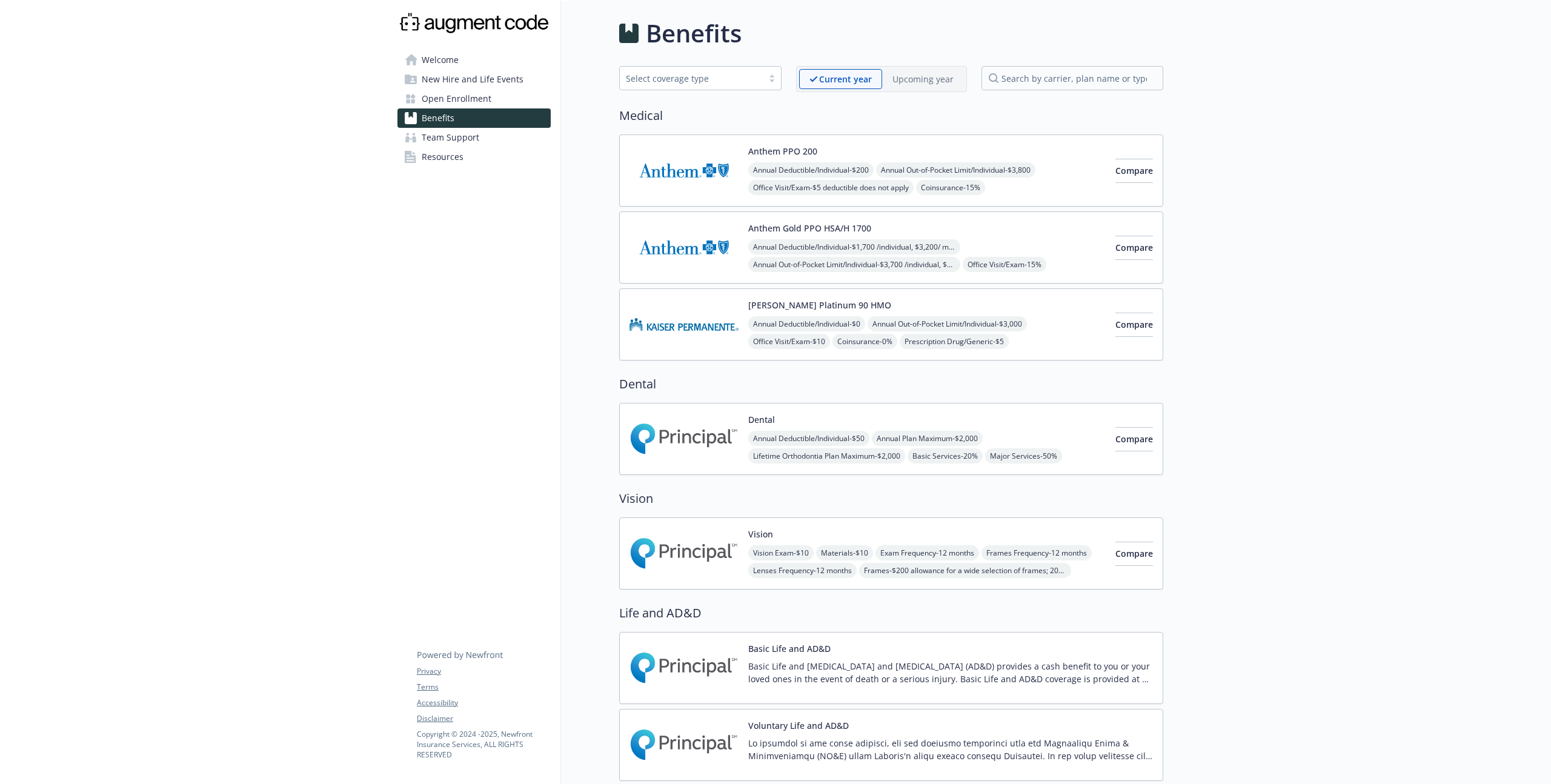
click at [484, 95] on span "Open Enrollment" at bounding box center [457, 98] width 70 height 19
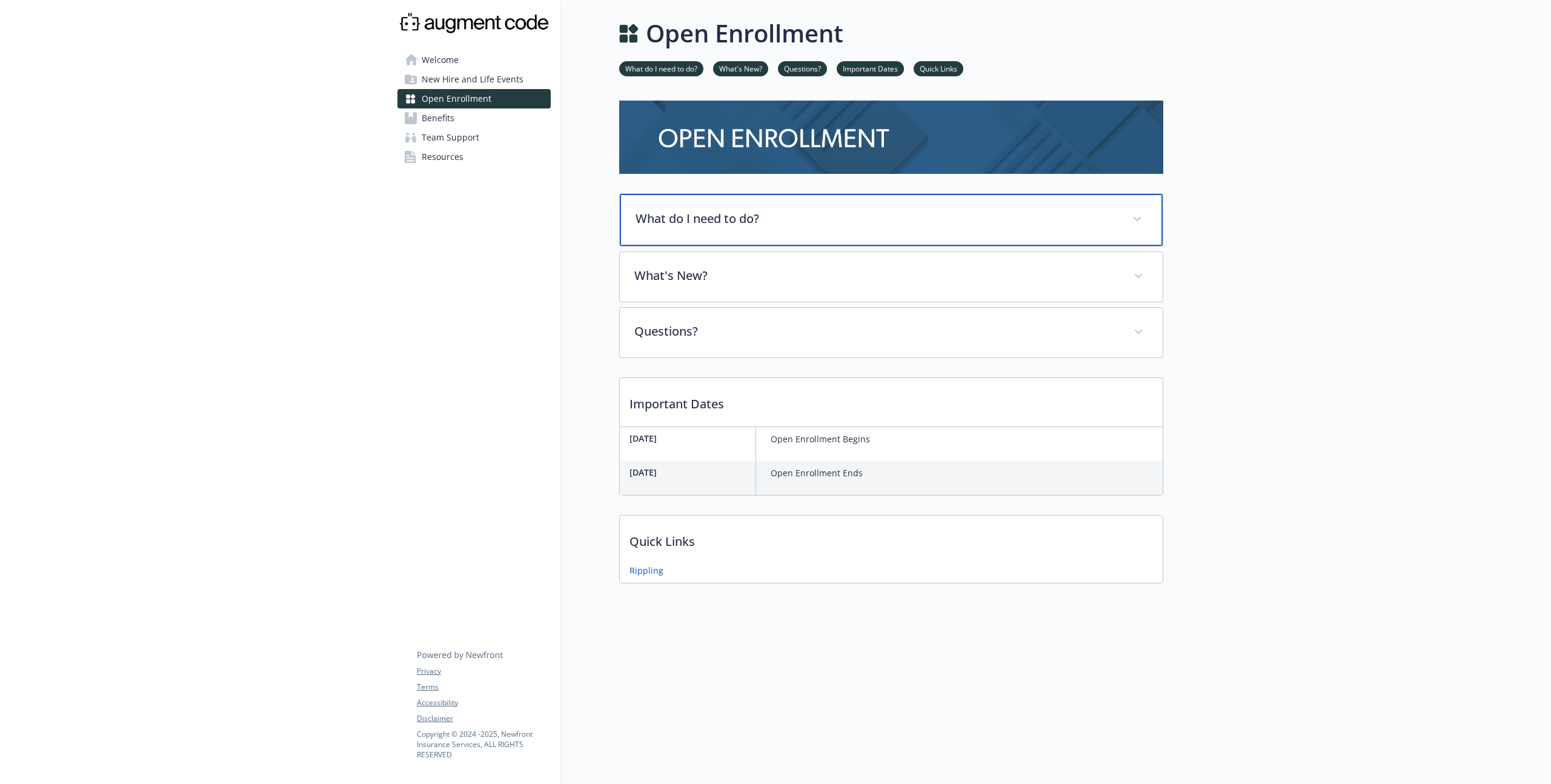
click at [769, 222] on p "What do I need to do?" at bounding box center [876, 219] width 482 height 18
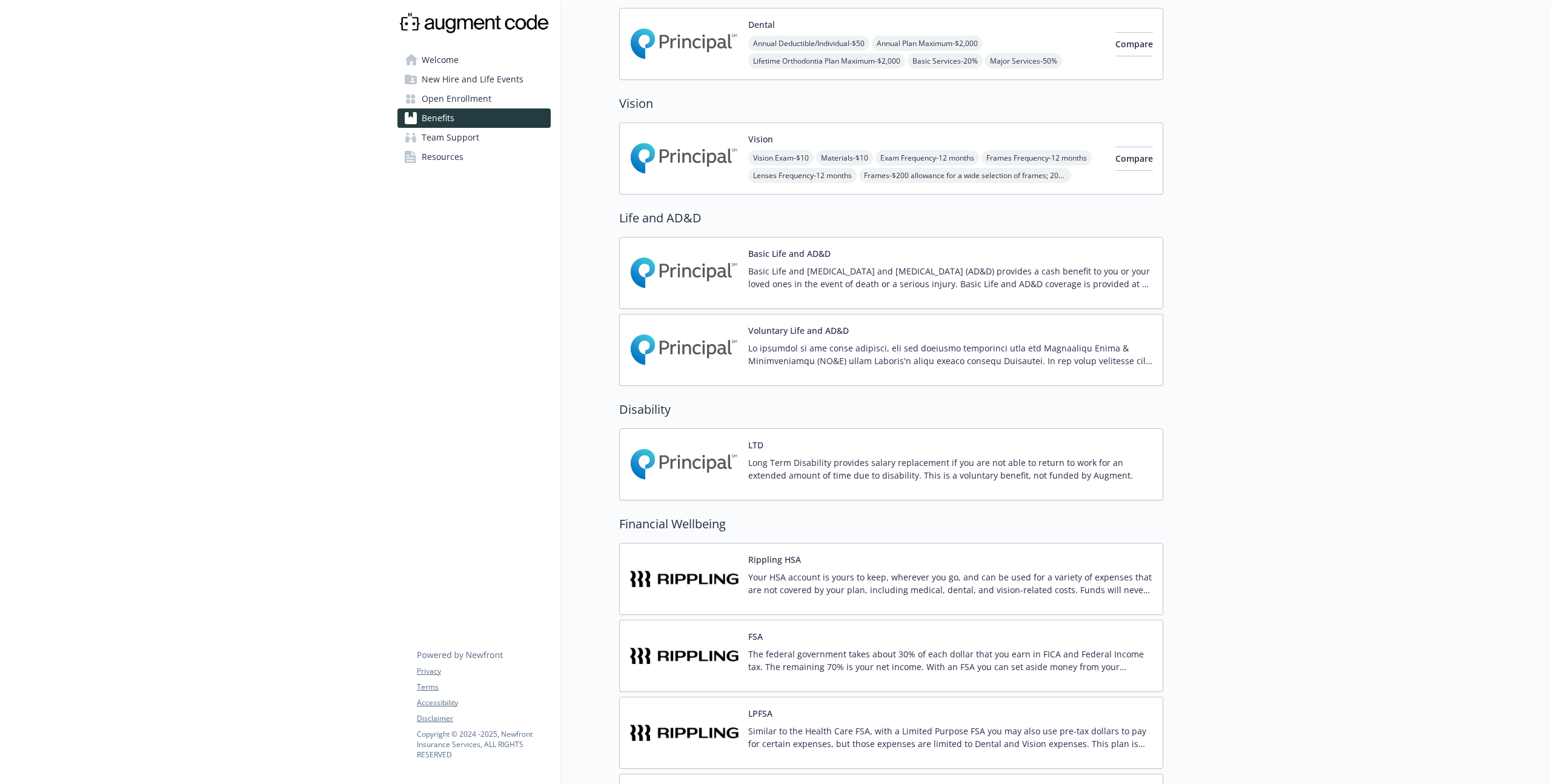
scroll to position [744, 0]
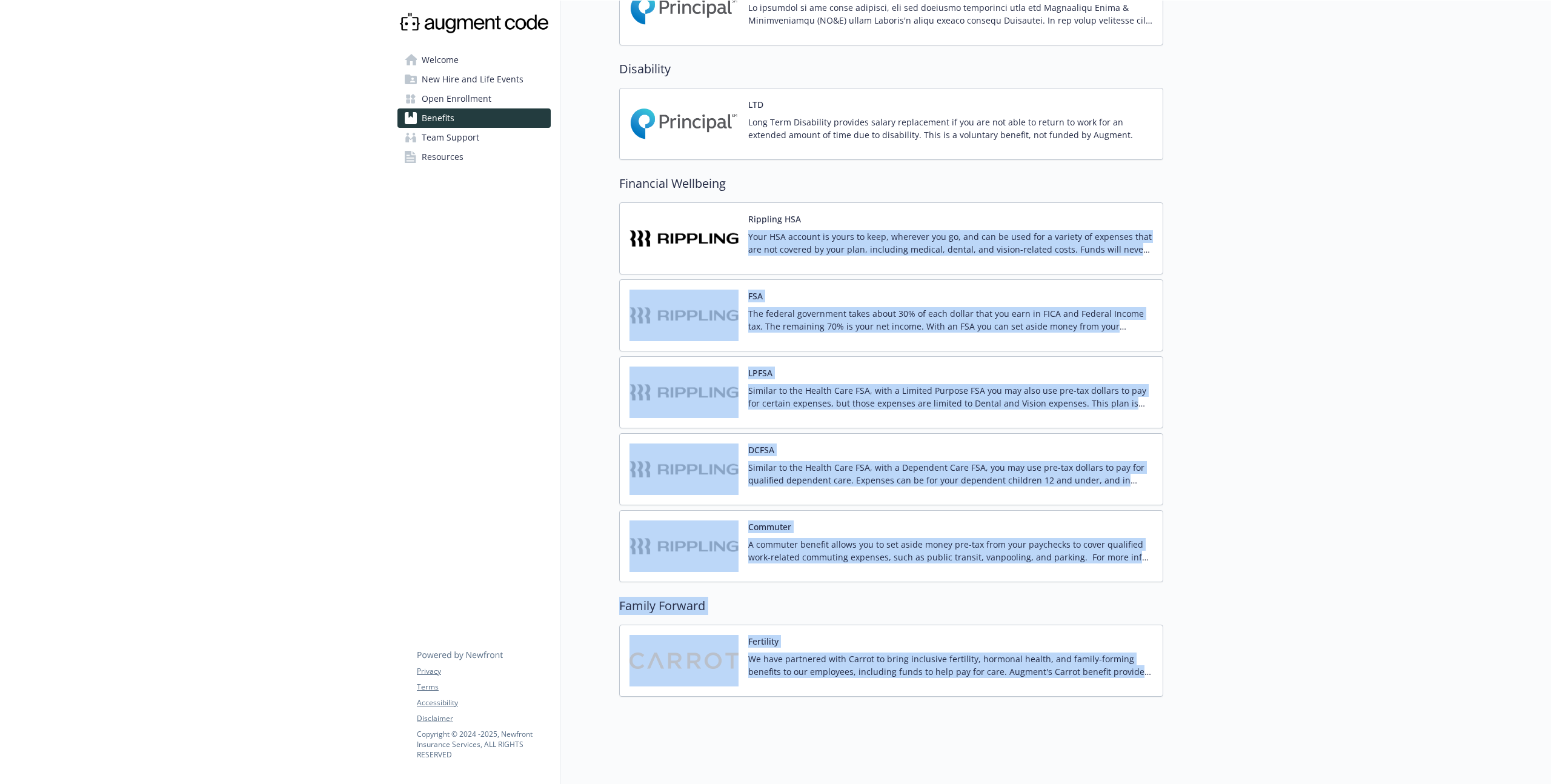
drag, startPoint x: 1190, startPoint y: 219, endPoint x: 1149, endPoint y: 167, distance: 66.2
click at [1103, 178] on div "Skip to main content Welcome New Hire and Life Events Open Enrollment Benefits …" at bounding box center [776, 24] width 1551 height 1519
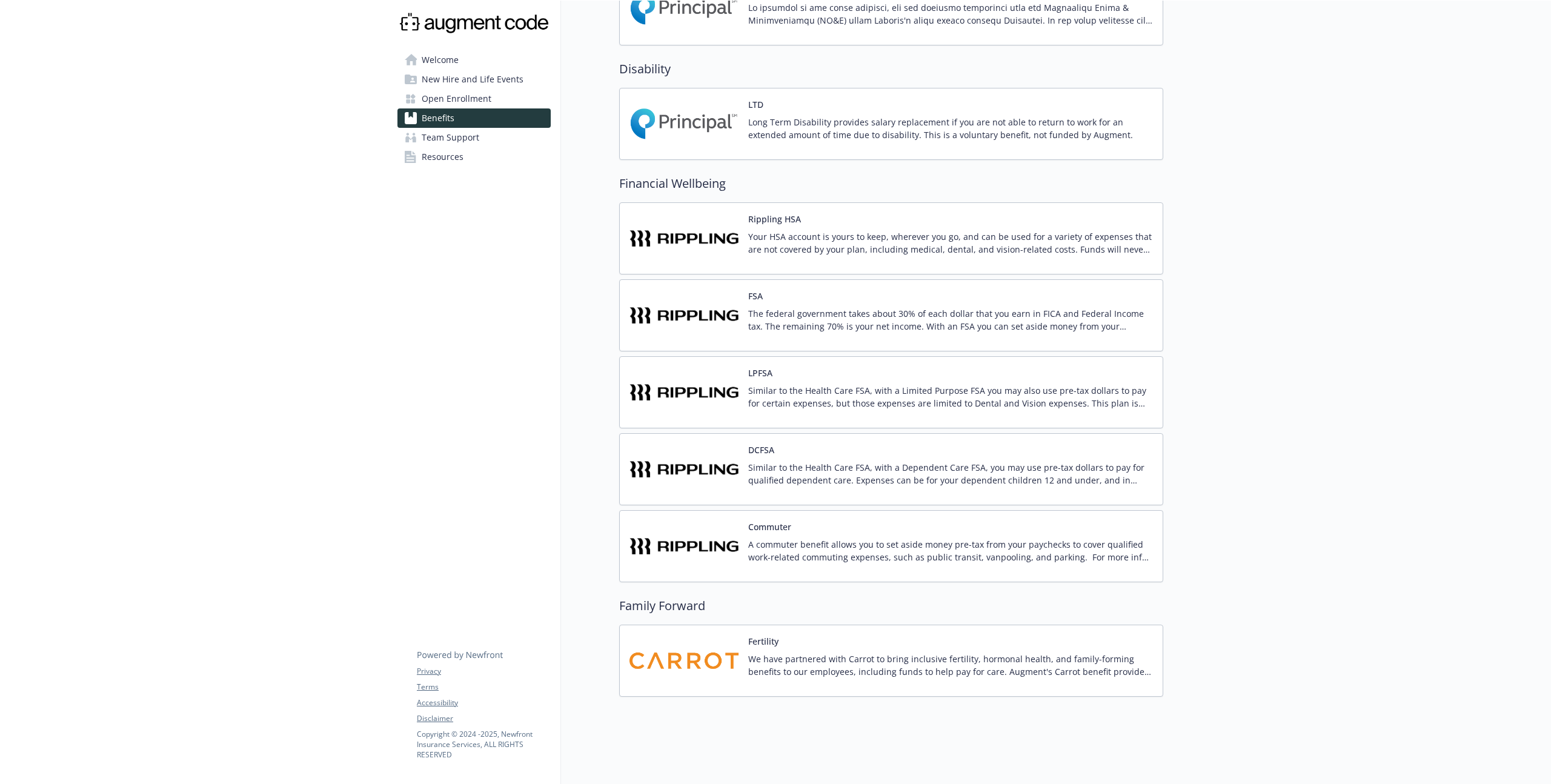
click at [1245, 291] on div at bounding box center [1356, 24] width 387 height 1519
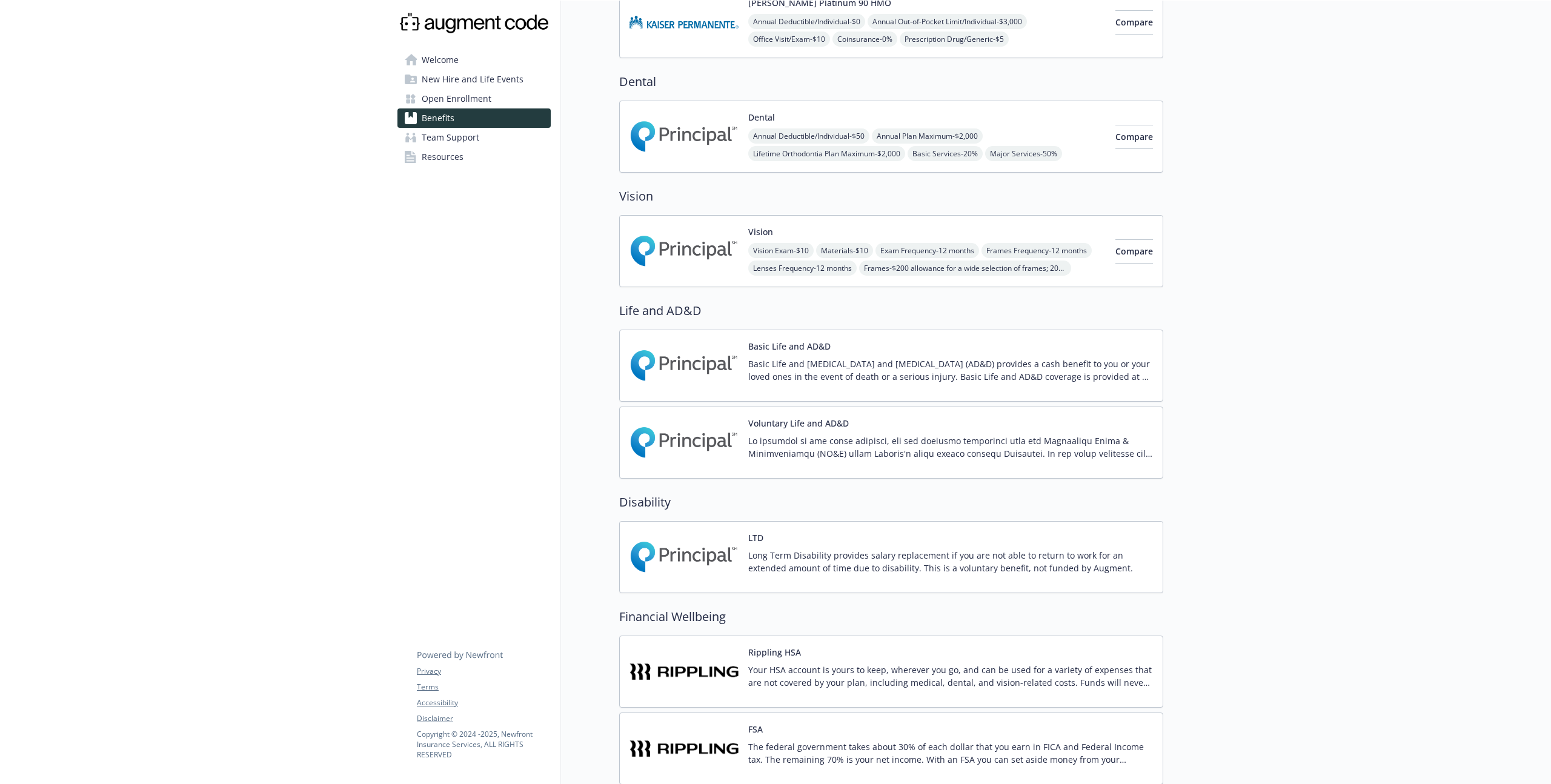
scroll to position [0, 0]
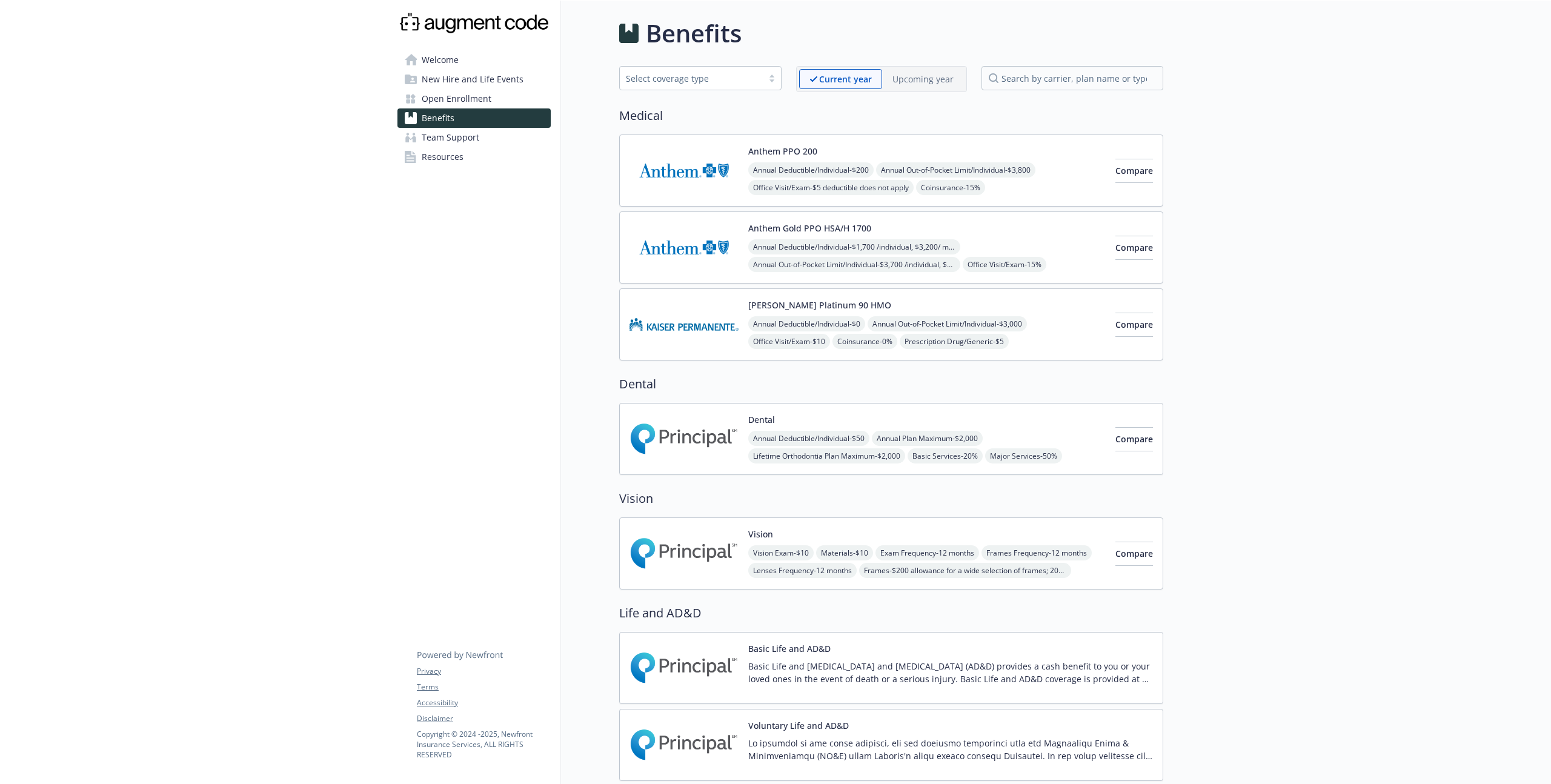
click at [469, 102] on span "Open Enrollment" at bounding box center [457, 98] width 70 height 19
